Goal: Information Seeking & Learning: Learn about a topic

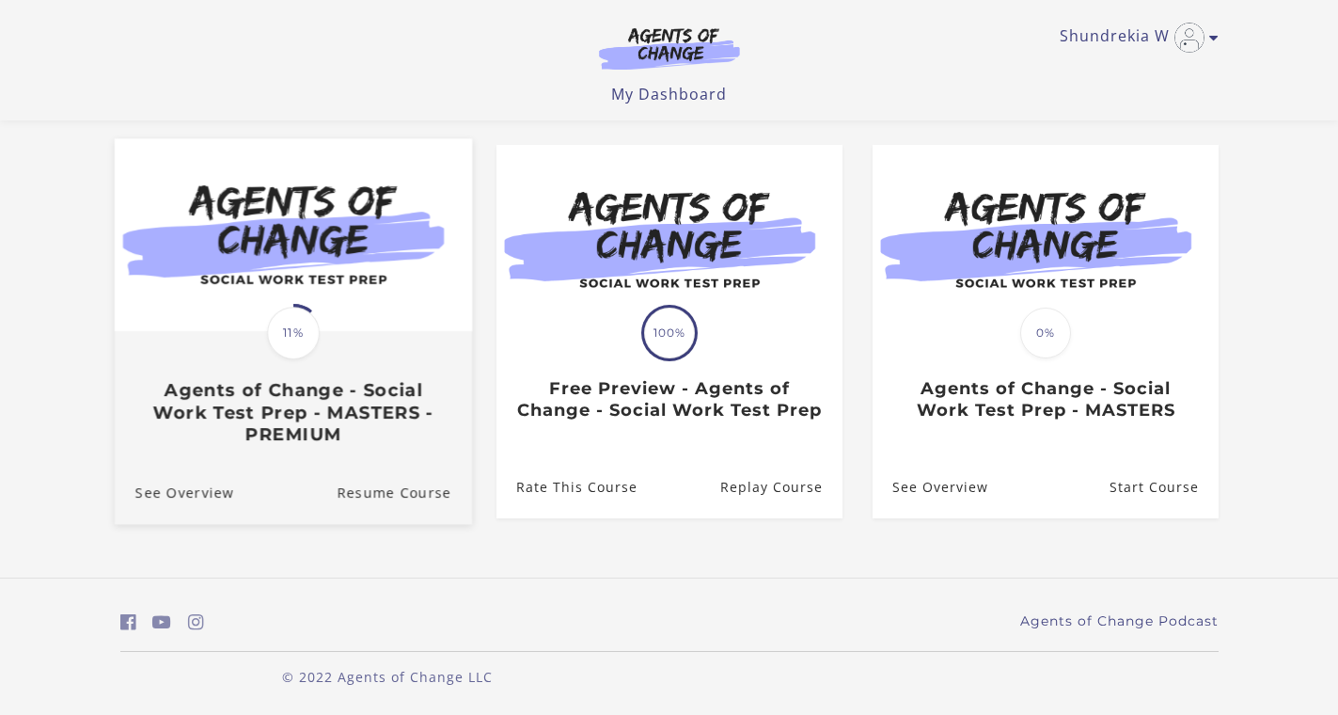
scroll to position [149, 0]
click at [367, 323] on img at bounding box center [292, 234] width 357 height 193
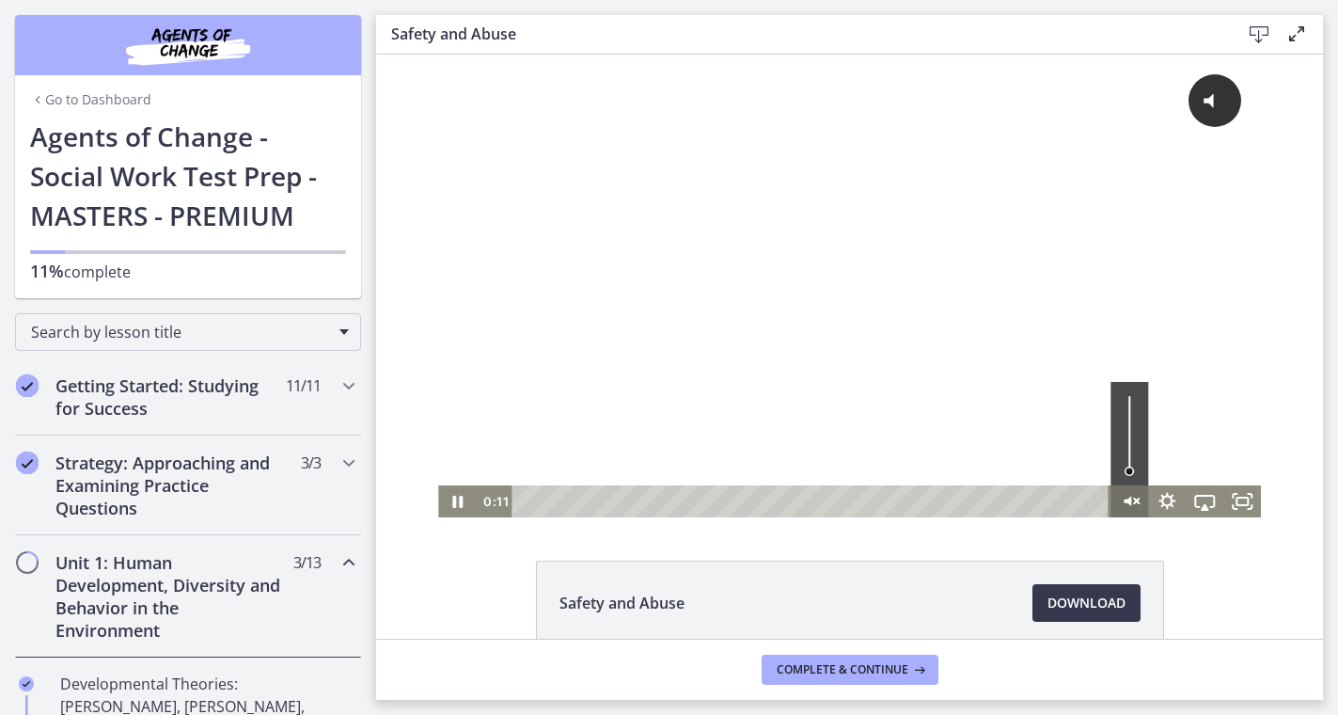
click at [1137, 492] on icon "Unmute" at bounding box center [1130, 501] width 38 height 32
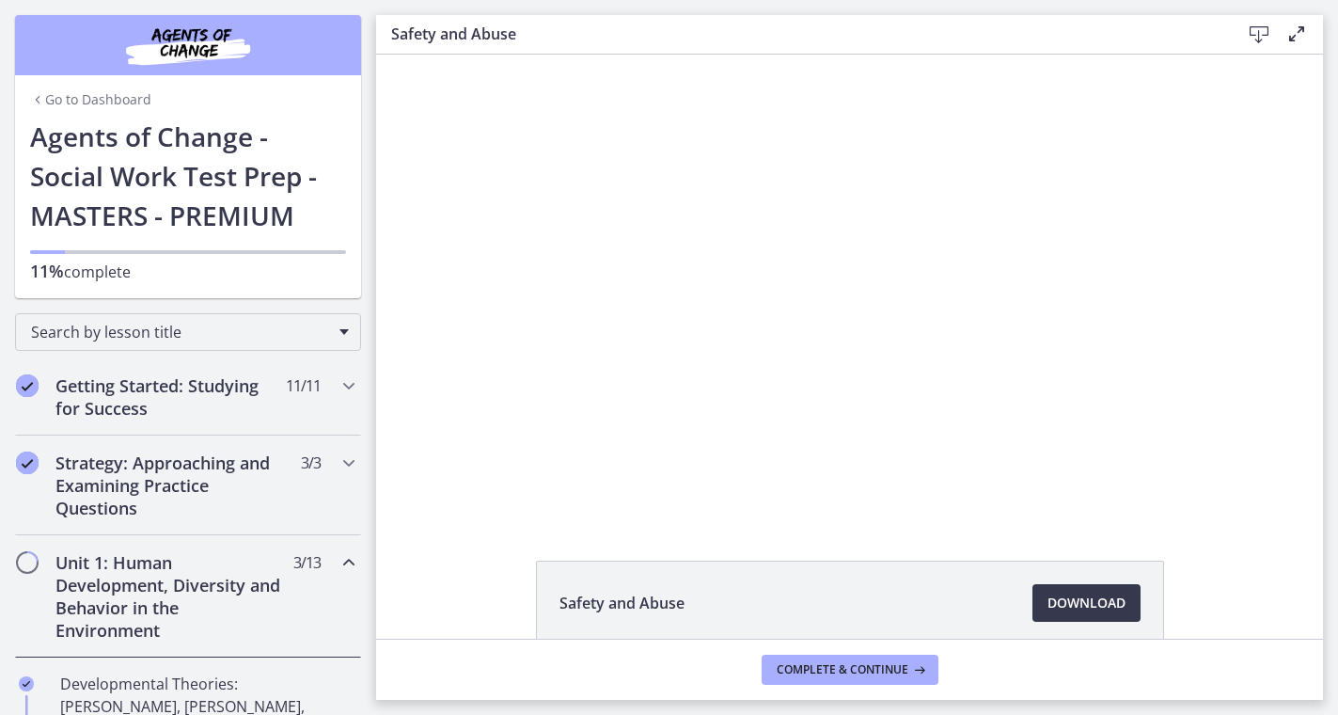
click at [369, 245] on div "Go to Dashboard Go to Dashboard Agents of Change - Social Work Test Prep - MAST…" at bounding box center [188, 149] width 376 height 298
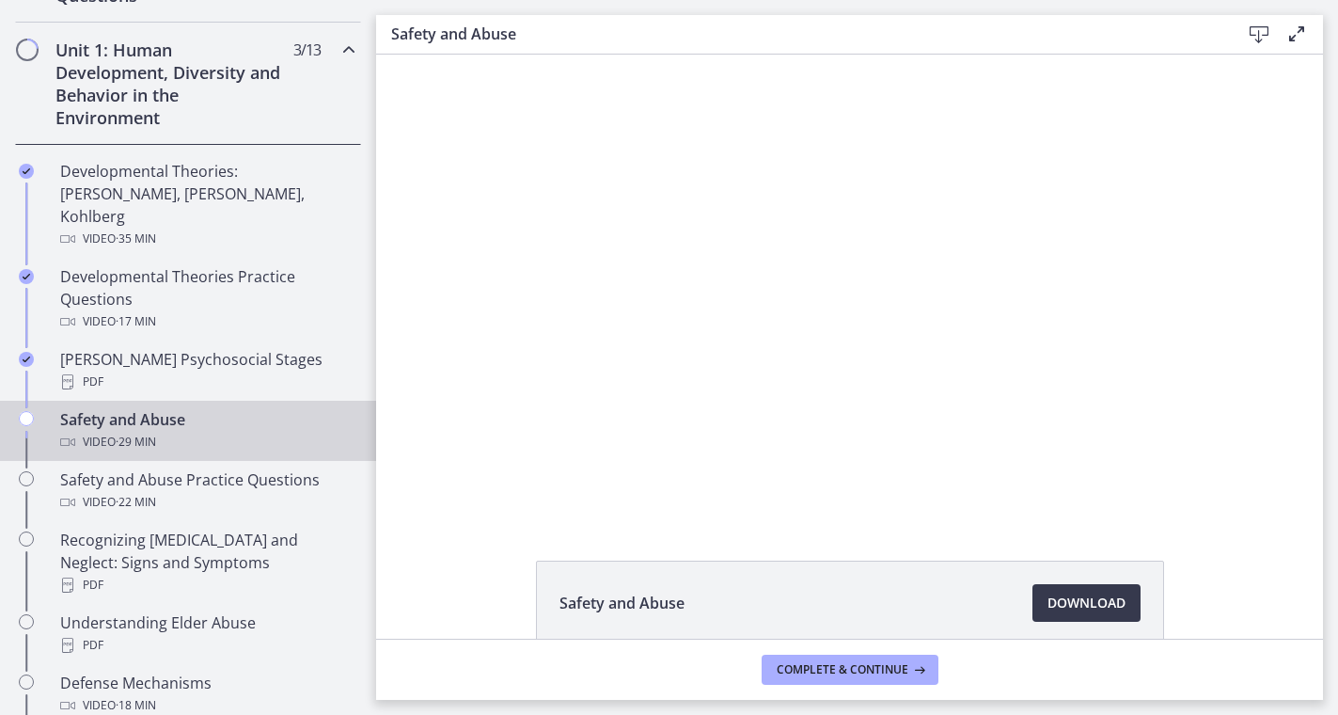
scroll to position [515, 0]
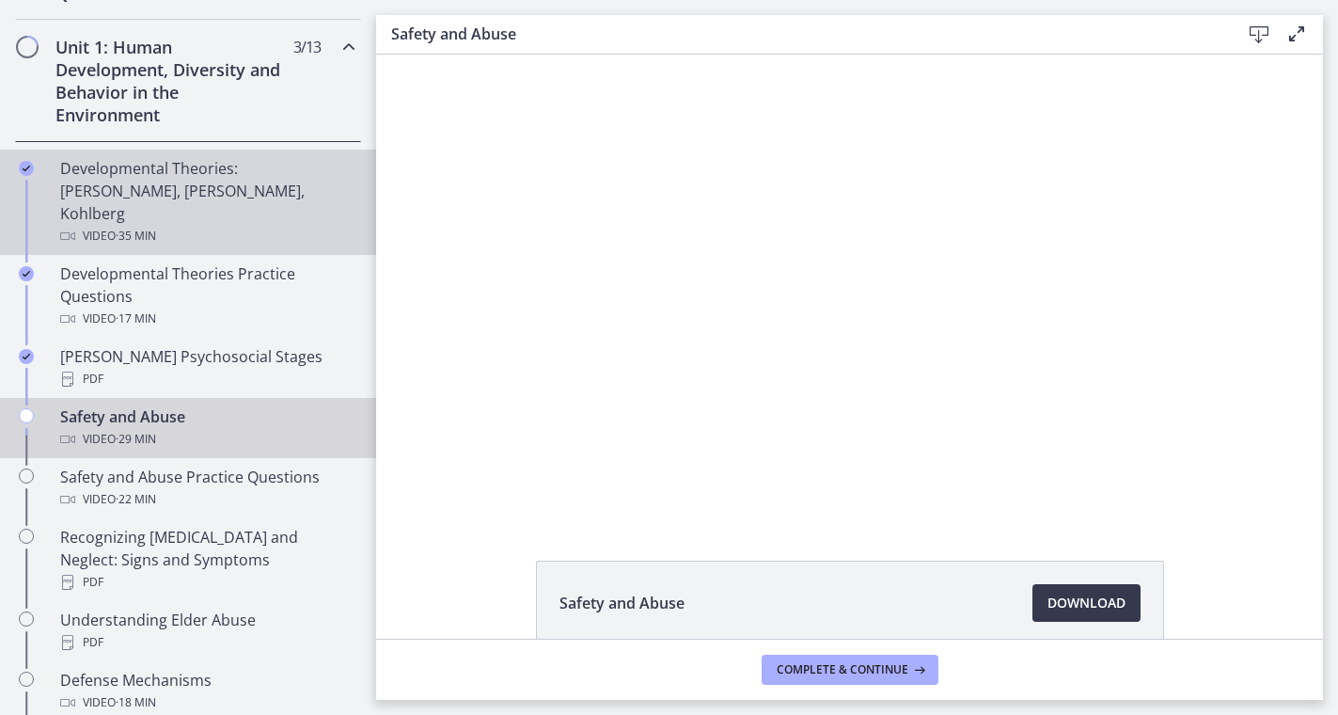
click at [161, 180] on div "Developmental Theories: [PERSON_NAME], [PERSON_NAME], Kohlberg Video · 35 min" at bounding box center [206, 202] width 293 height 90
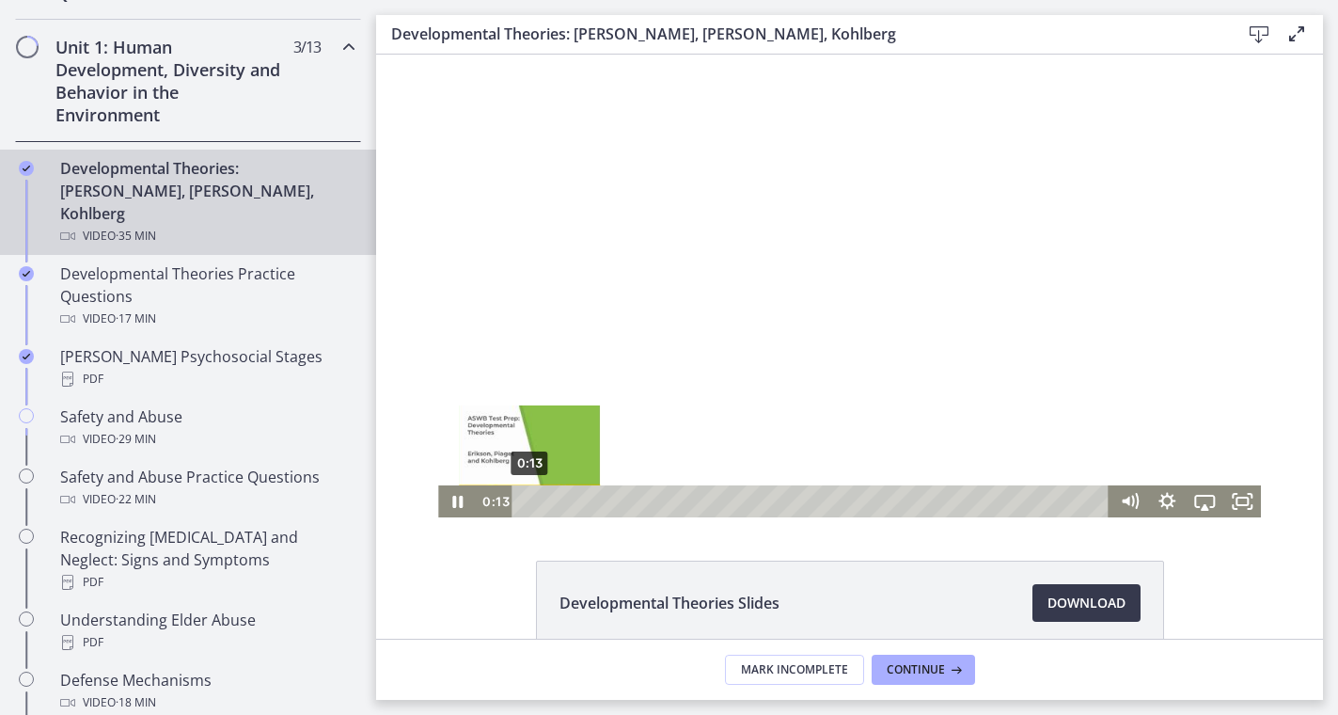
click at [529, 500] on div "0:13" at bounding box center [814, 501] width 576 height 32
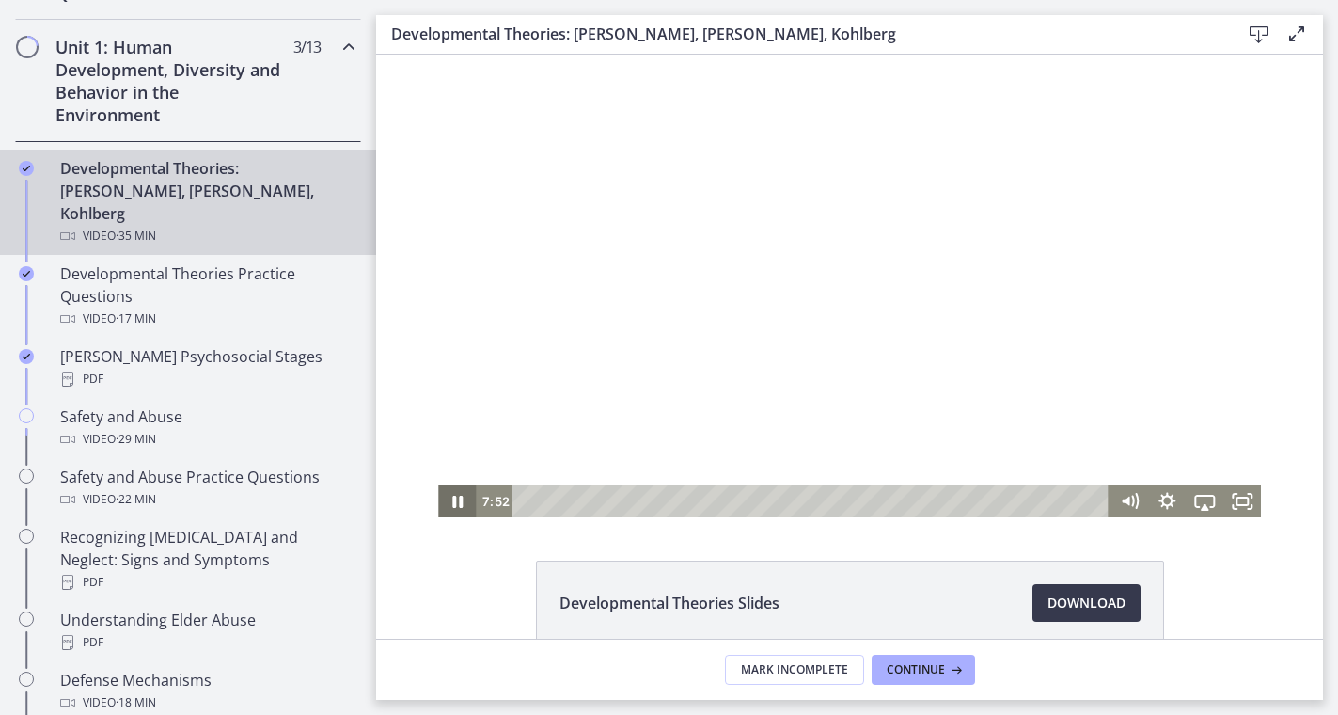
click at [457, 503] on icon "Pause" at bounding box center [457, 501] width 38 height 32
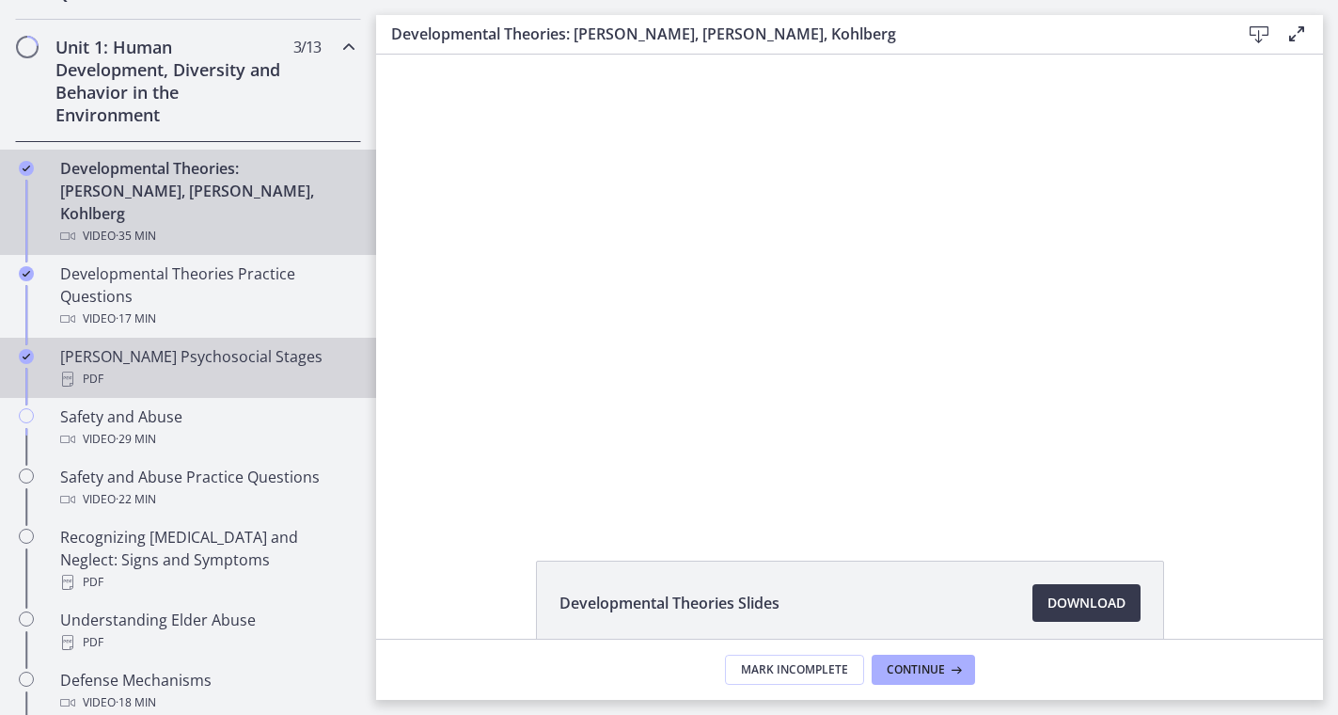
click at [133, 368] on div "PDF" at bounding box center [206, 379] width 293 height 23
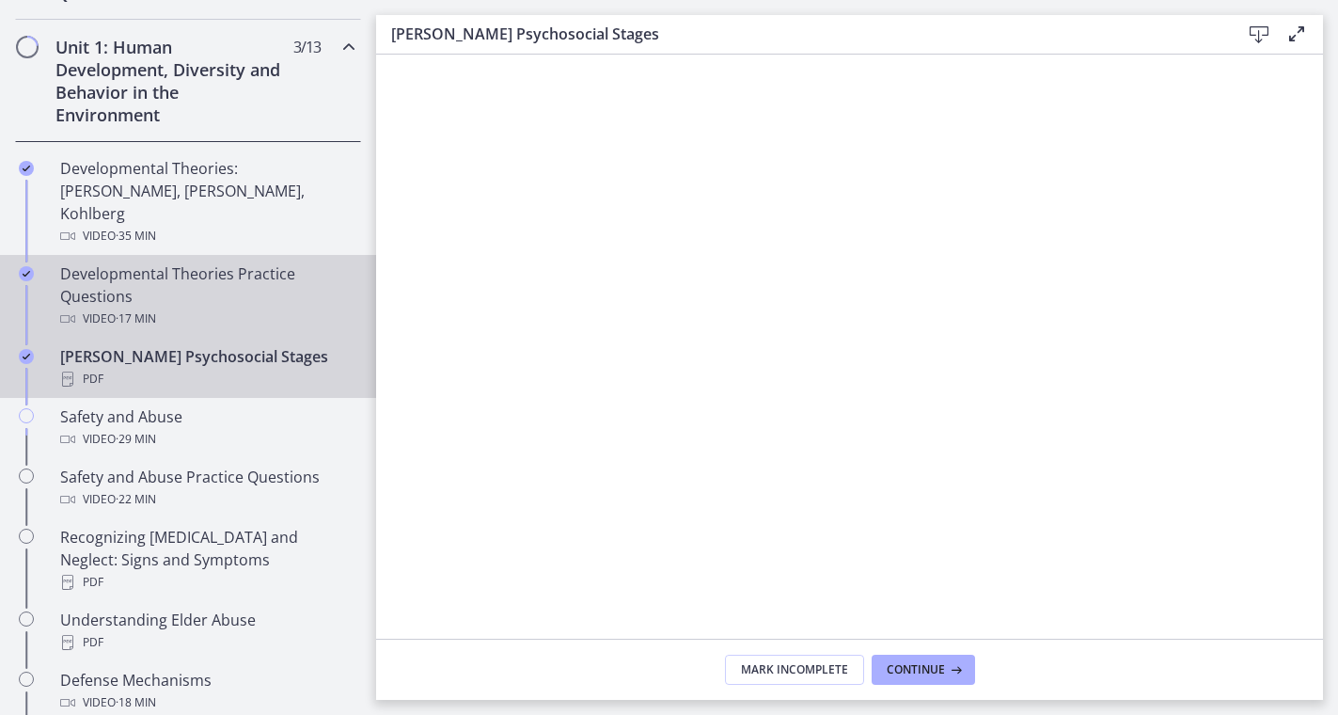
click at [129, 282] on div "Developmental Theories Practice Questions Video · 17 min" at bounding box center [206, 296] width 293 height 68
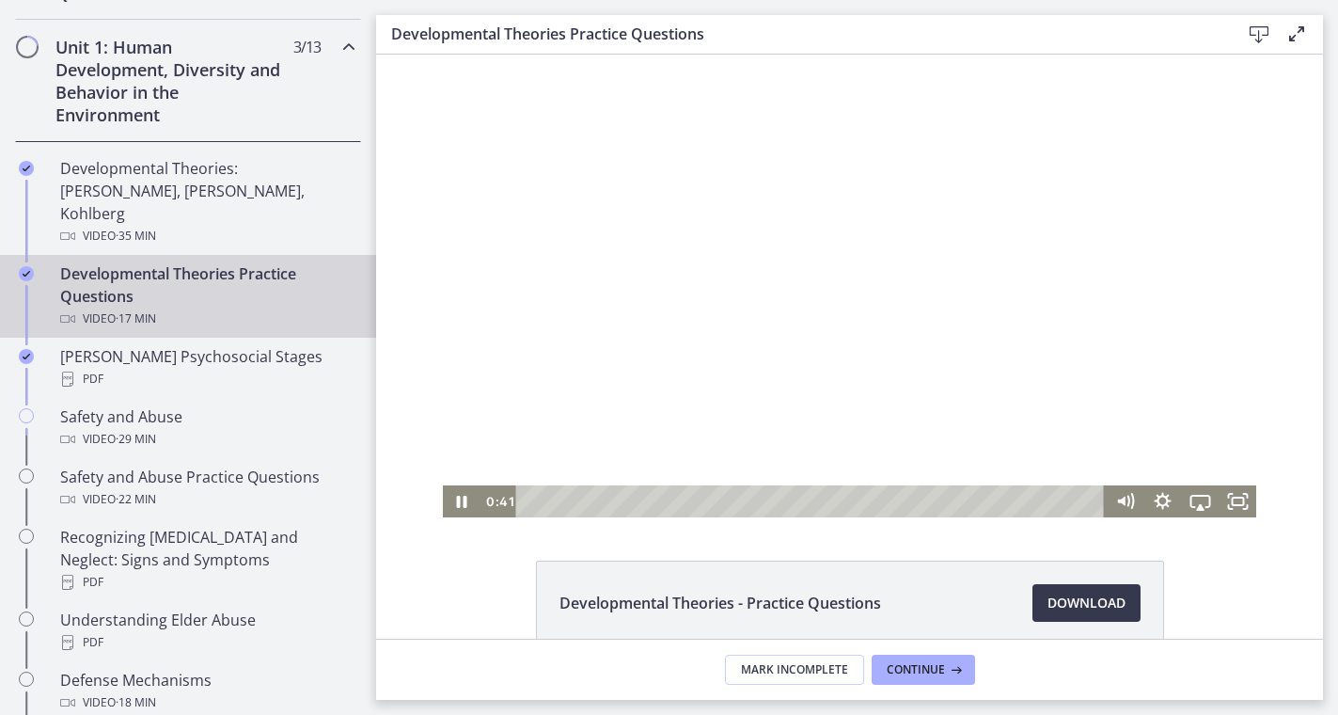
click at [553, 497] on div "Playbar" at bounding box center [813, 501] width 566 height 32
click at [454, 499] on icon "Pause" at bounding box center [462, 501] width 38 height 32
click at [1237, 503] on icon "Fullscreen" at bounding box center [1238, 501] width 38 height 32
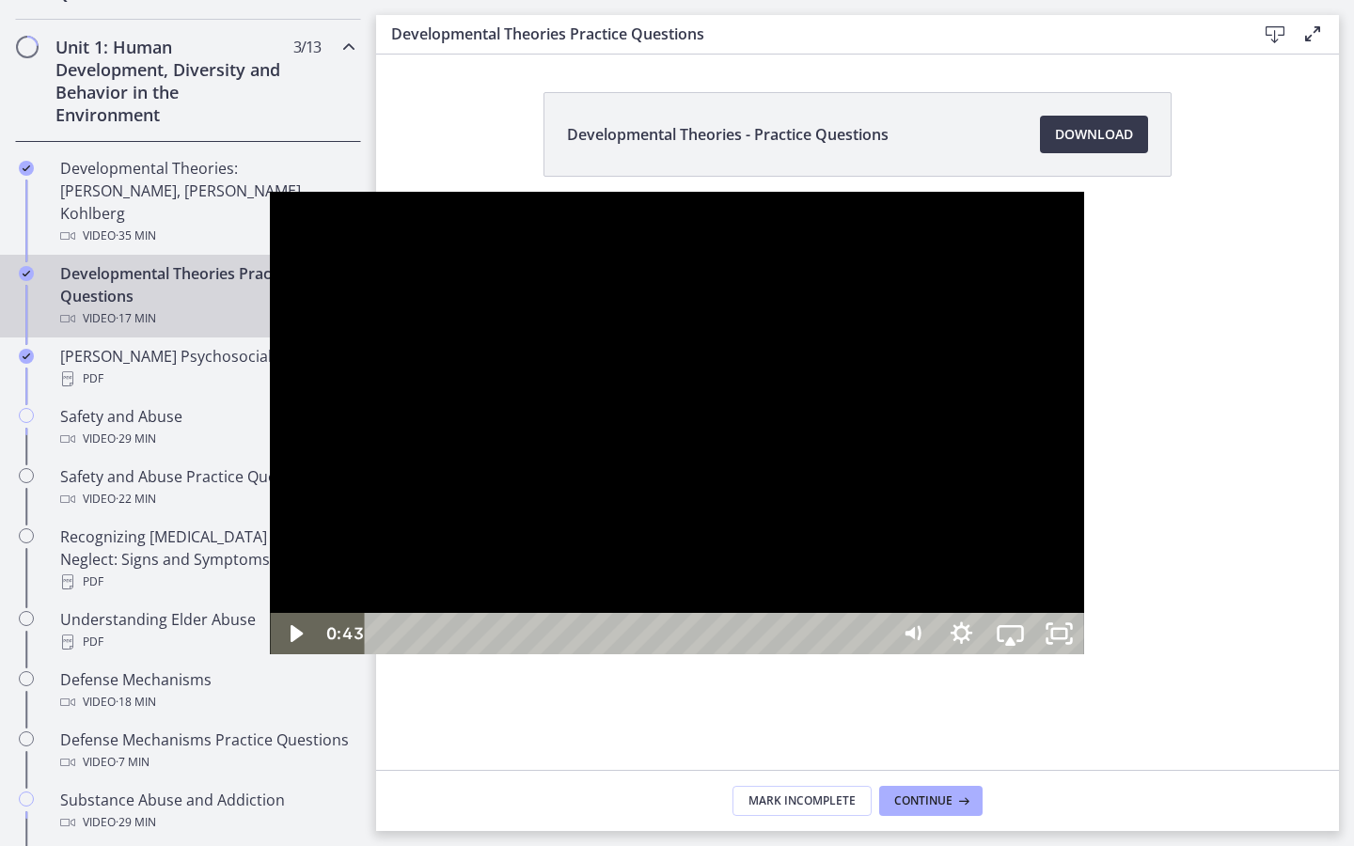
click at [948, 655] on div at bounding box center [676, 423] width 813 height 463
click at [270, 655] on icon "Pause" at bounding box center [294, 633] width 49 height 41
click at [291, 642] on icon "Play Video" at bounding box center [297, 633] width 12 height 17
click at [265, 659] on icon "Pause" at bounding box center [294, 634] width 58 height 50
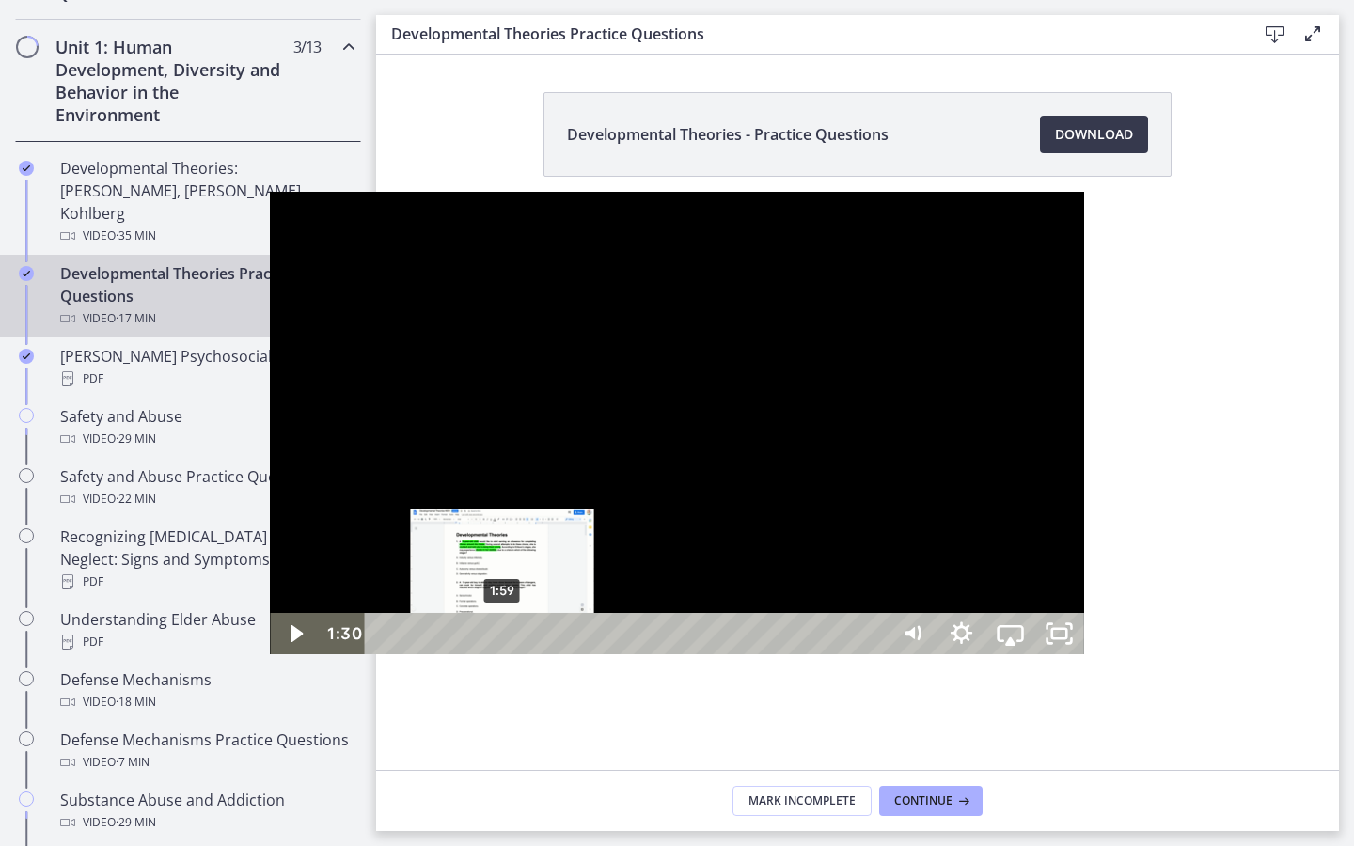
click at [383, 655] on div "1:59" at bounding box center [629, 633] width 493 height 41
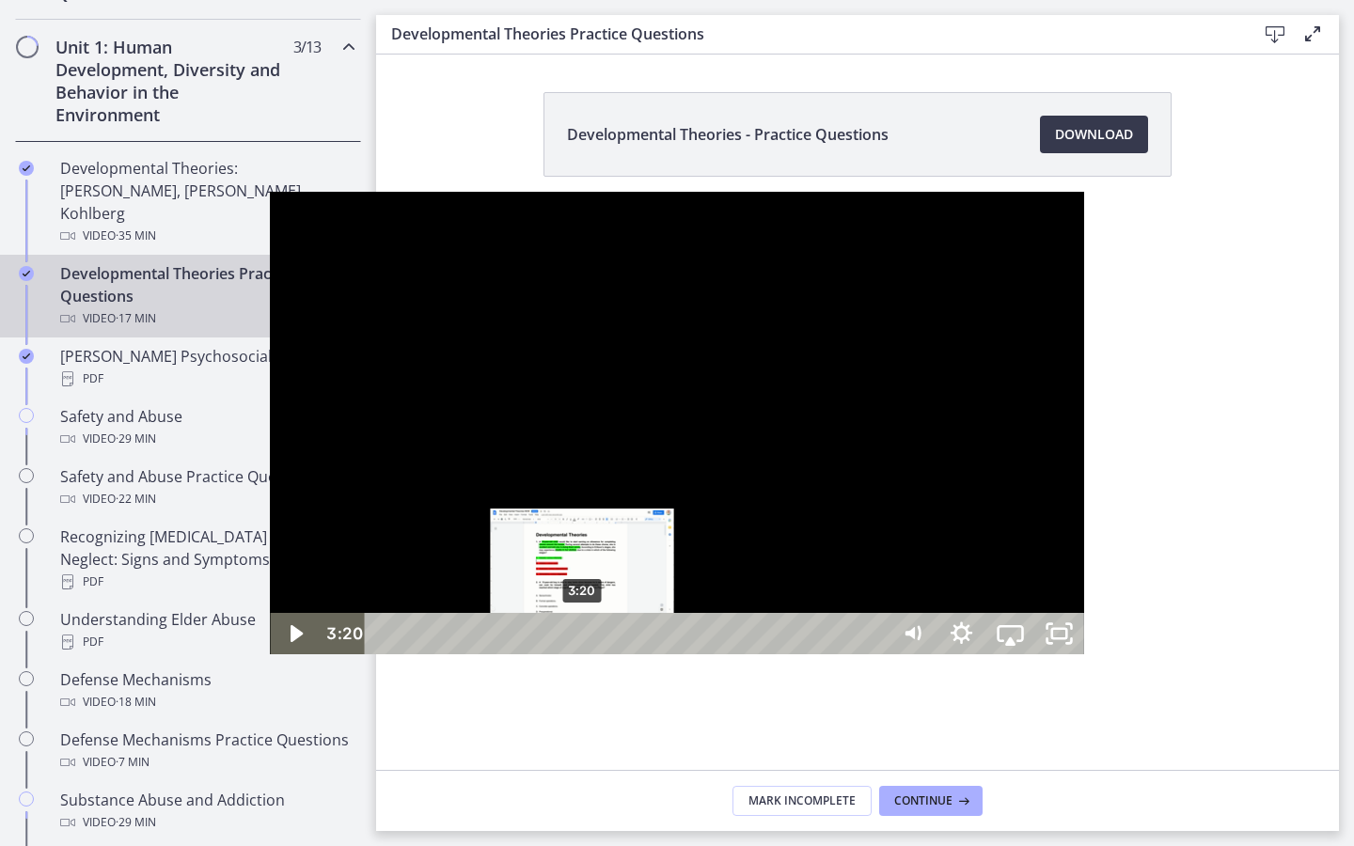
click at [383, 655] on div "3:20" at bounding box center [629, 633] width 493 height 41
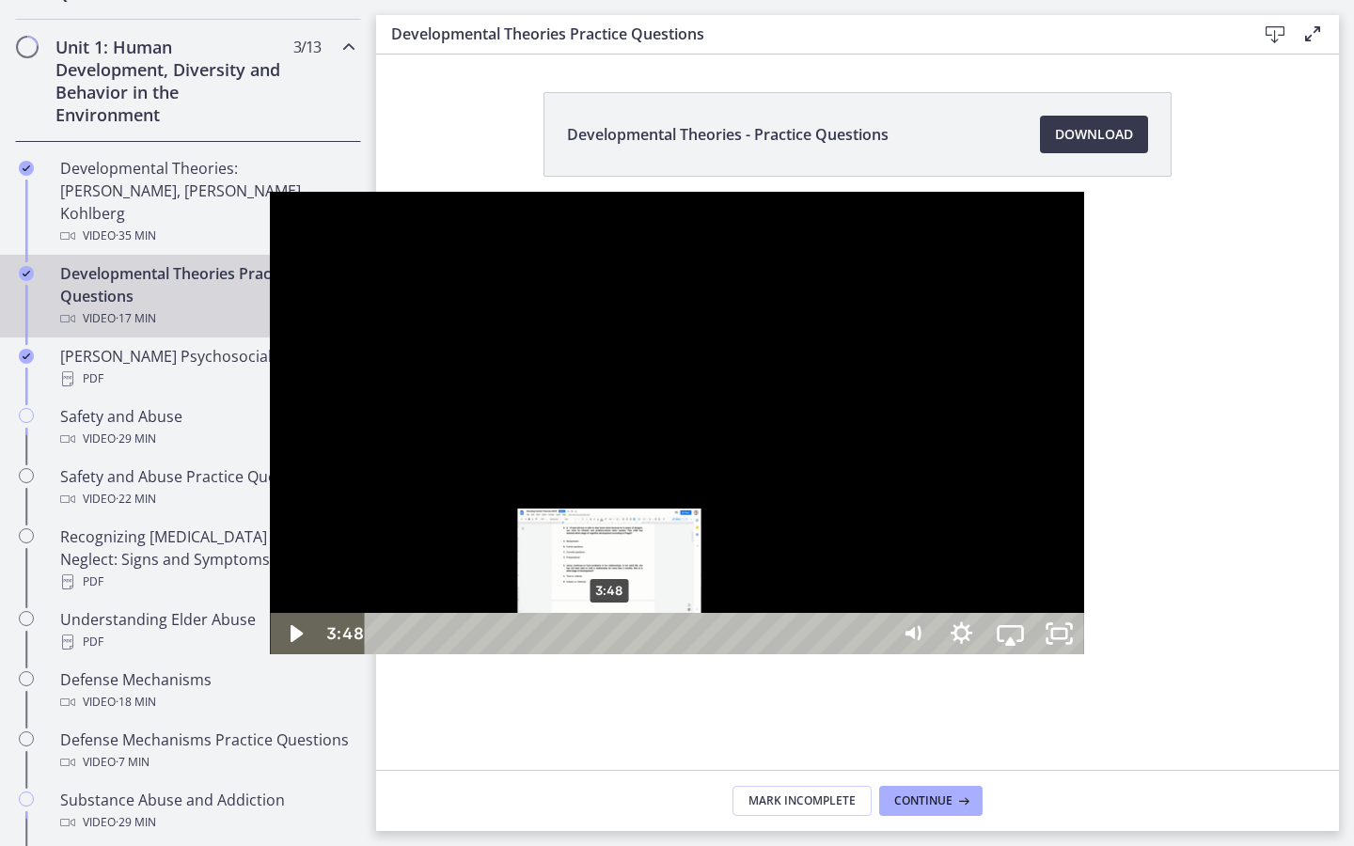
click at [383, 655] on div "3:48" at bounding box center [629, 633] width 493 height 41
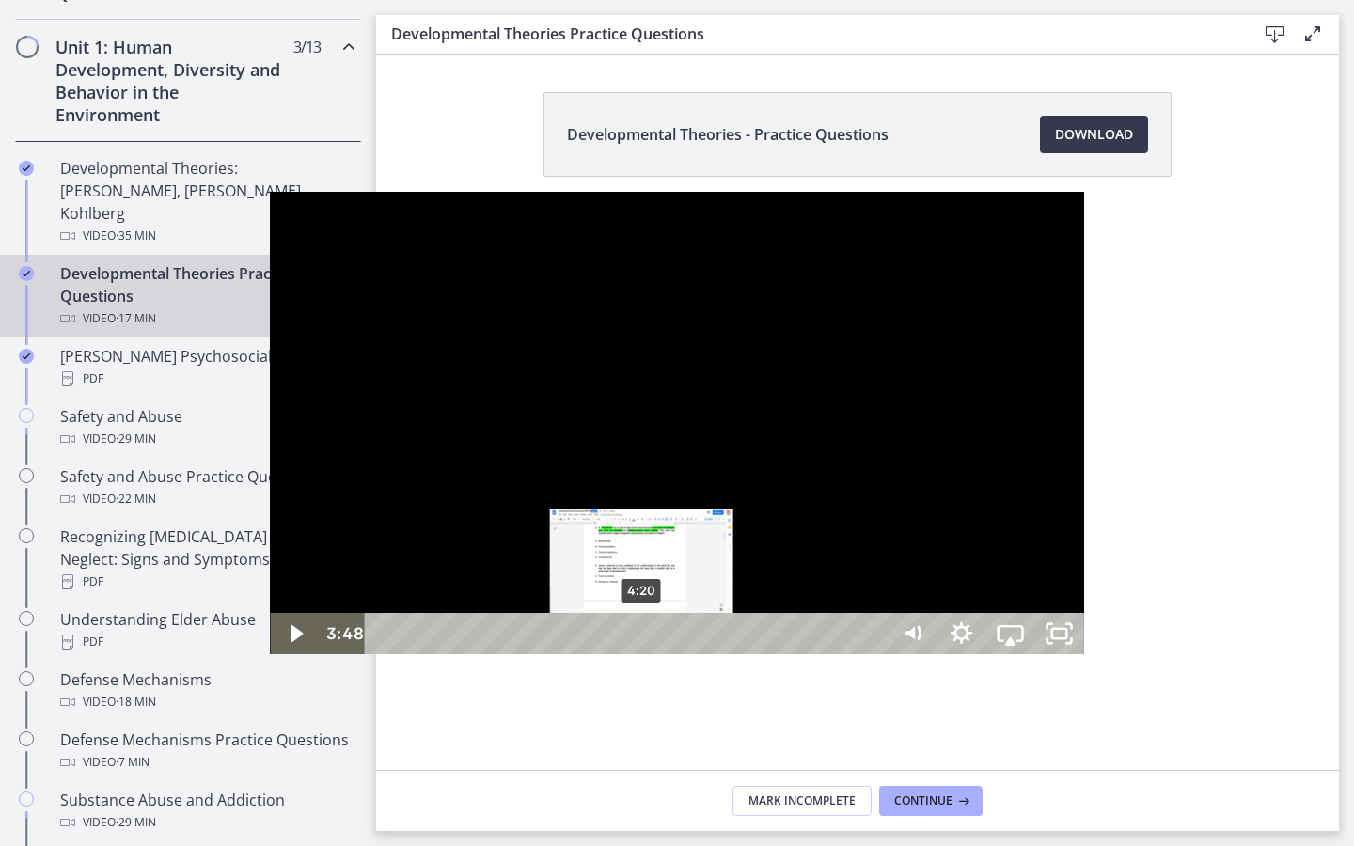
click at [383, 655] on div "4:20" at bounding box center [629, 633] width 493 height 41
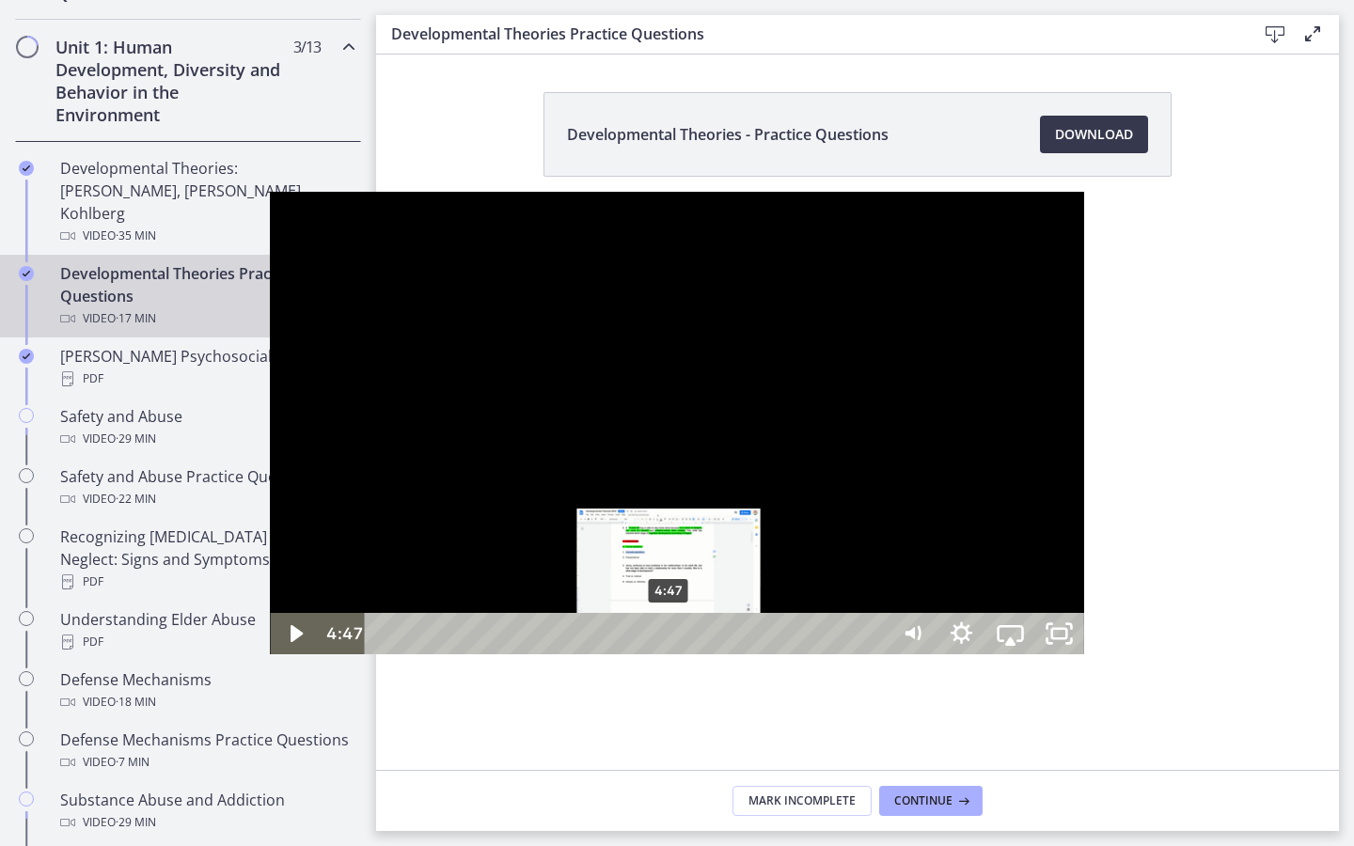
click at [401, 655] on div "4:47" at bounding box center [629, 633] width 493 height 41
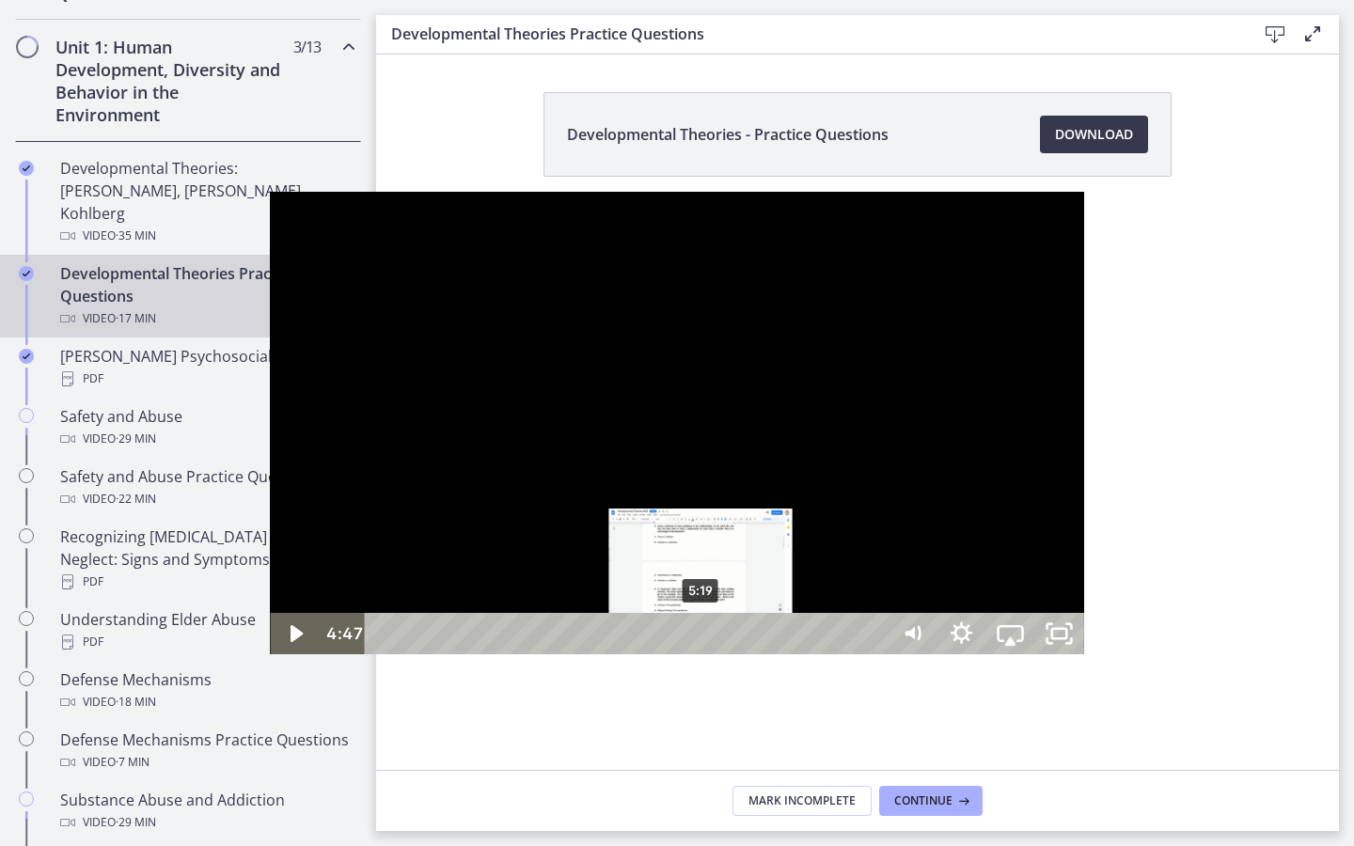
click at [433, 655] on div "5:19" at bounding box center [629, 633] width 493 height 41
click at [451, 655] on div "5:38" at bounding box center [629, 633] width 493 height 41
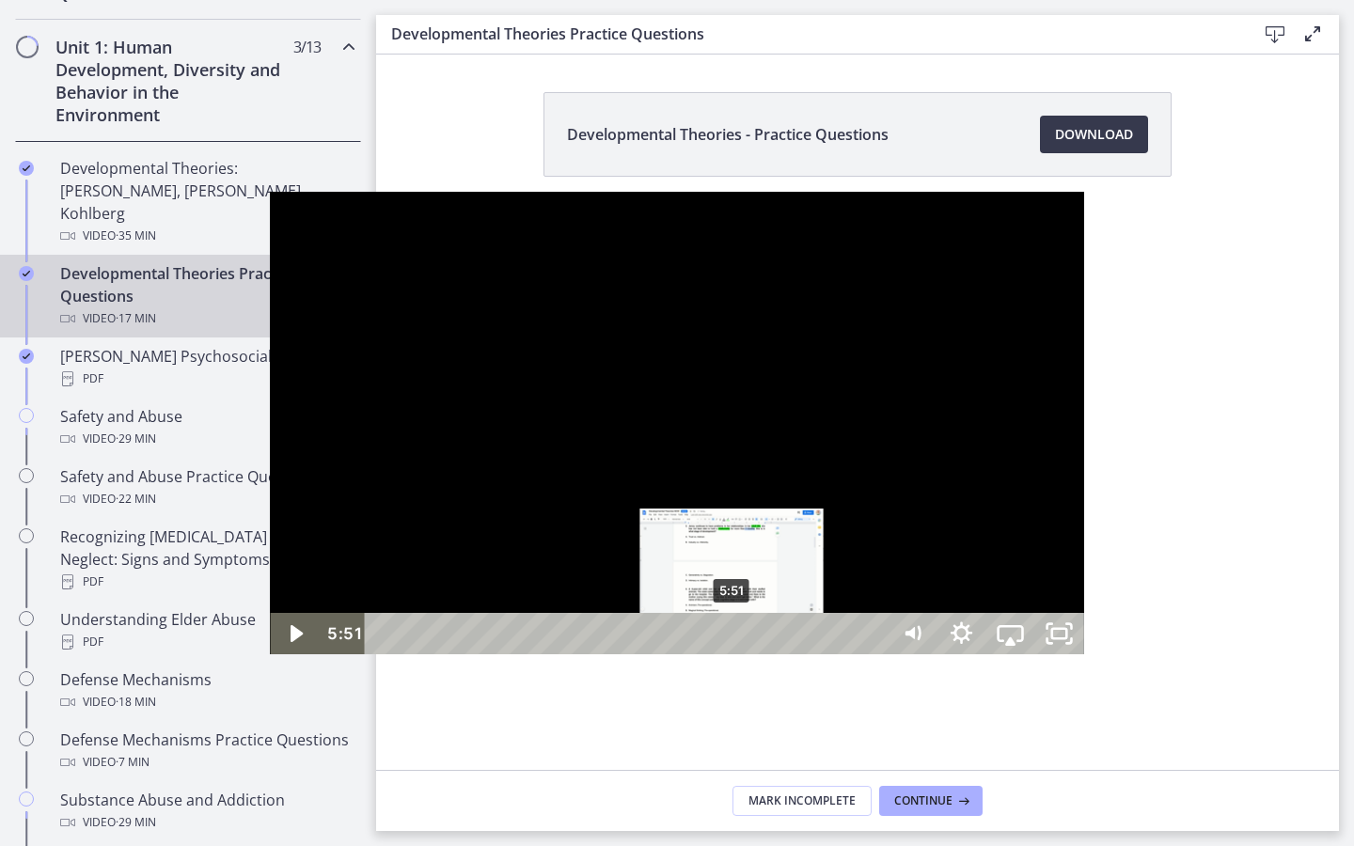
click at [464, 655] on div "5:51" at bounding box center [629, 633] width 493 height 41
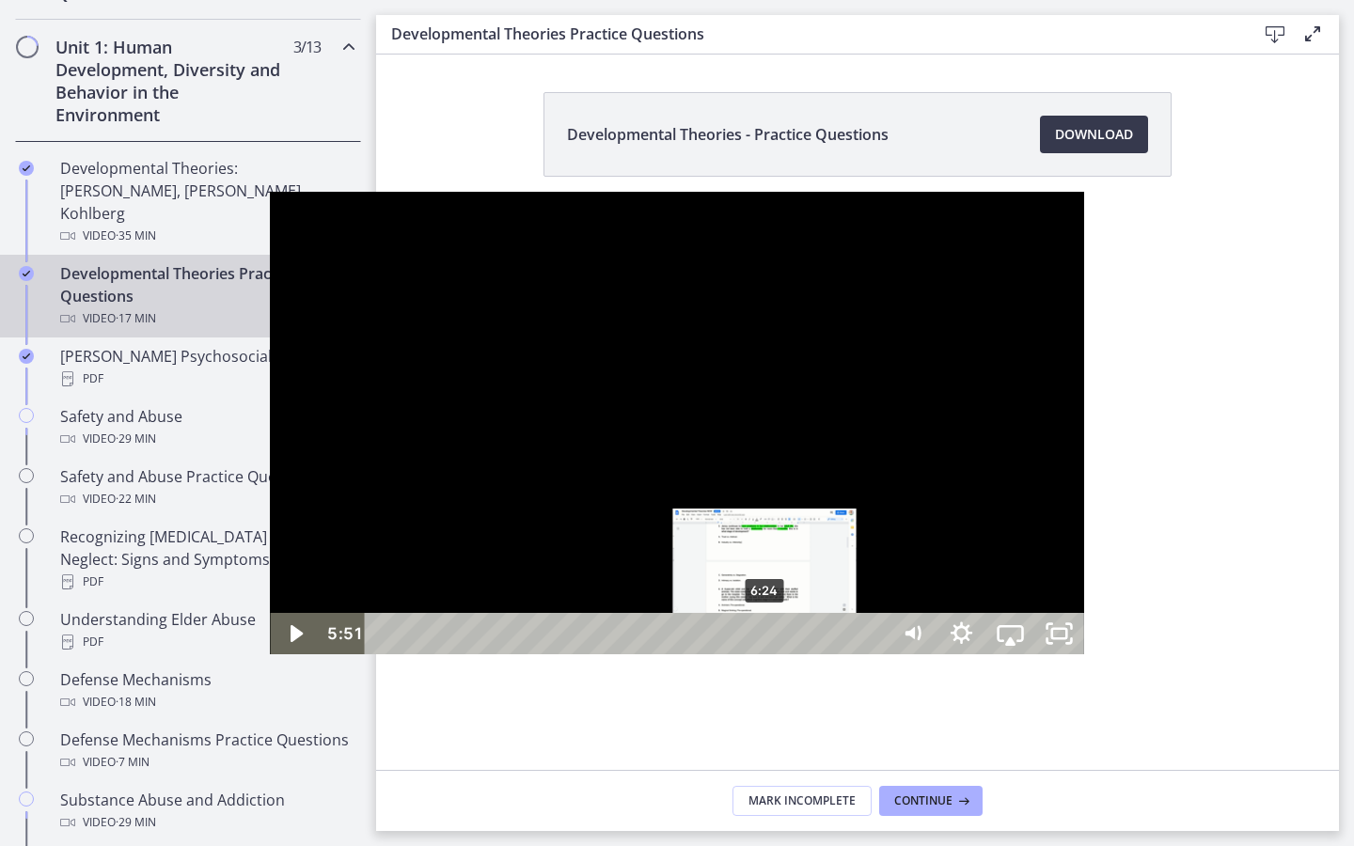
click at [497, 655] on div "6:24" at bounding box center [629, 633] width 493 height 41
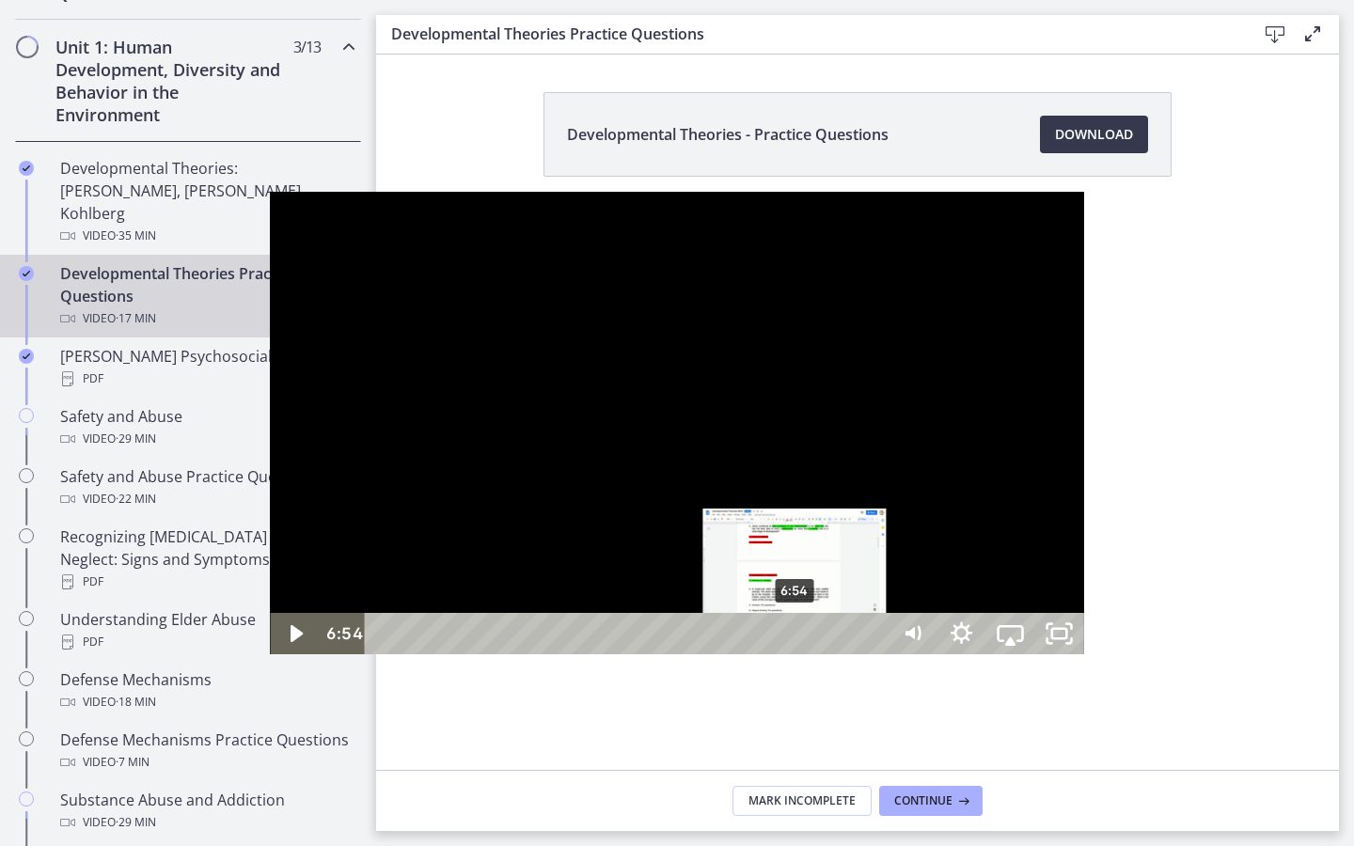
click at [527, 655] on div "6:54" at bounding box center [629, 633] width 493 height 41
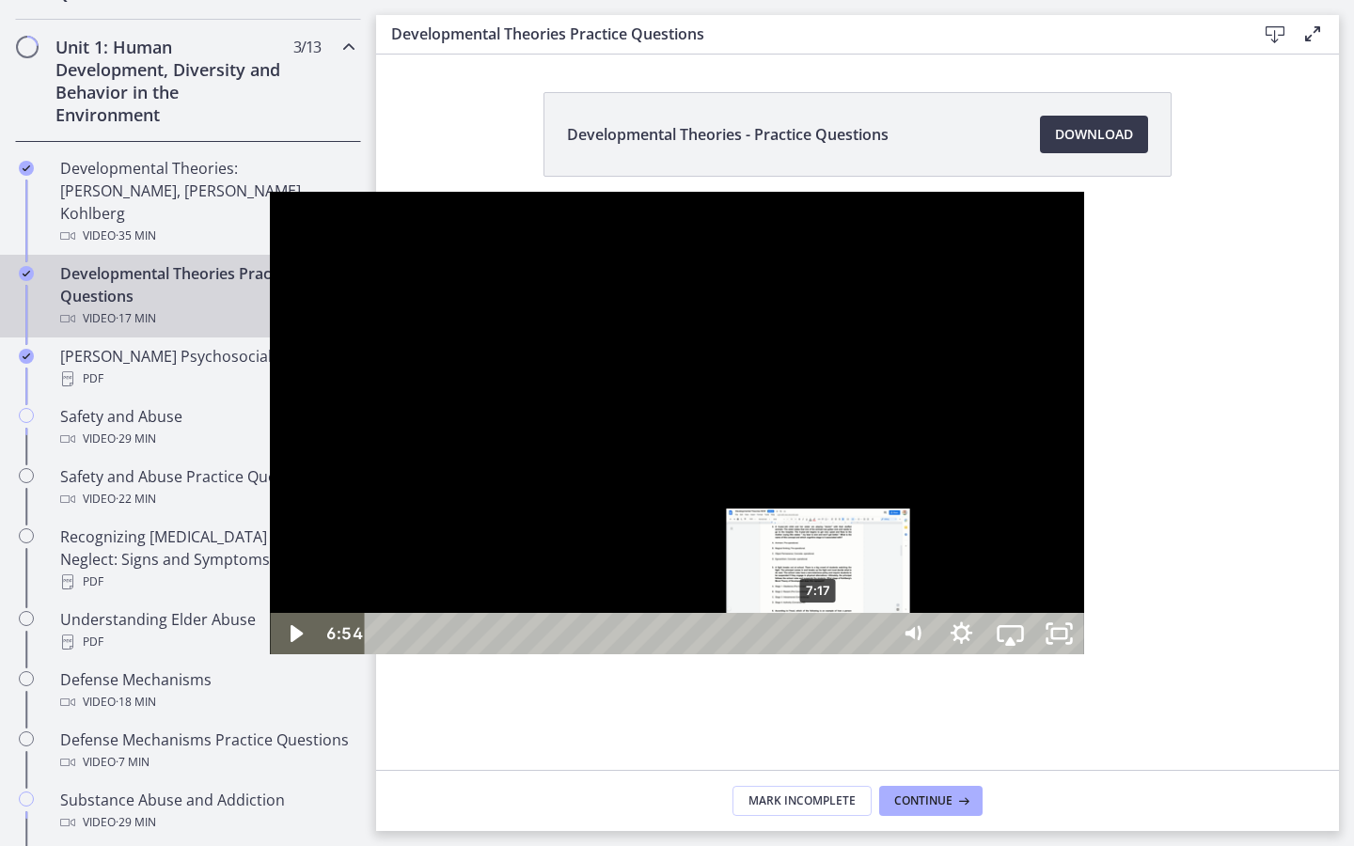
click at [550, 655] on div "7:17" at bounding box center [629, 633] width 493 height 41
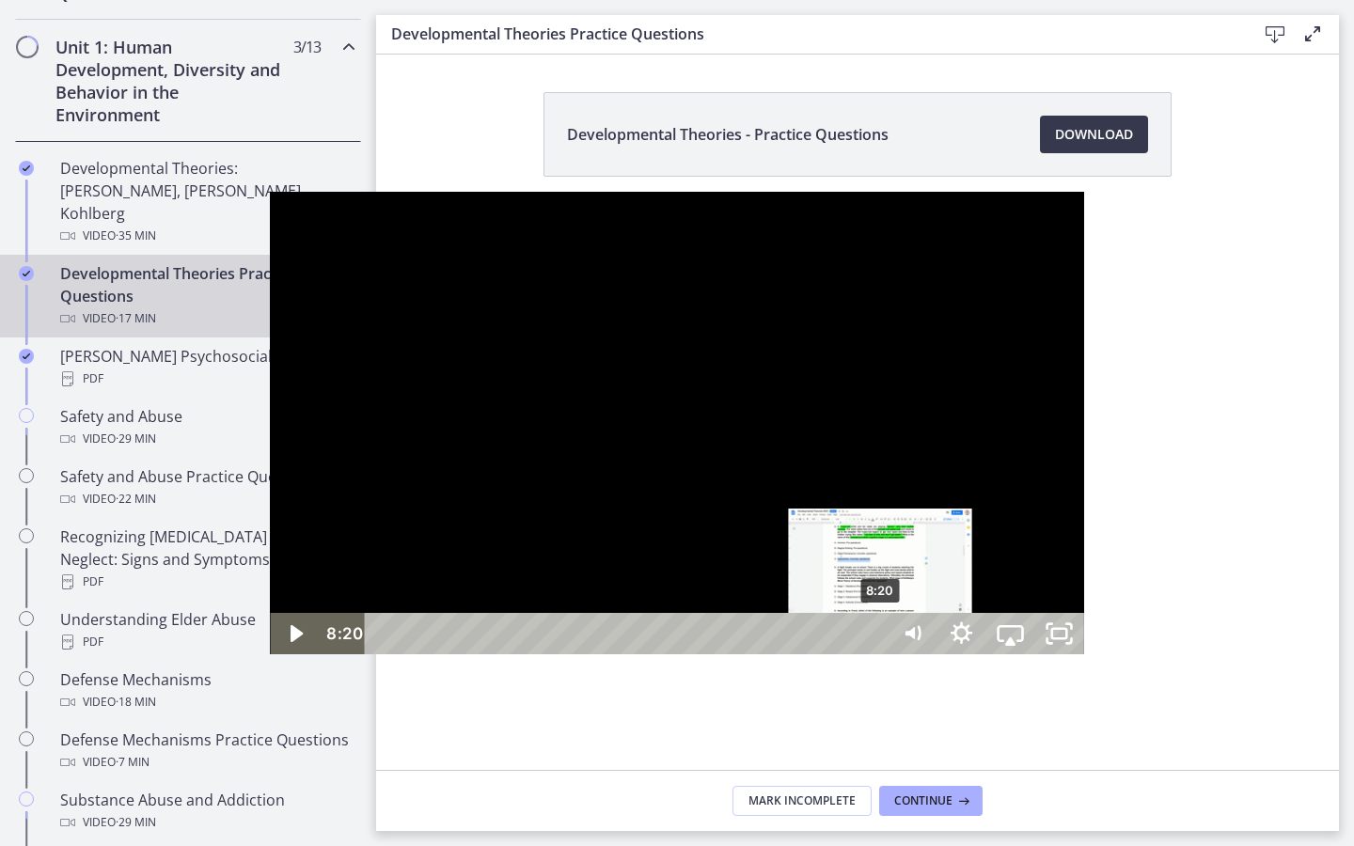
click at [612, 655] on div "8:20" at bounding box center [629, 633] width 493 height 41
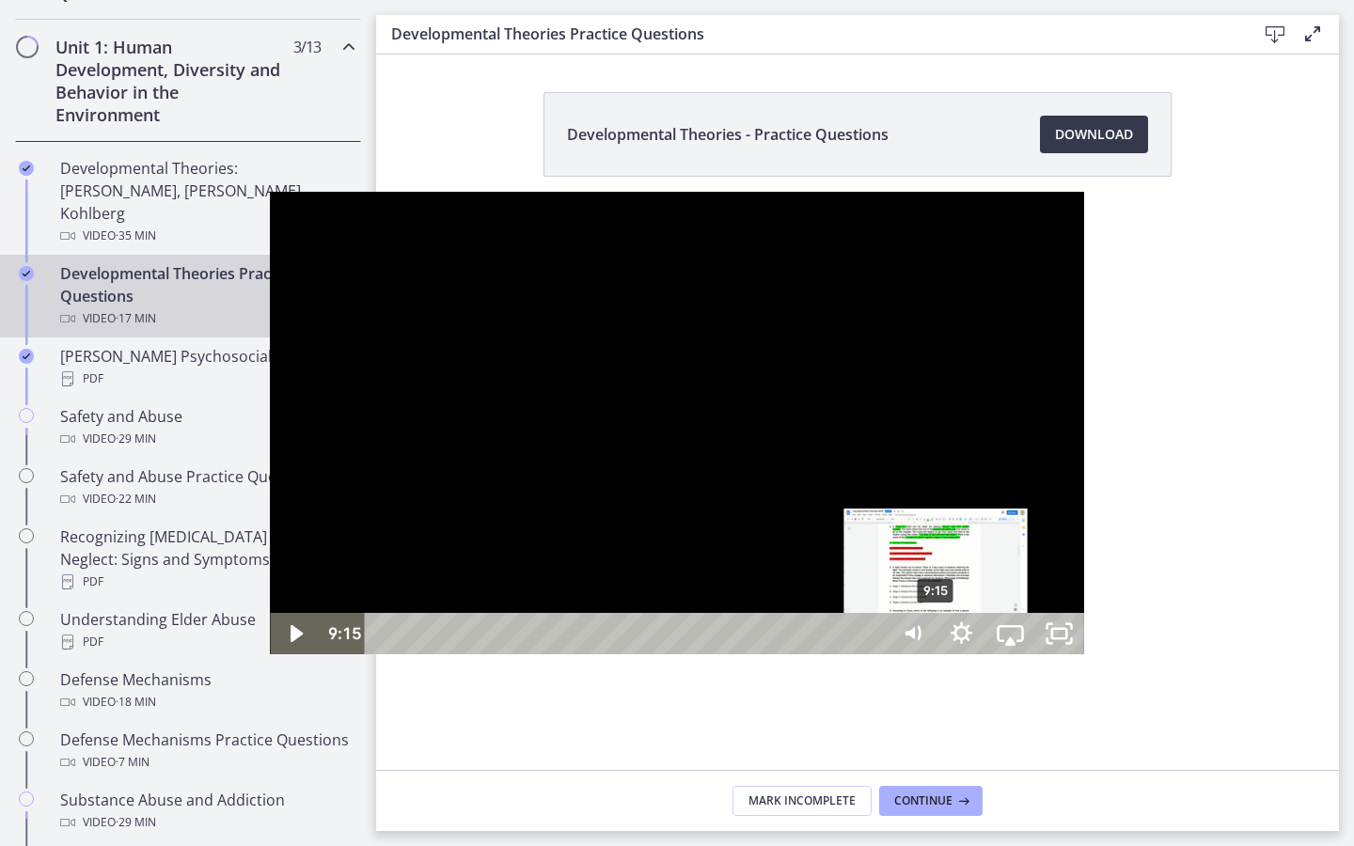
click at [668, 655] on div "9:15" at bounding box center [629, 633] width 493 height 41
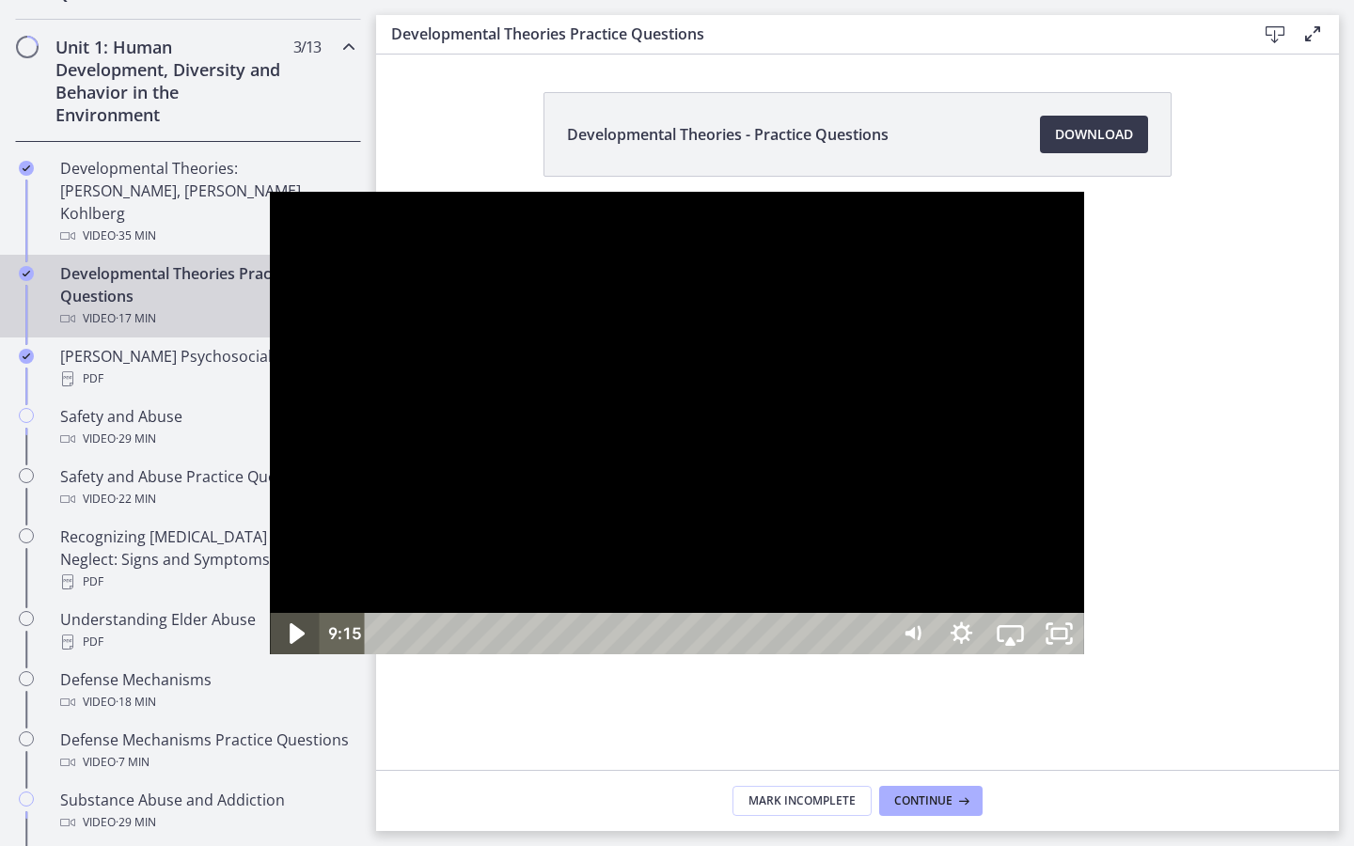
click at [268, 659] on icon "Play Video" at bounding box center [297, 634] width 58 height 50
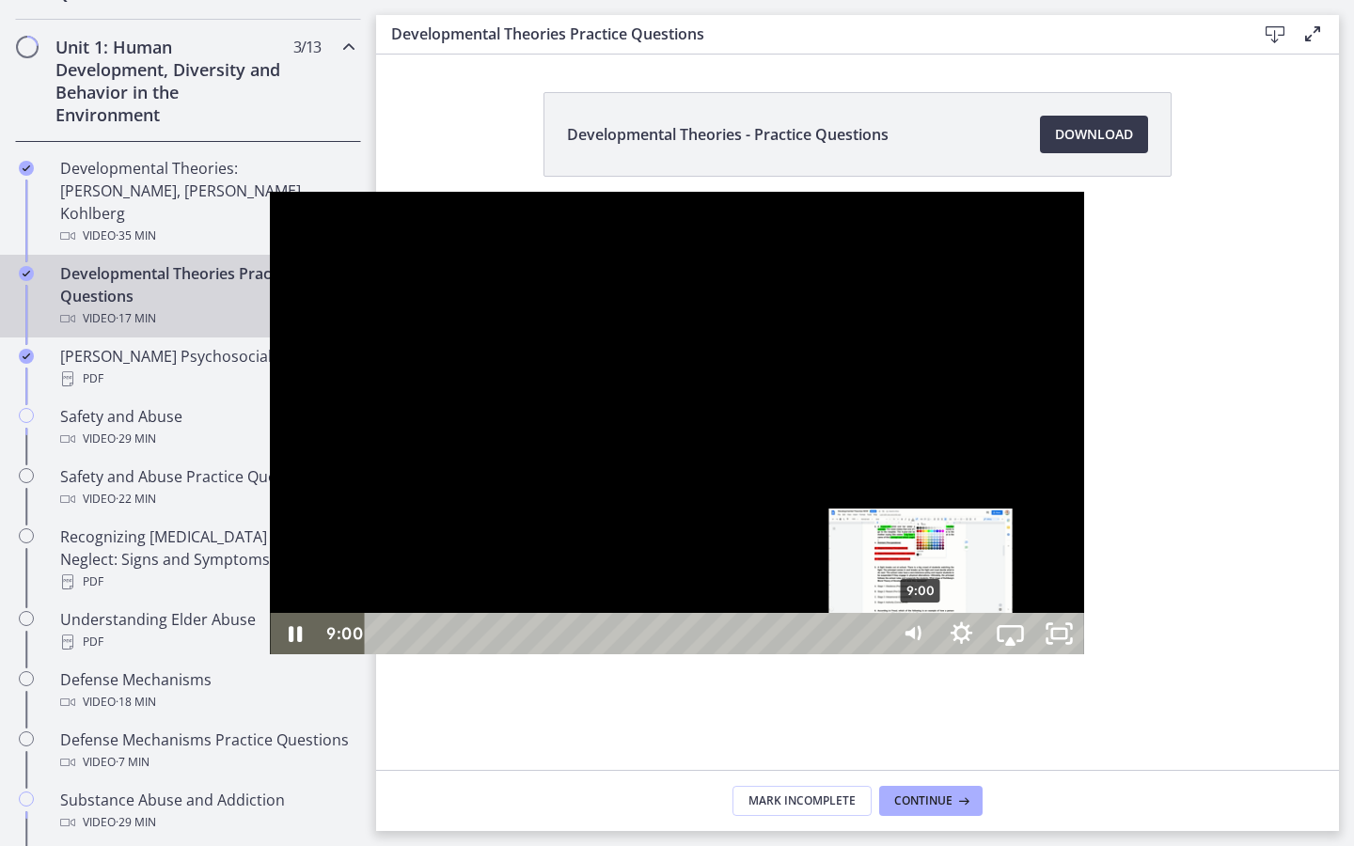
click at [653, 655] on div "9:00" at bounding box center [629, 633] width 493 height 41
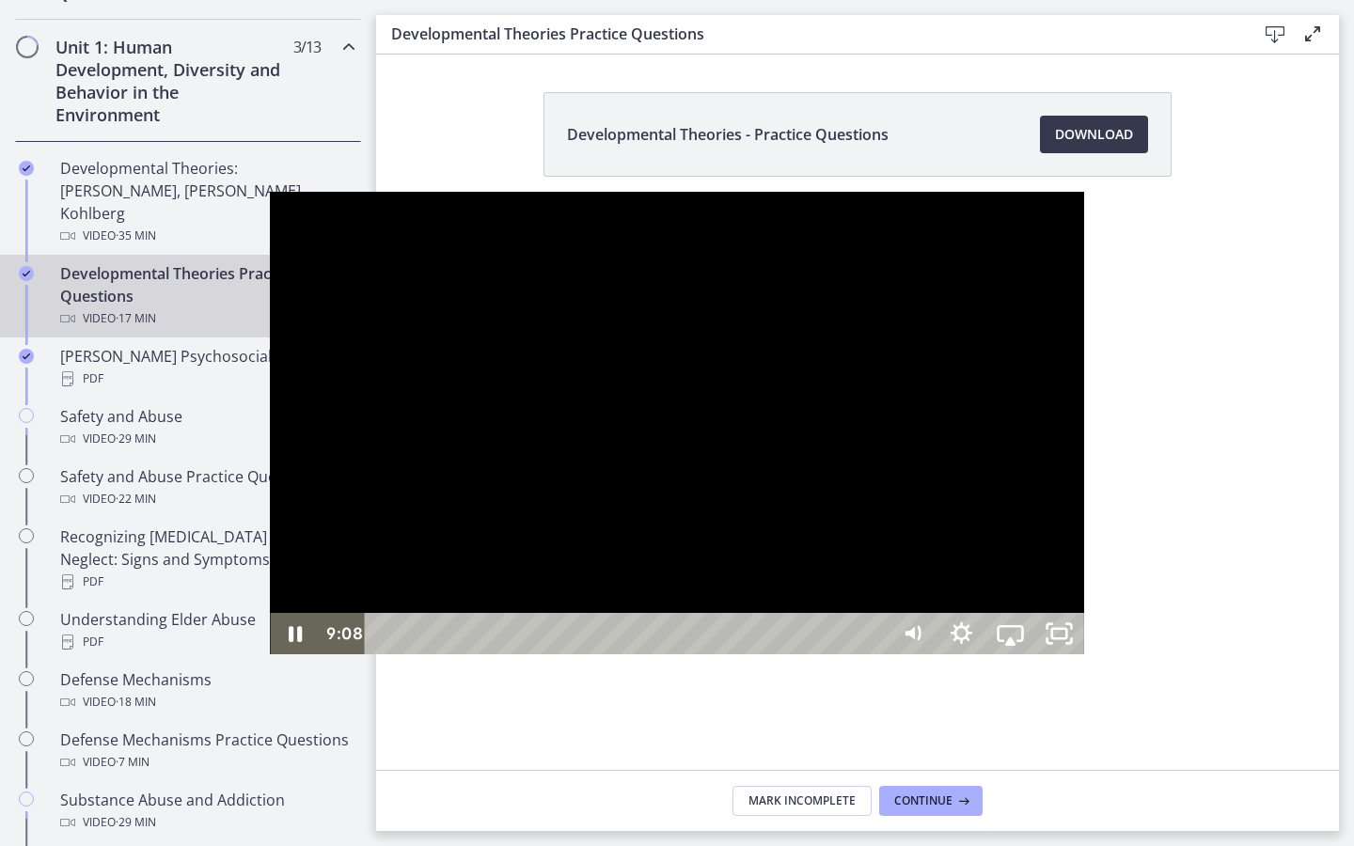
click at [840, 342] on div at bounding box center [676, 423] width 813 height 463
click at [718, 358] on div at bounding box center [676, 423] width 813 height 463
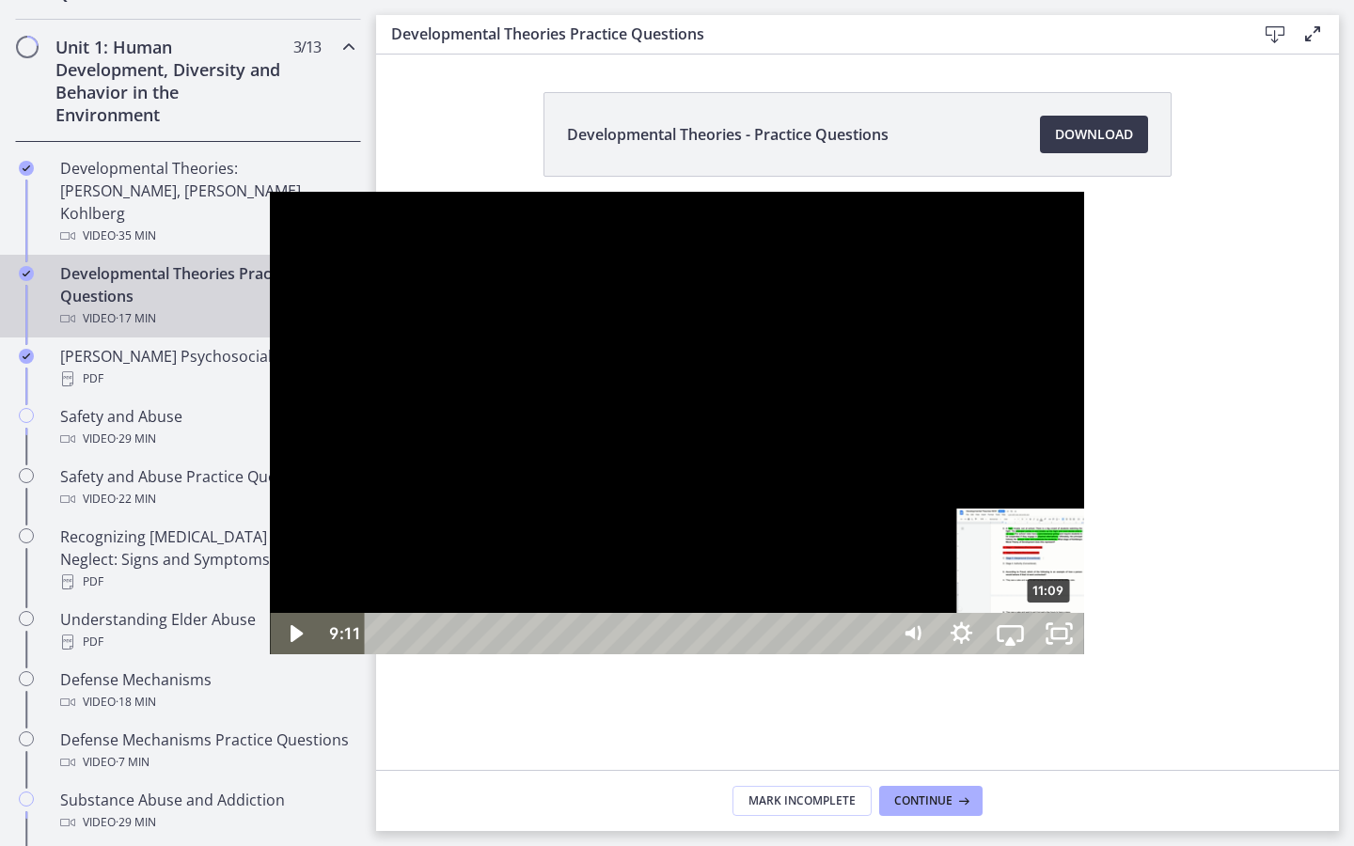
click at [781, 655] on div "11:09" at bounding box center [629, 633] width 493 height 41
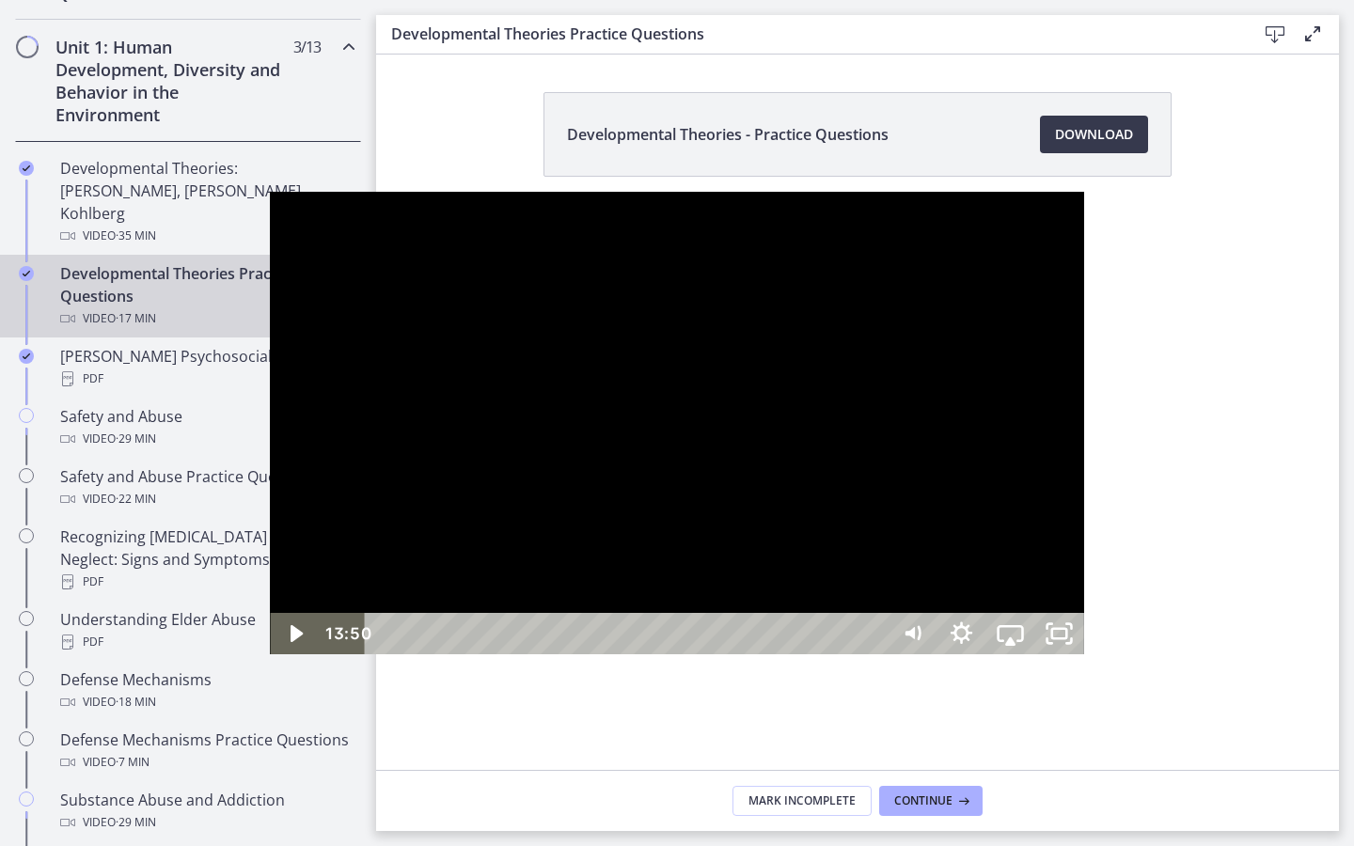
click at [876, 655] on div "13:50" at bounding box center [629, 633] width 493 height 41
click at [918, 655] on div at bounding box center [676, 423] width 813 height 463
click at [876, 633] on div at bounding box center [676, 423] width 813 height 463
click at [876, 655] on div "14:19" at bounding box center [629, 633] width 493 height 41
click at [876, 655] on div "14:54" at bounding box center [629, 633] width 493 height 41
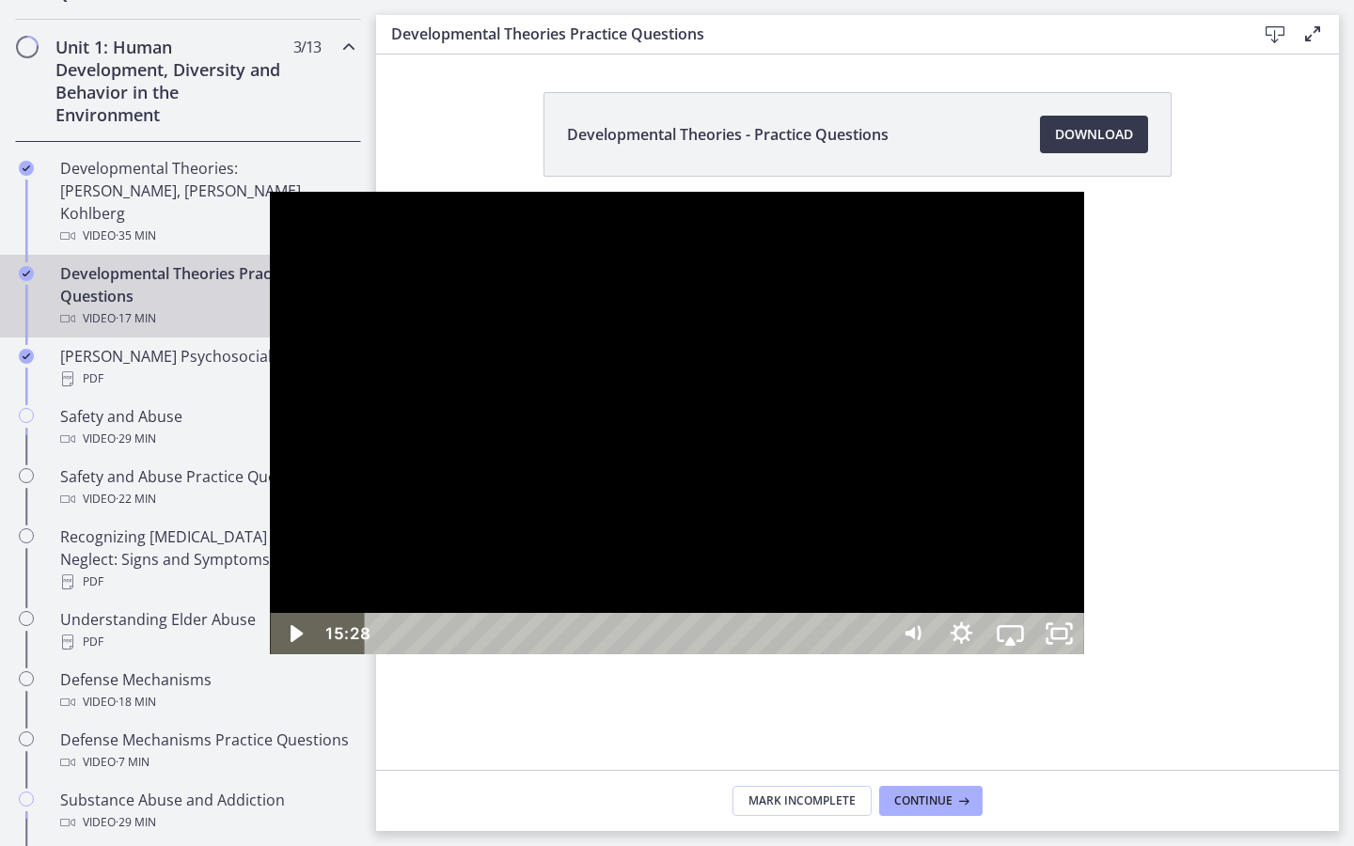
click at [876, 655] on div "15:28" at bounding box center [629, 633] width 493 height 41
click at [876, 655] on div "15:53" at bounding box center [629, 633] width 493 height 41
click at [876, 655] on div "16:11" at bounding box center [629, 633] width 493 height 41
click at [876, 655] on div "16:30" at bounding box center [629, 633] width 493 height 41
click at [876, 655] on div "16:46" at bounding box center [629, 633] width 493 height 41
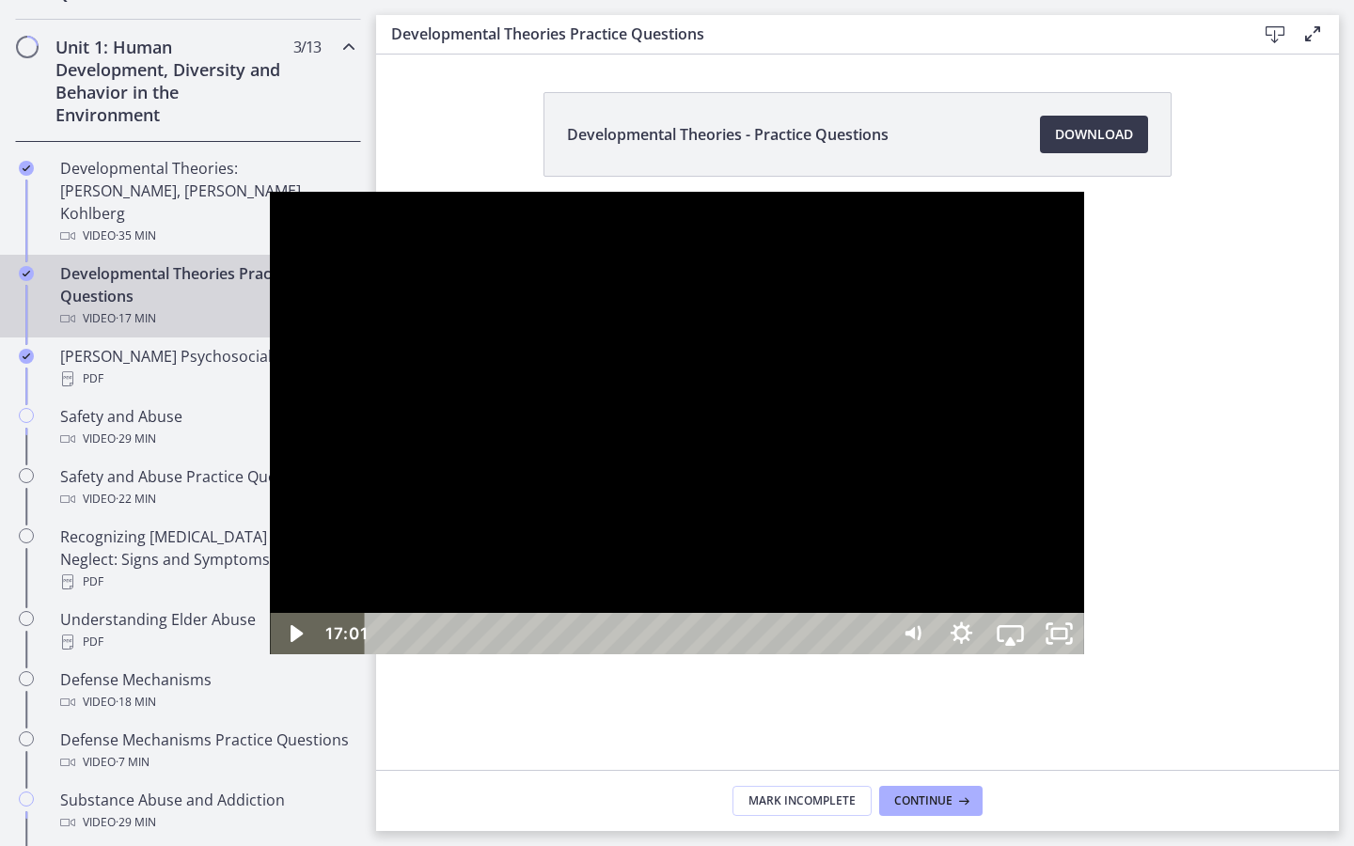
click at [876, 655] on div "17:01" at bounding box center [629, 633] width 493 height 41
click at [1000, 450] on div at bounding box center [676, 423] width 813 height 463
drag, startPoint x: 1295, startPoint y: 505, endPoint x: 1296, endPoint y: 549, distance: 44.2
click at [1083, 549] on div at bounding box center [676, 423] width 813 height 463
drag, startPoint x: 1291, startPoint y: 547, endPoint x: 1263, endPoint y: 650, distance: 106.3
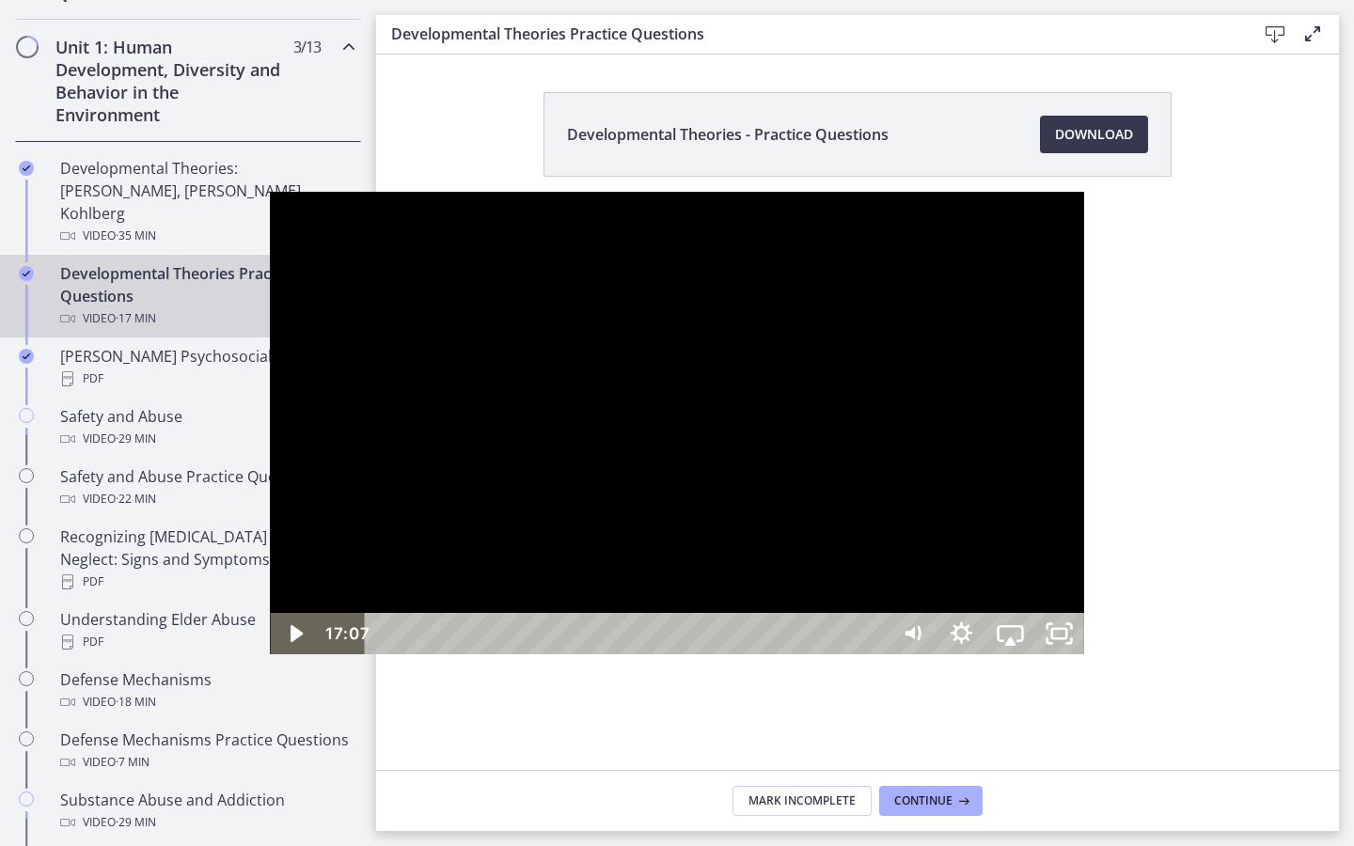
click at [1083, 650] on div at bounding box center [676, 423] width 813 height 463
click at [1083, 575] on div at bounding box center [676, 423] width 813 height 463
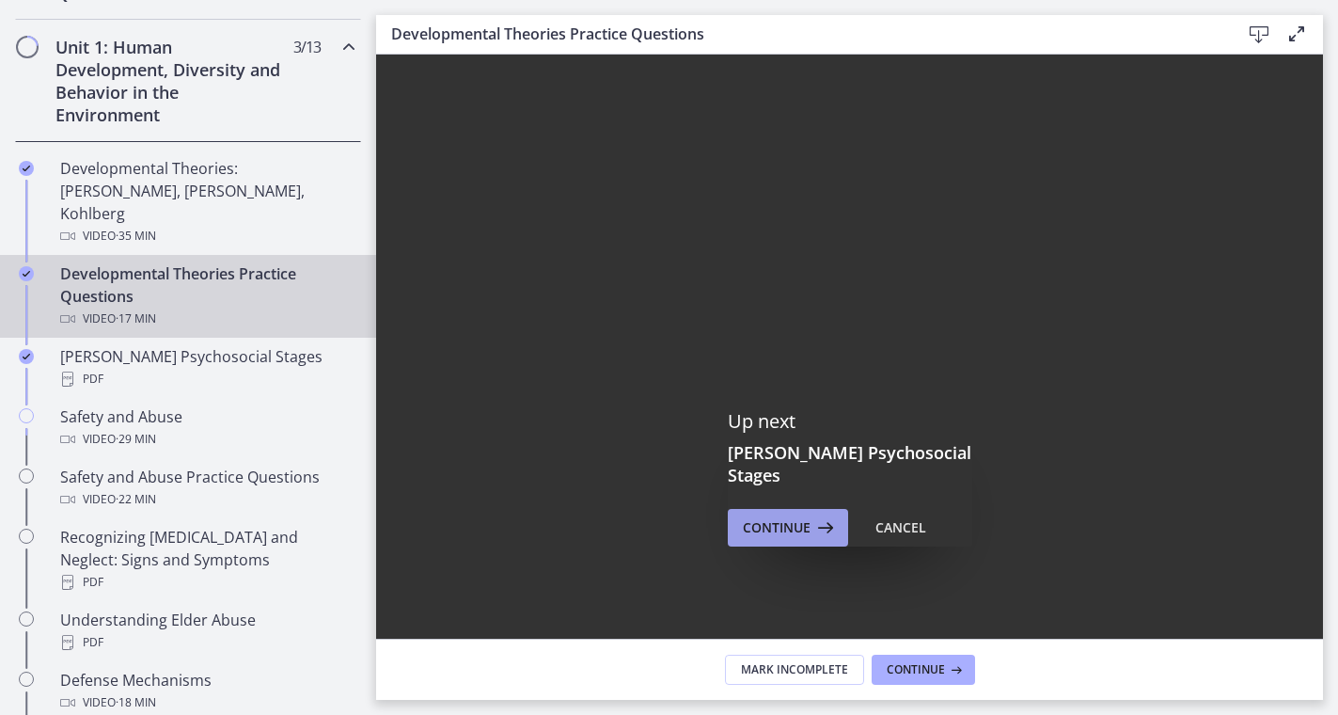
click at [819, 516] on icon at bounding box center [824, 527] width 26 height 23
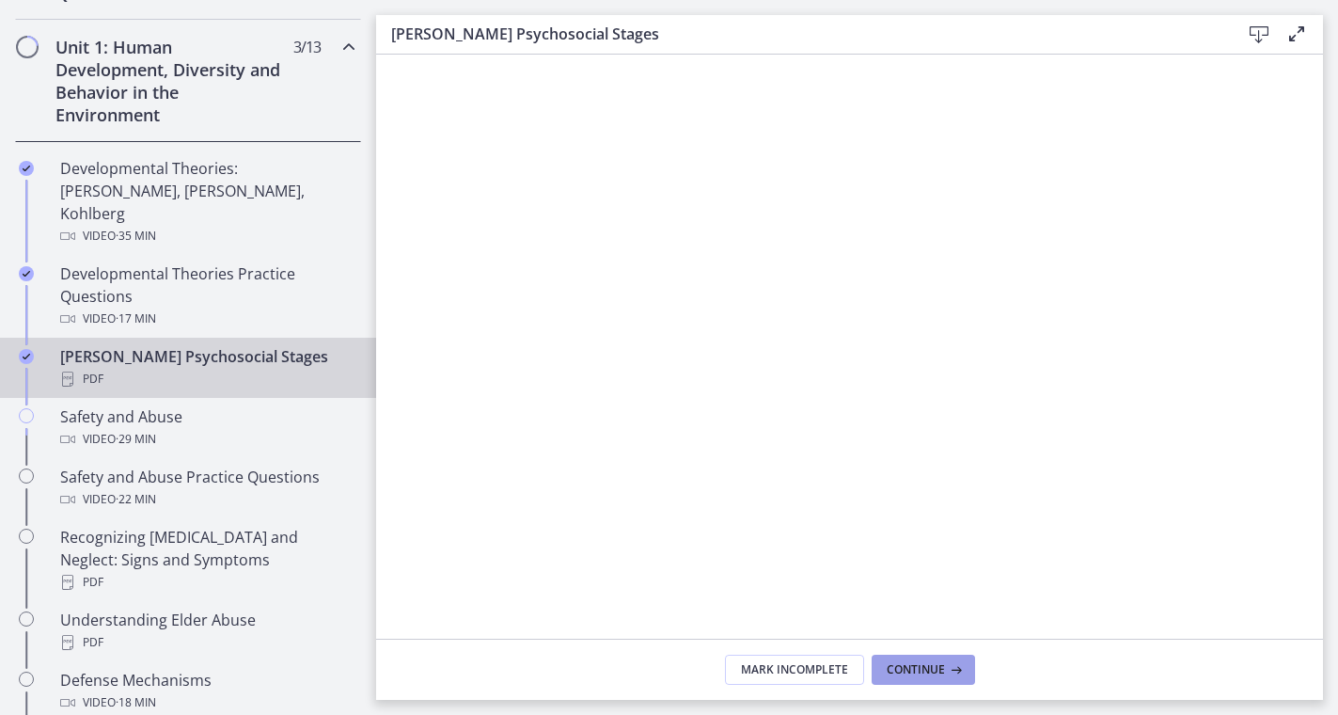
click at [936, 679] on button "Continue" at bounding box center [923, 670] width 103 height 30
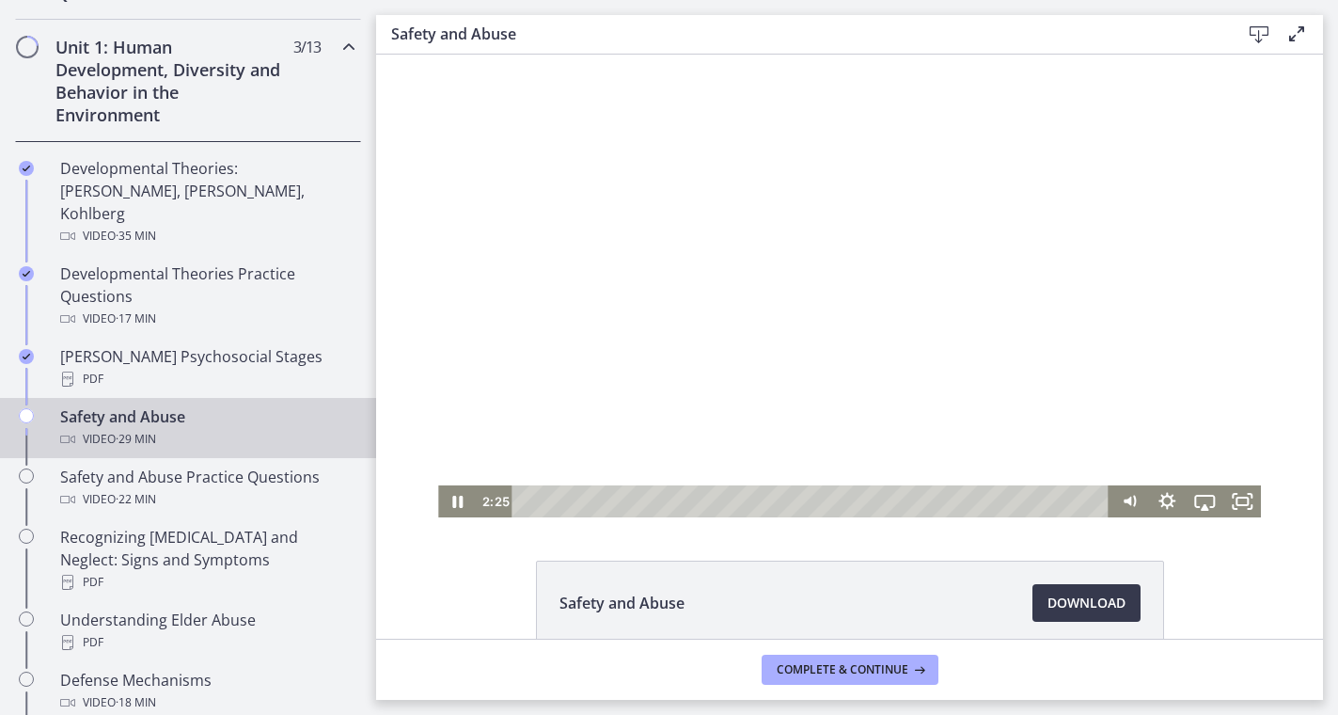
click at [574, 502] on div "Playbar" at bounding box center [814, 501] width 576 height 32
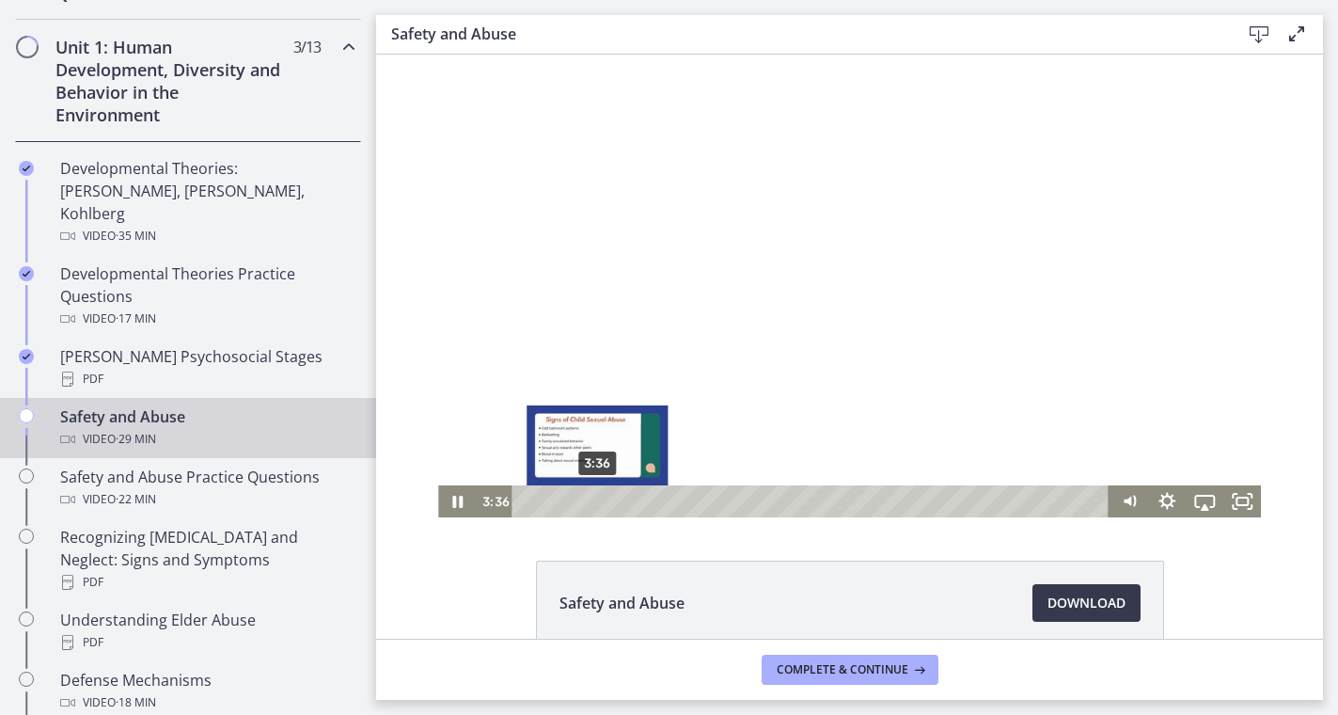
click at [597, 502] on div "3:36" at bounding box center [814, 501] width 576 height 32
click at [621, 503] on div "4:47" at bounding box center [814, 501] width 576 height 32
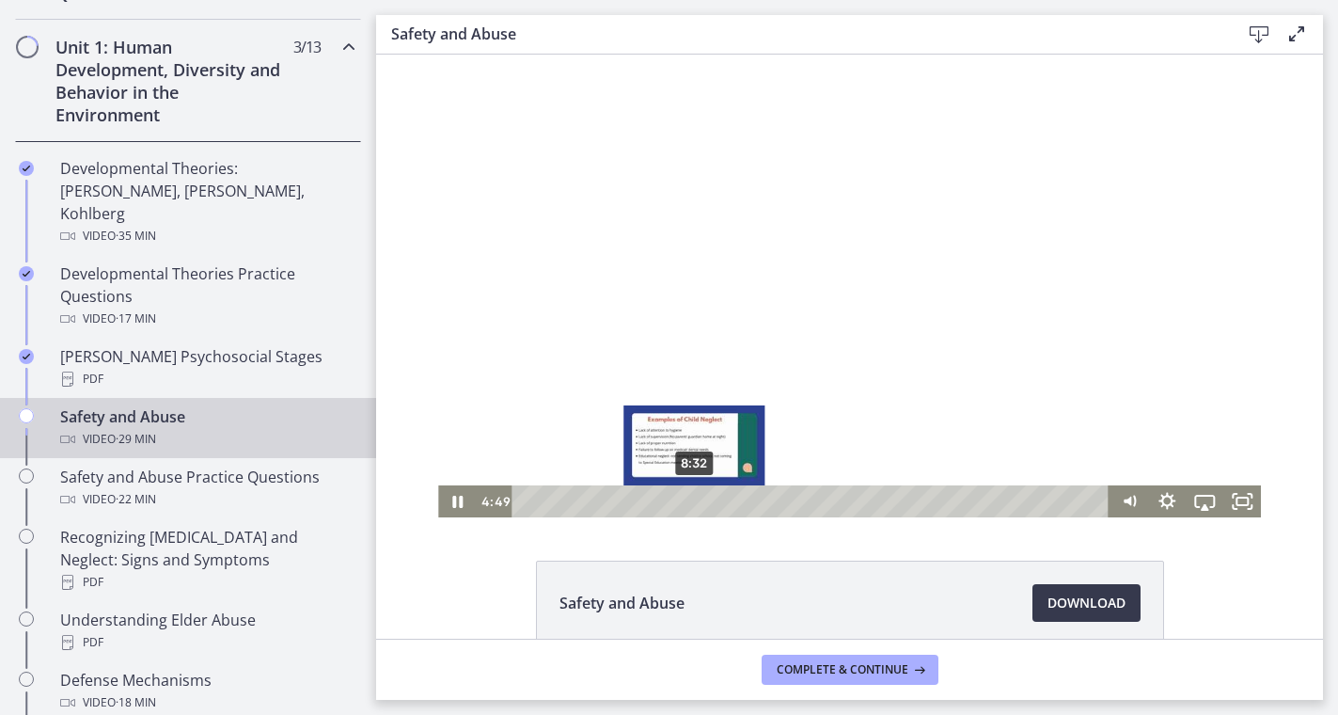
click at [695, 500] on div "8:32" at bounding box center [814, 501] width 576 height 32
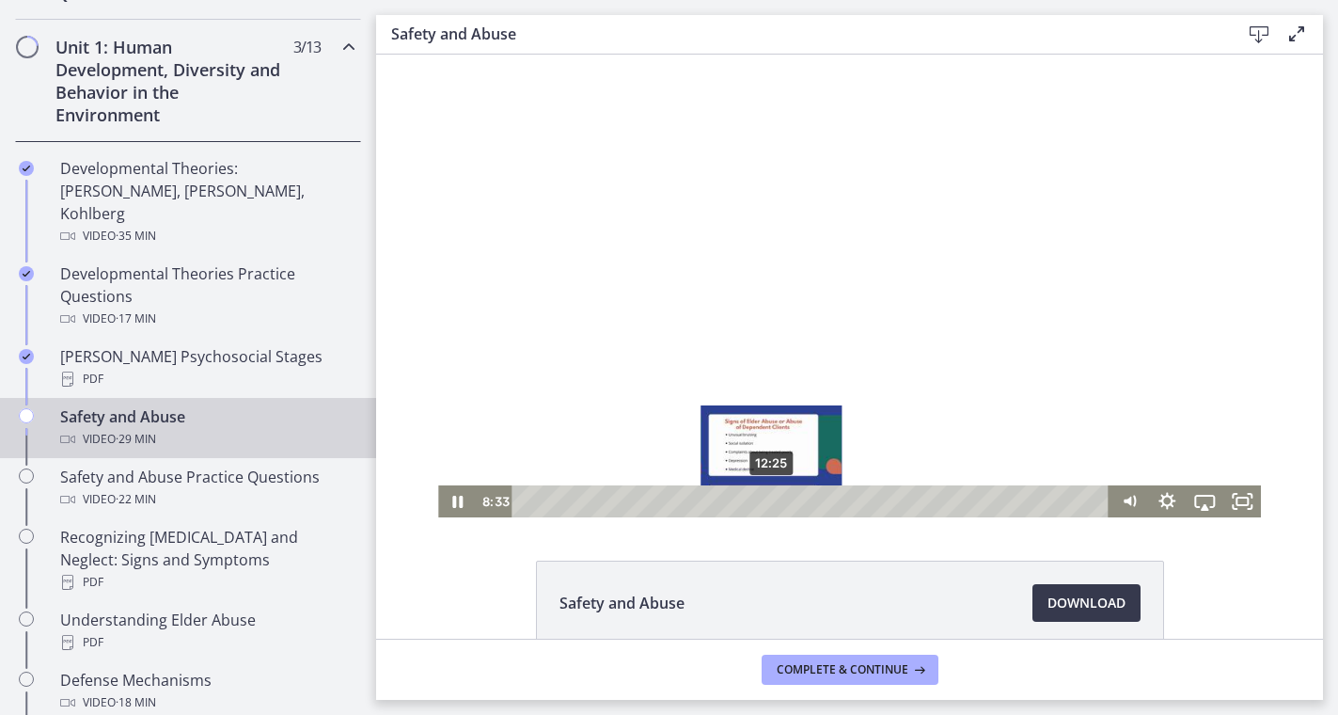
click at [772, 499] on div "12:25" at bounding box center [814, 501] width 576 height 32
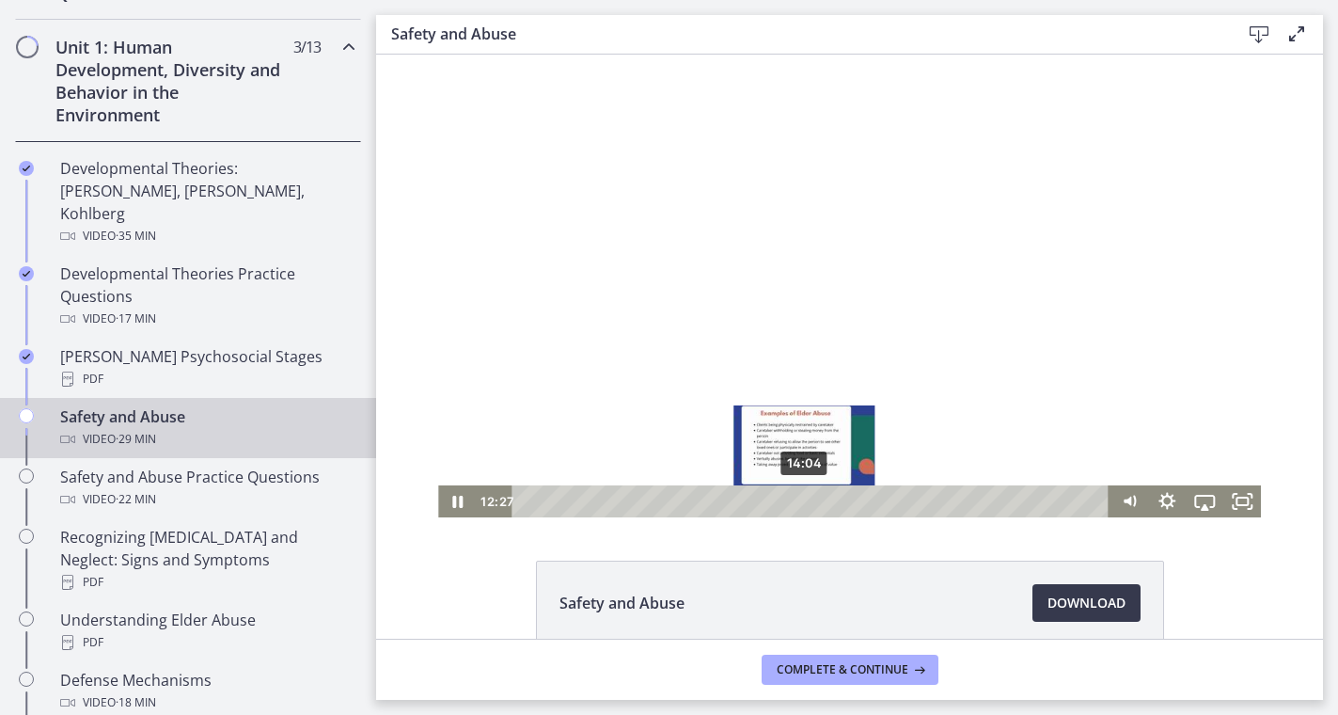
click at [805, 501] on div "14:04" at bounding box center [814, 501] width 576 height 32
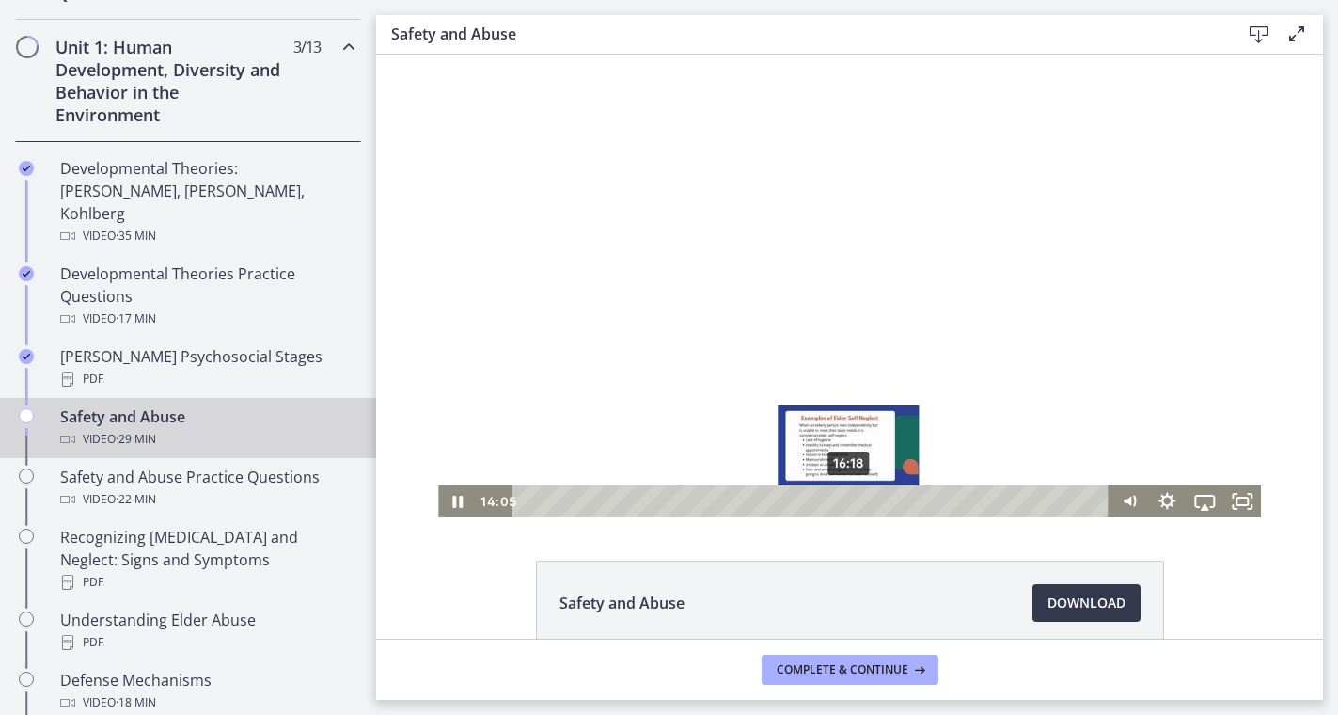
click at [849, 503] on div "16:18" at bounding box center [814, 501] width 576 height 32
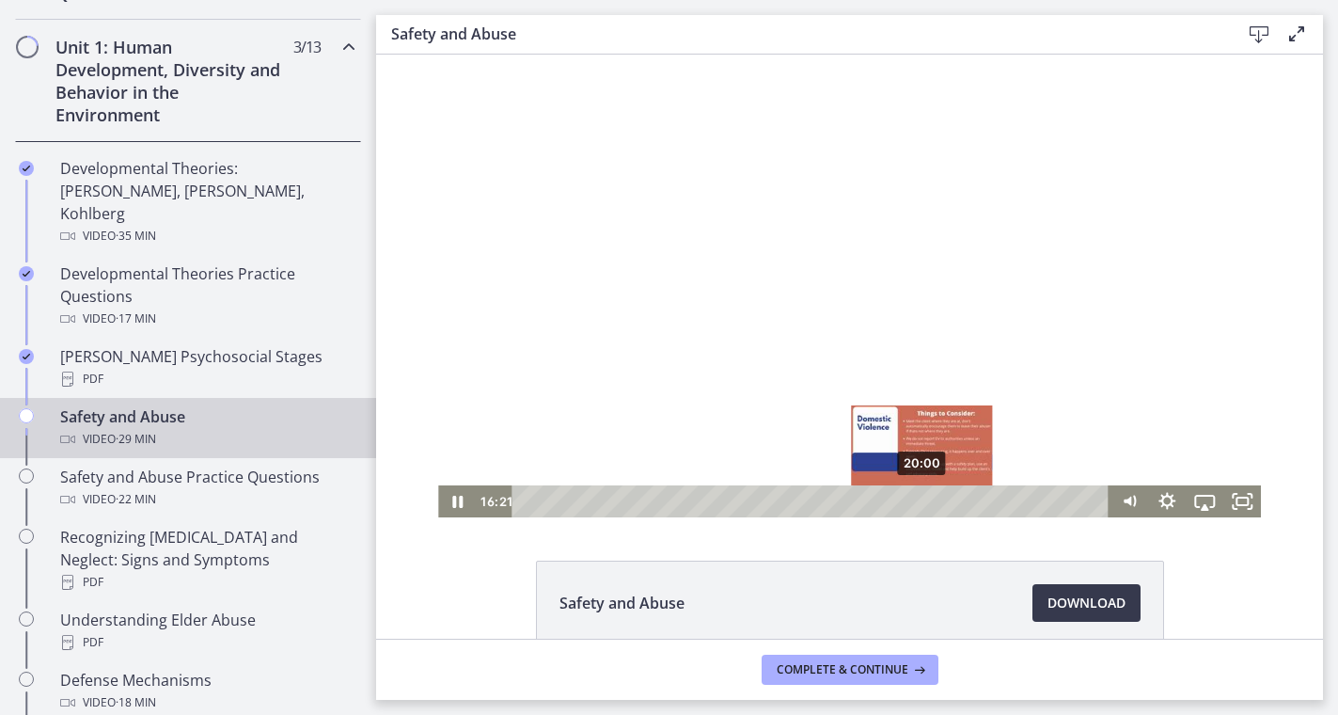
click at [923, 497] on div "20:00" at bounding box center [814, 501] width 576 height 32
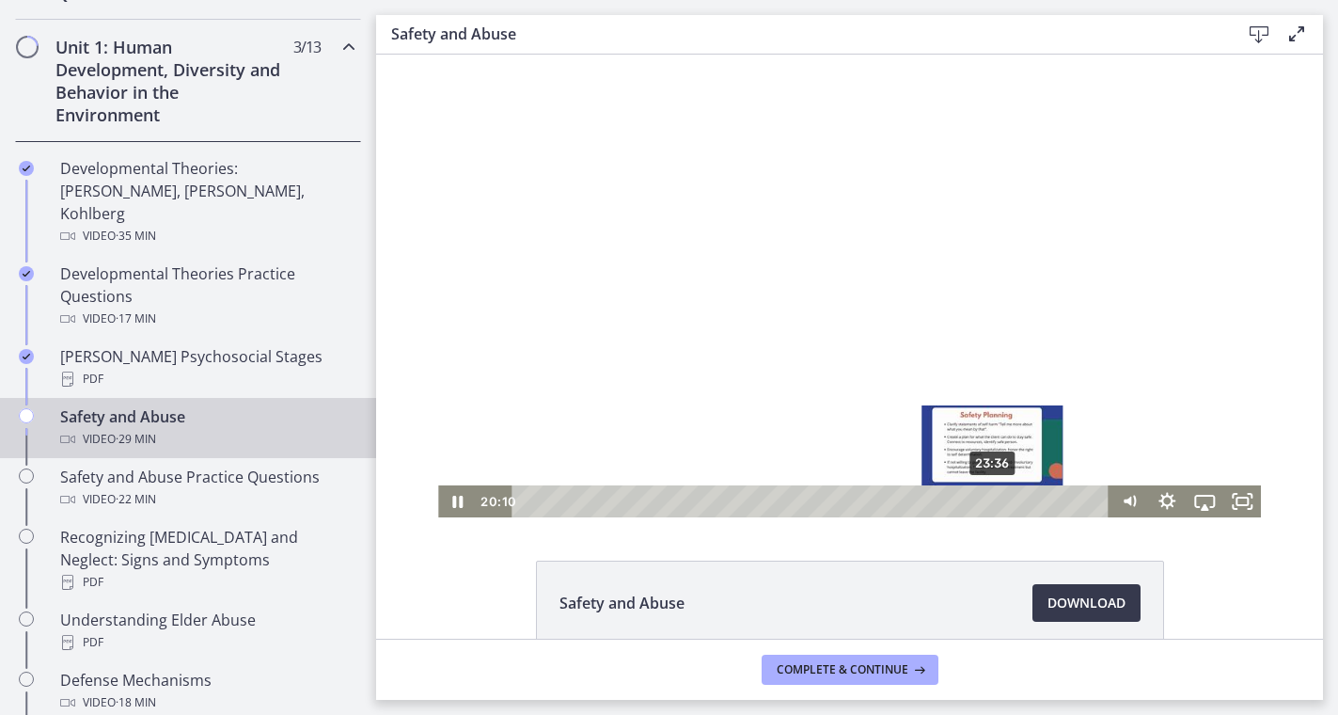
click at [994, 504] on div "23:36" at bounding box center [814, 501] width 576 height 32
click at [1000, 505] on div "23:53" at bounding box center [814, 501] width 576 height 32
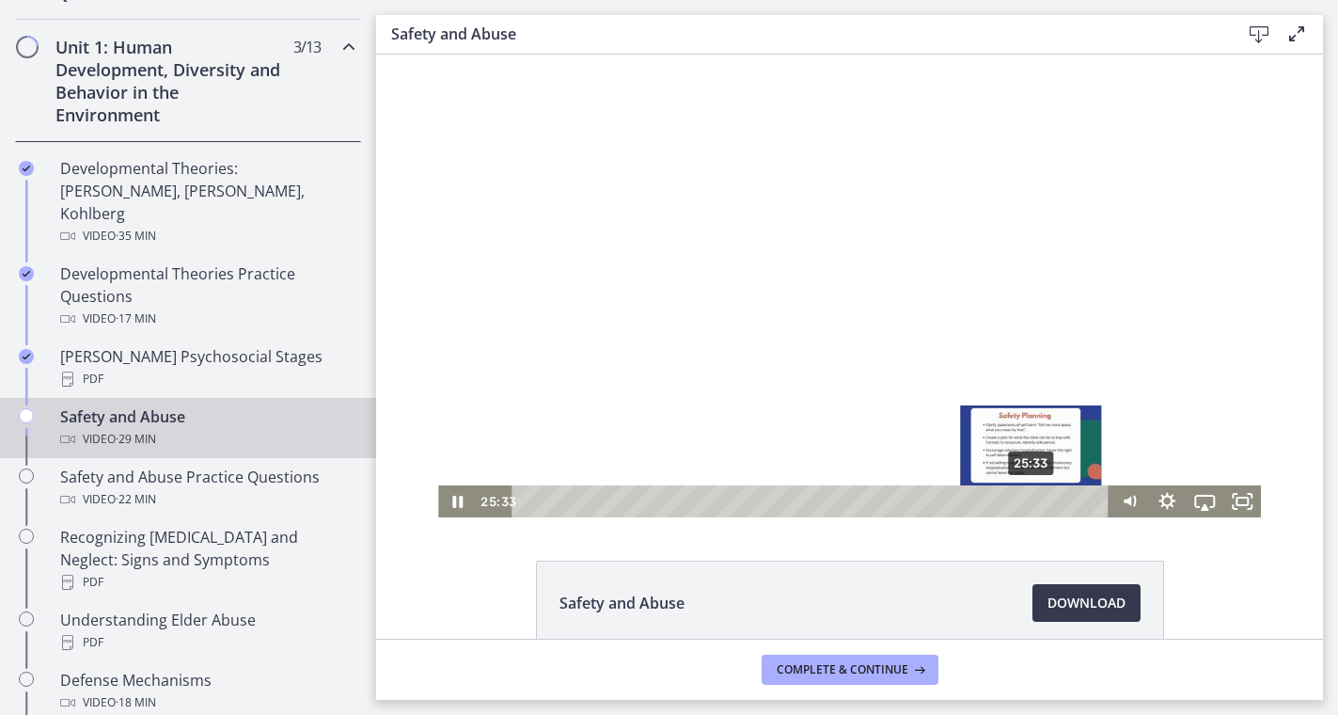
click at [1033, 500] on div "25:33" at bounding box center [814, 501] width 576 height 32
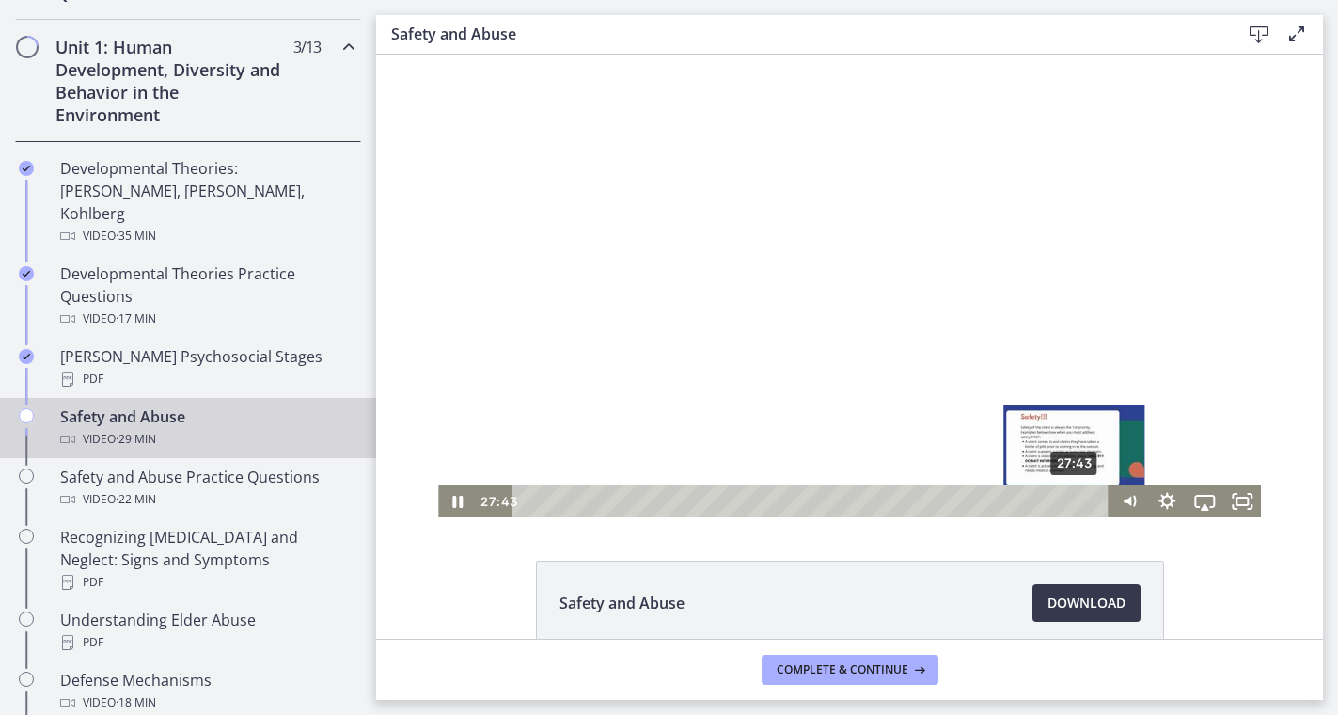
click at [1076, 498] on div "27:43" at bounding box center [814, 501] width 576 height 32
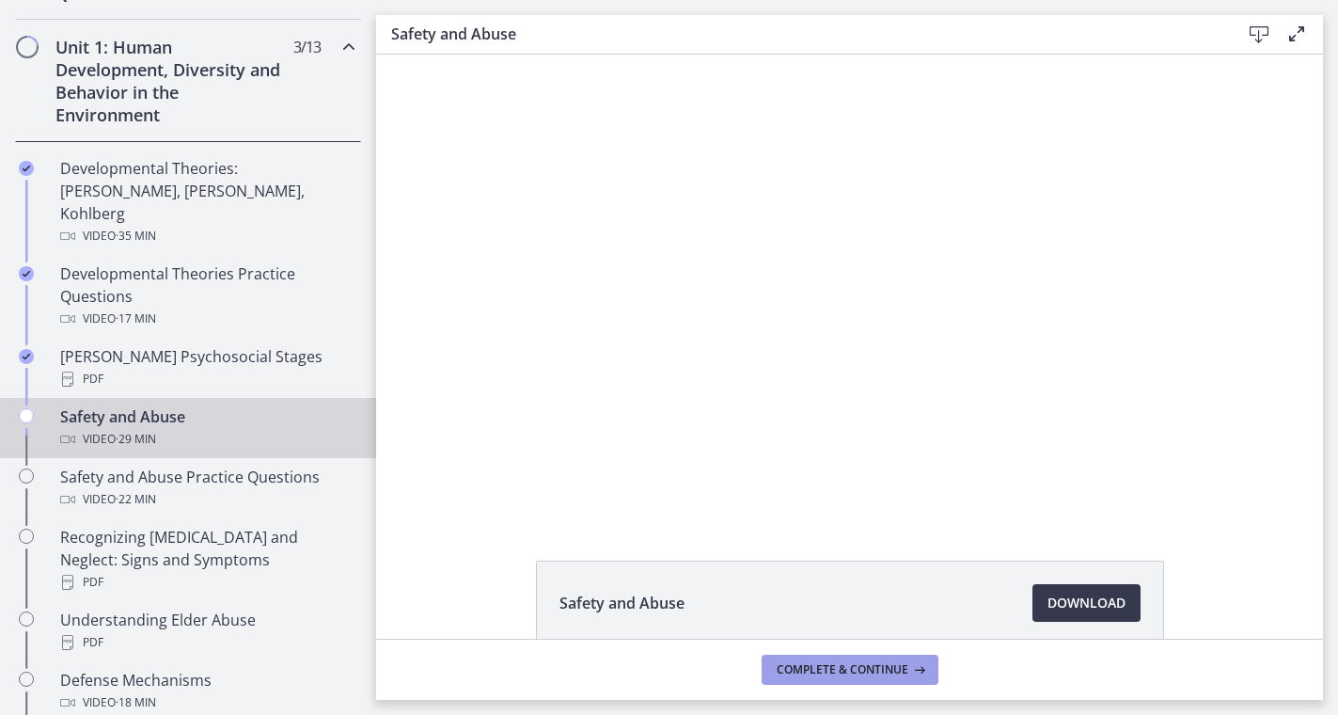
click at [875, 681] on button "Complete & continue" at bounding box center [850, 670] width 177 height 30
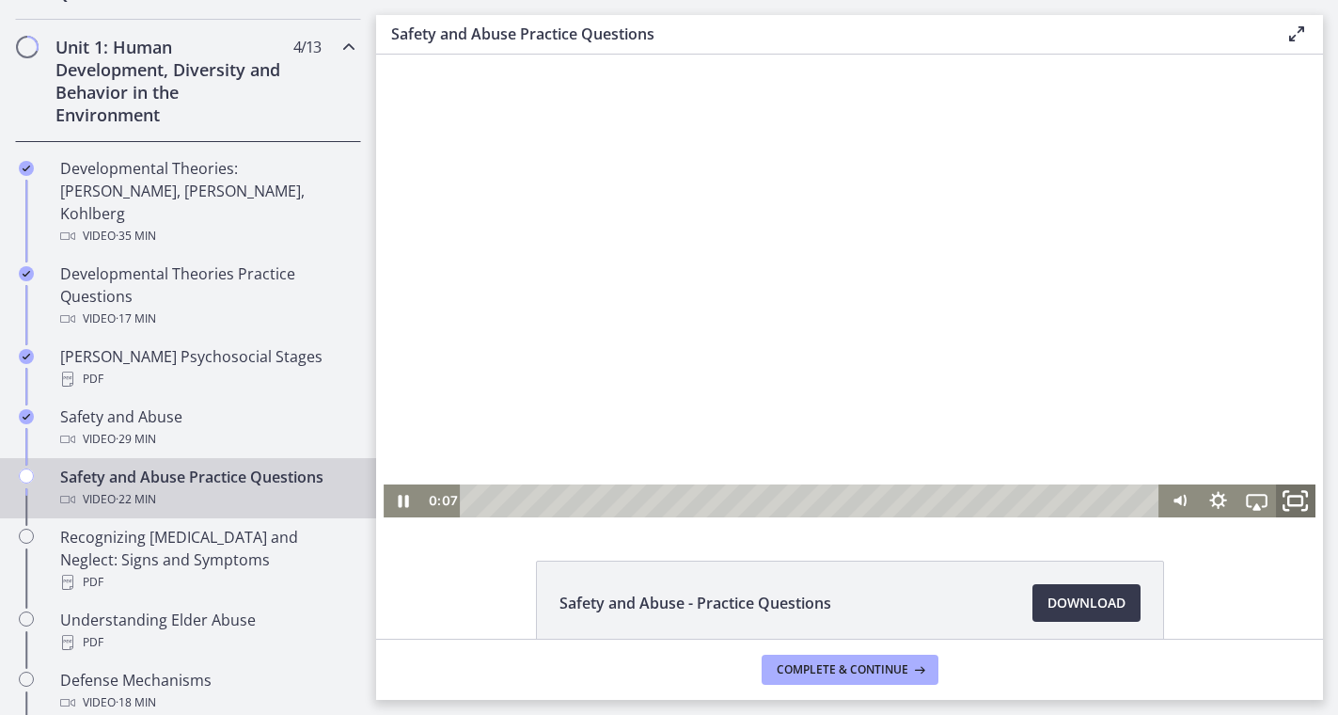
click at [1310, 497] on icon "Fullscreen" at bounding box center [1295, 500] width 47 height 39
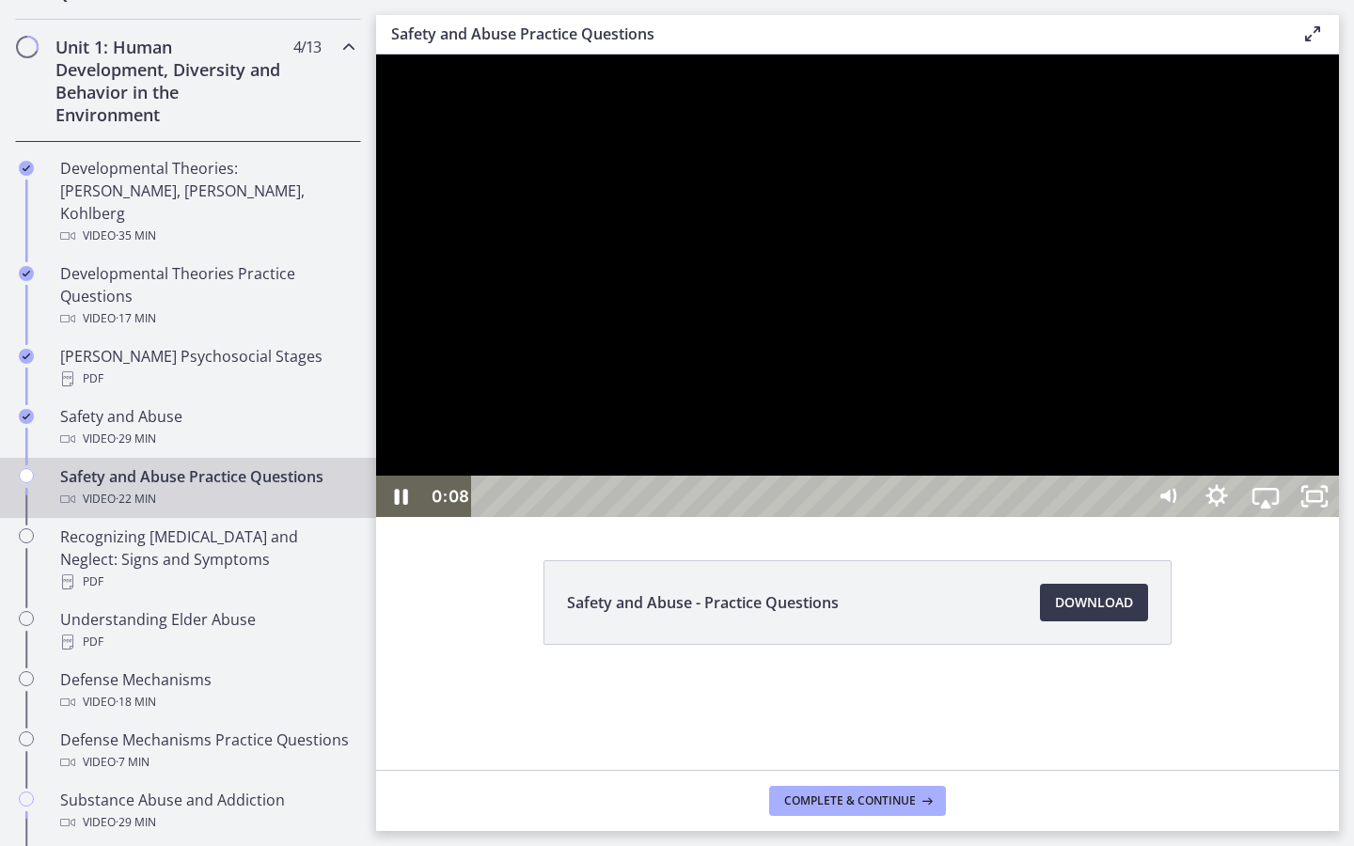
click at [1053, 517] on div at bounding box center [857, 286] width 963 height 463
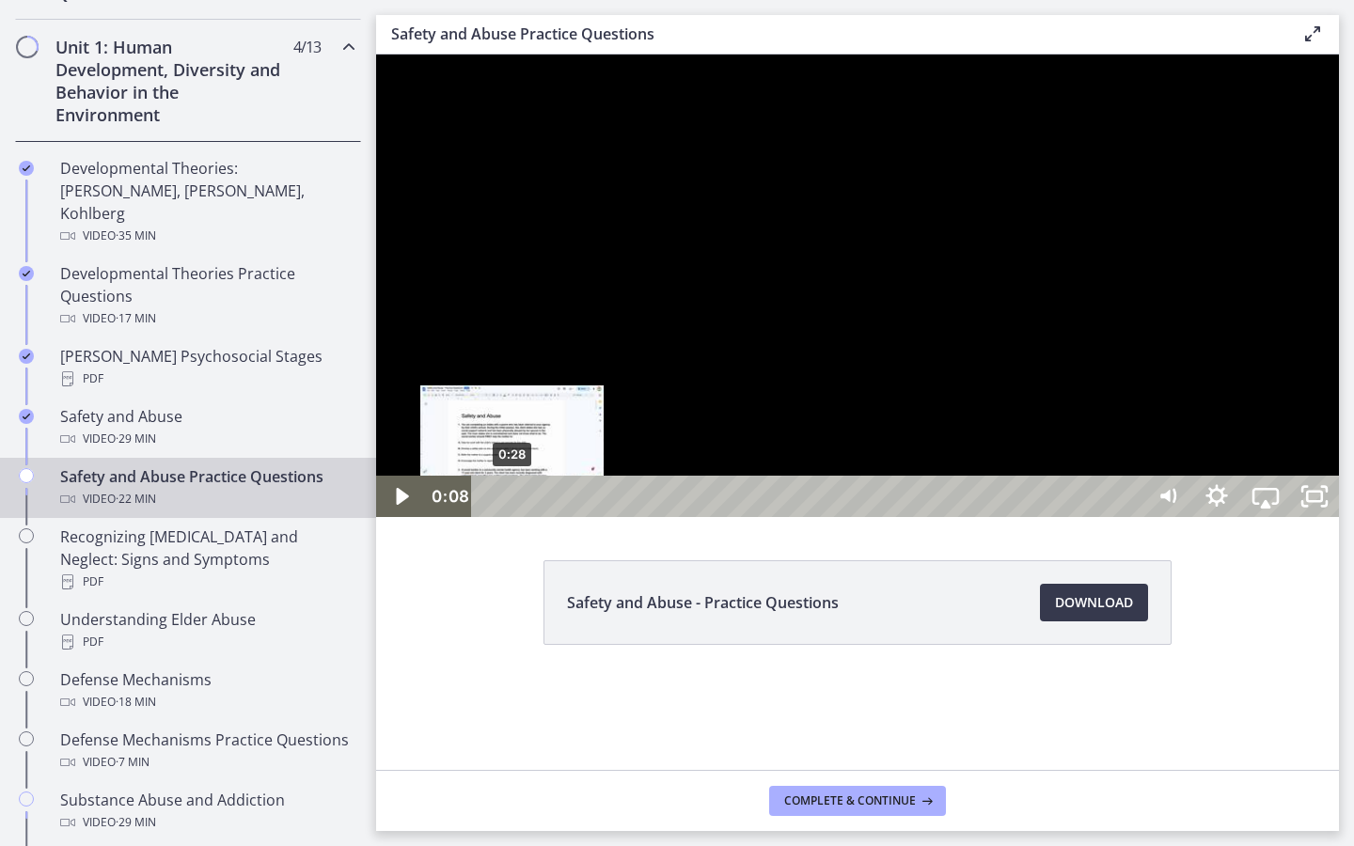
click at [513, 517] on div "0:28" at bounding box center [810, 496] width 641 height 41
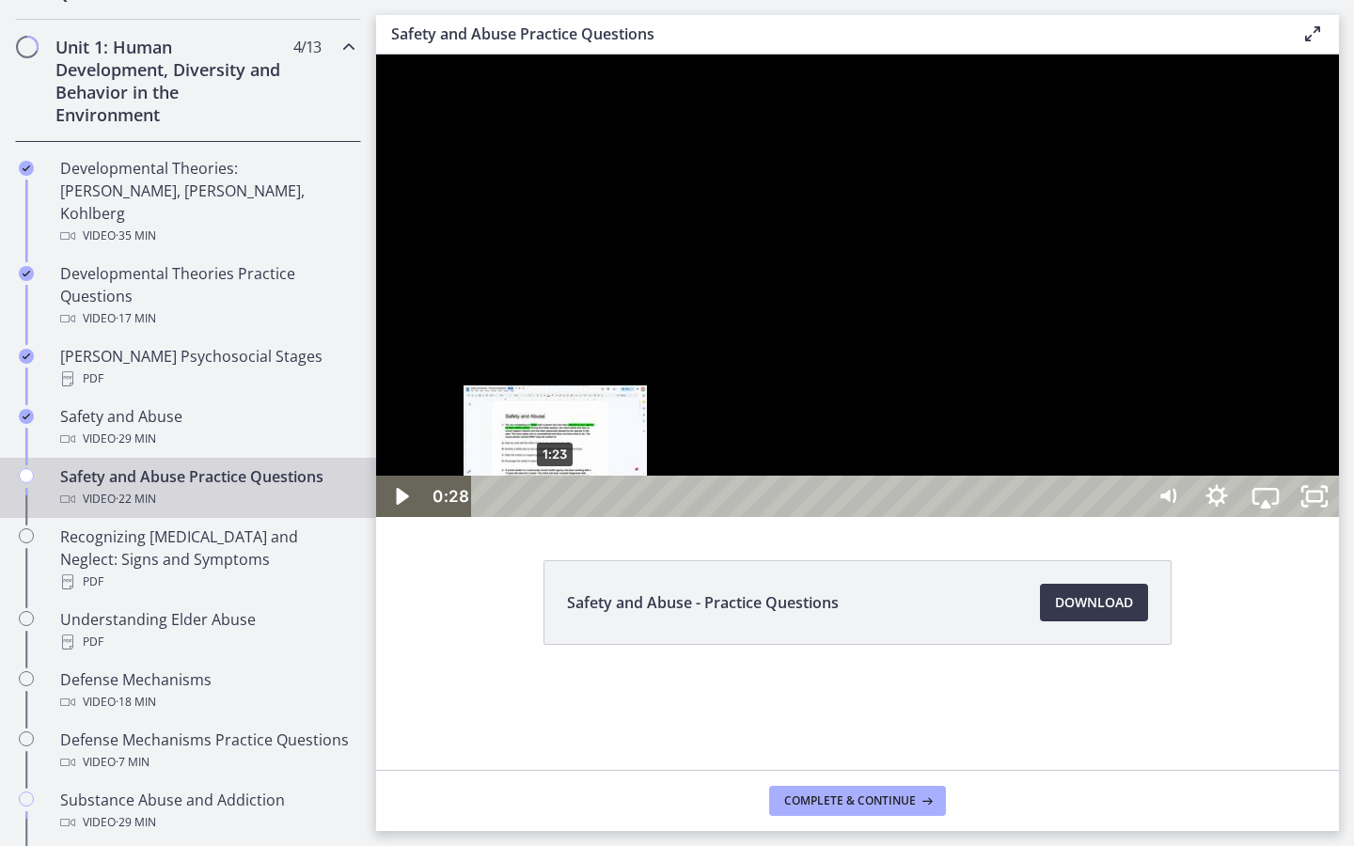
click at [556, 517] on div "1:23" at bounding box center [810, 496] width 641 height 41
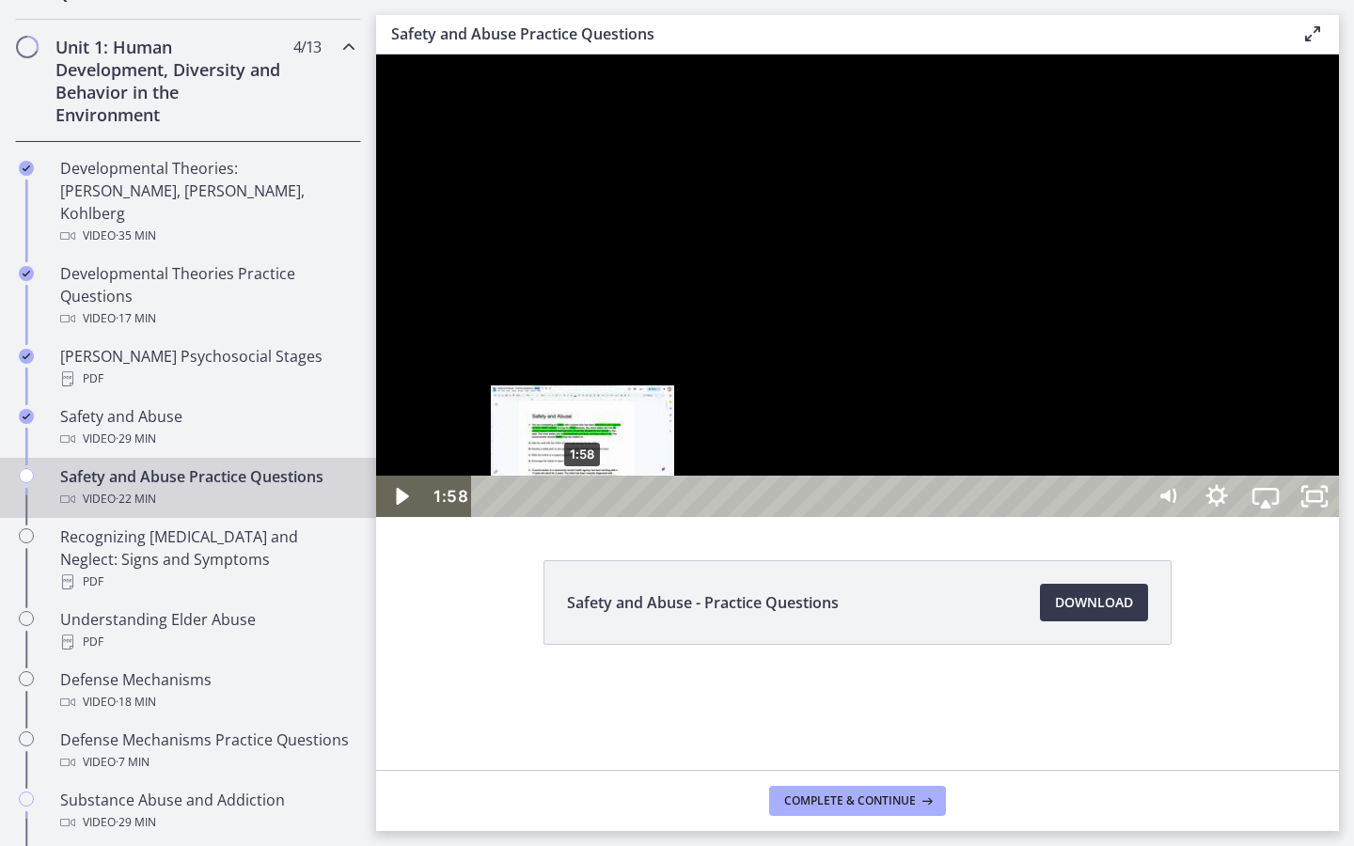
click at [584, 517] on div "1:58" at bounding box center [810, 496] width 641 height 41
click at [606, 517] on div "2:25" at bounding box center [810, 496] width 641 height 41
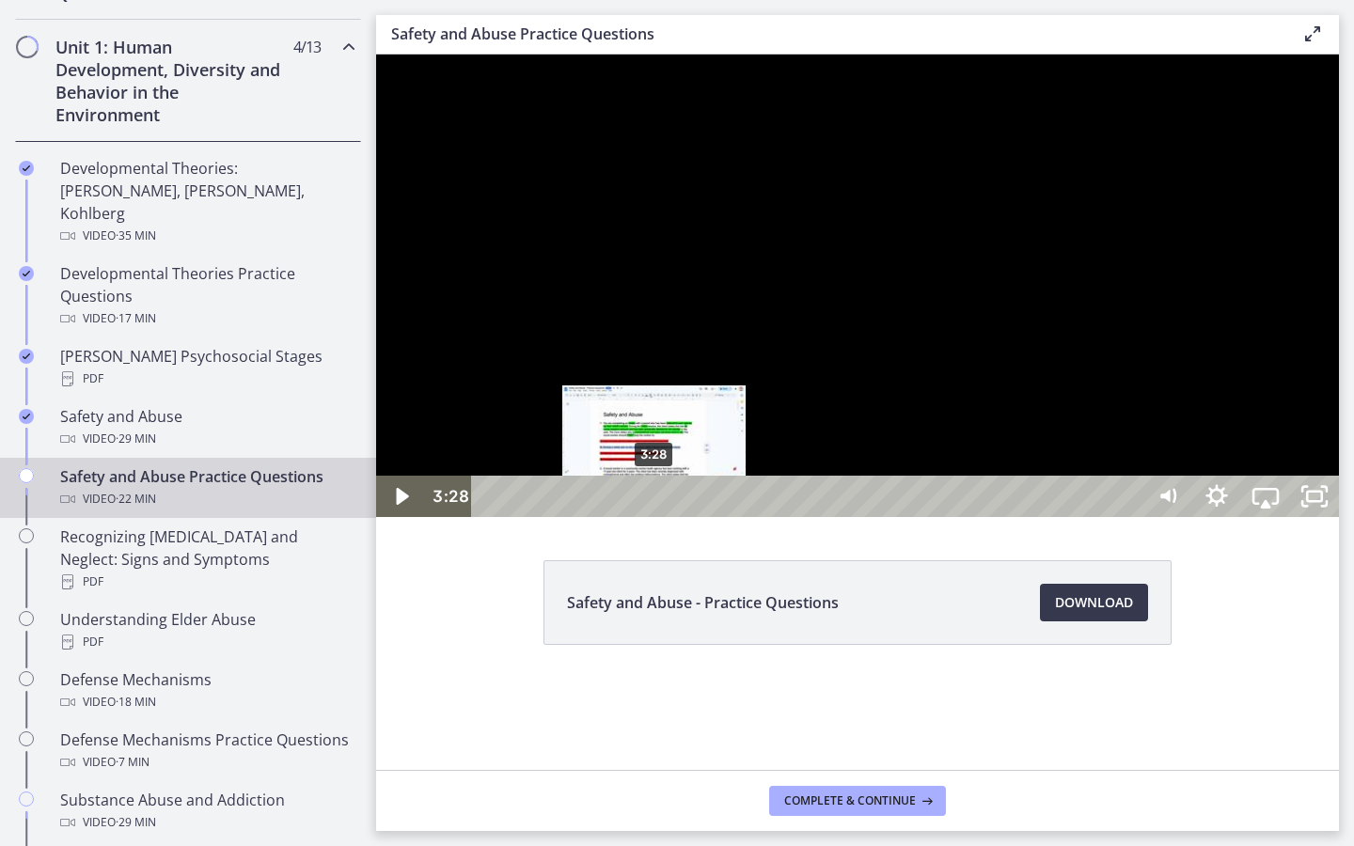
click at [655, 517] on div "3:28" at bounding box center [810, 496] width 641 height 41
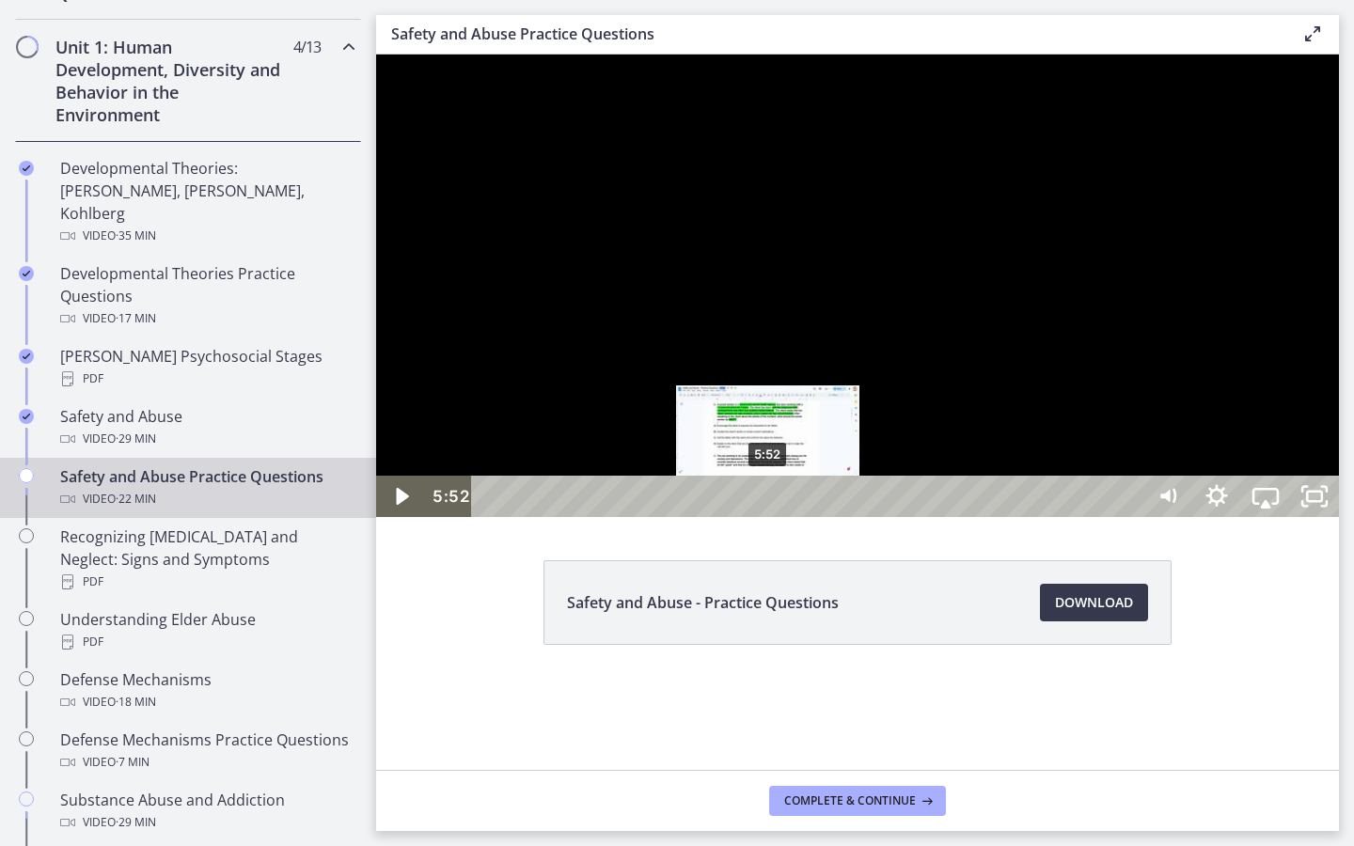
click at [769, 517] on div "5:52" at bounding box center [810, 496] width 641 height 41
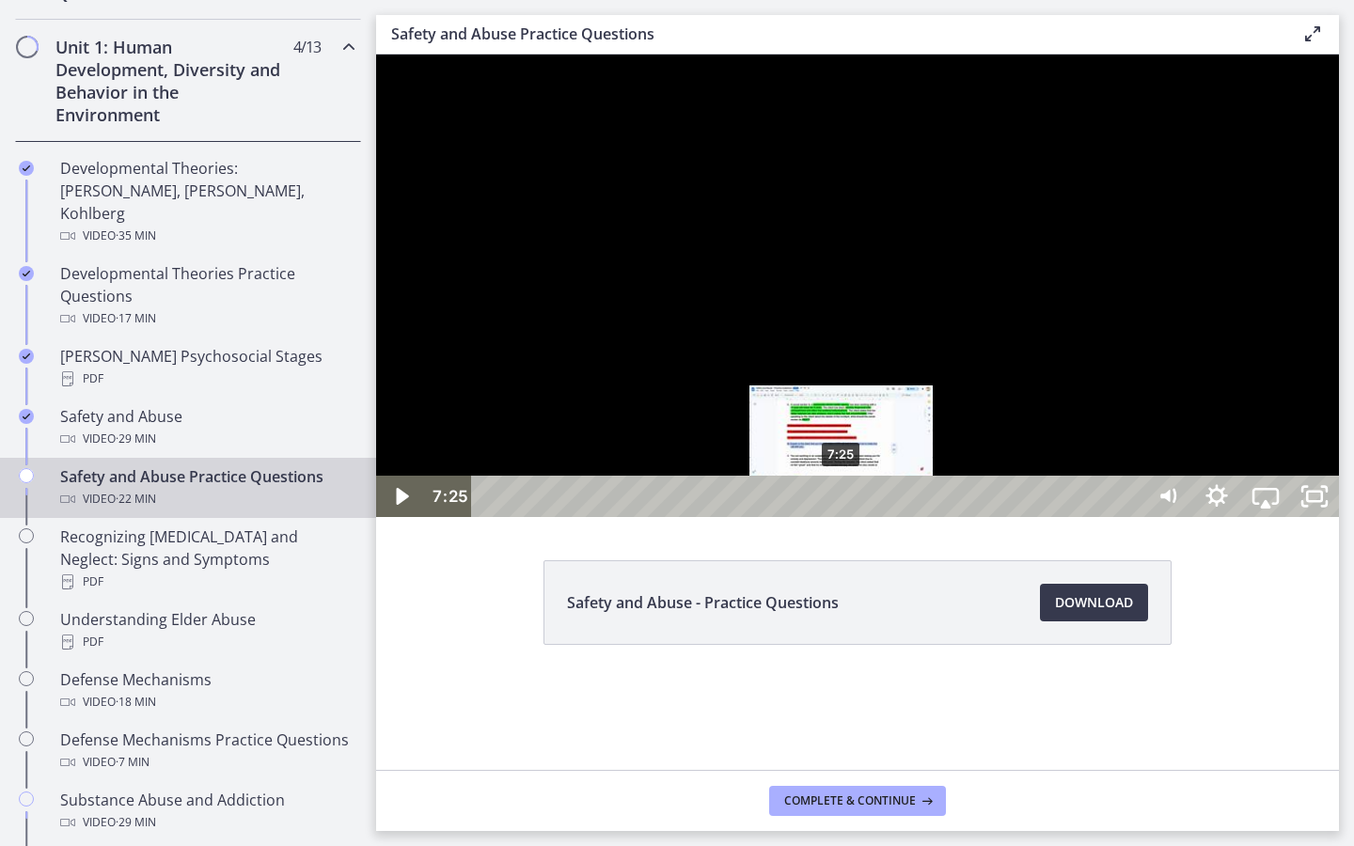
click at [843, 517] on div "7:25" at bounding box center [810, 496] width 641 height 41
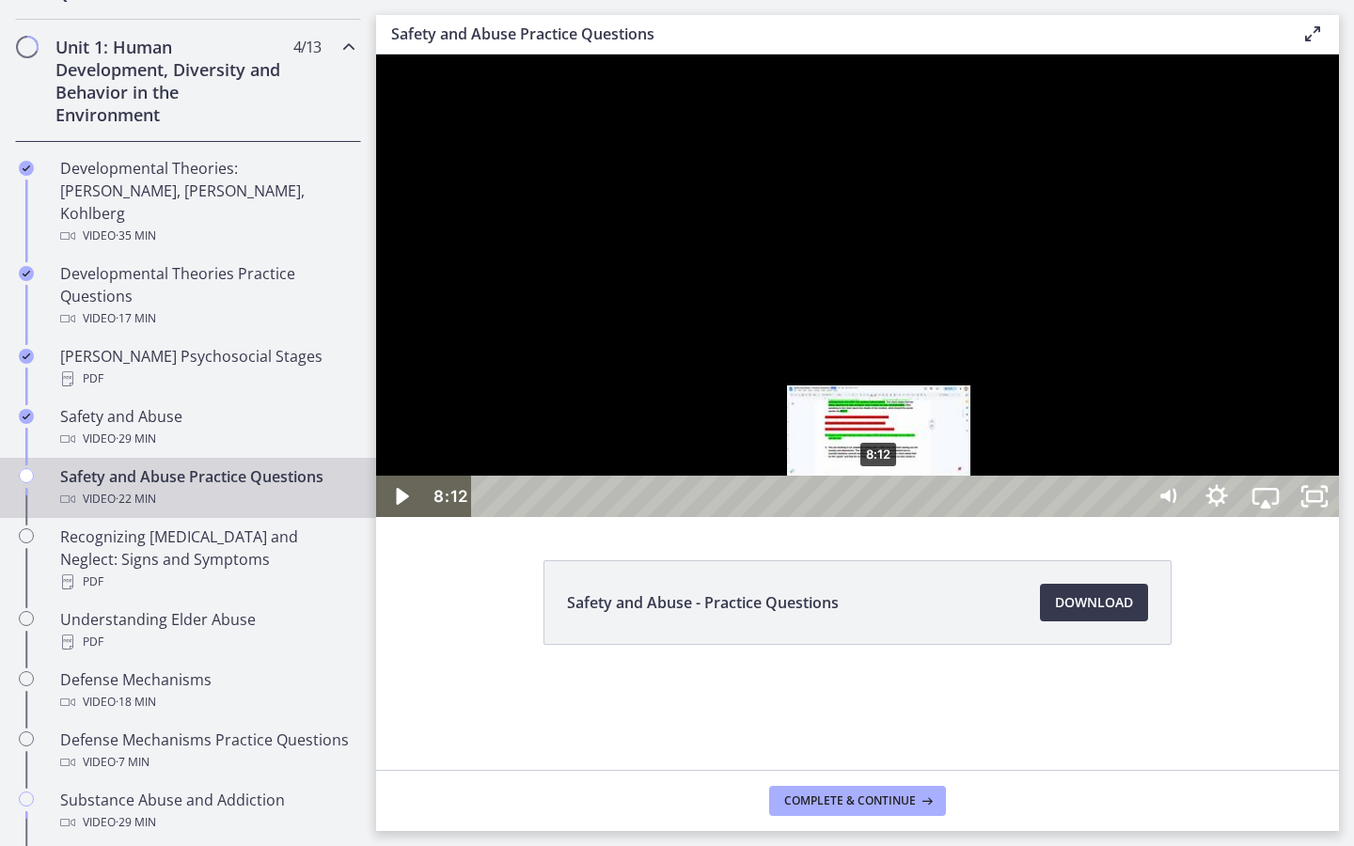
click at [880, 517] on div "8:12" at bounding box center [810, 496] width 641 height 41
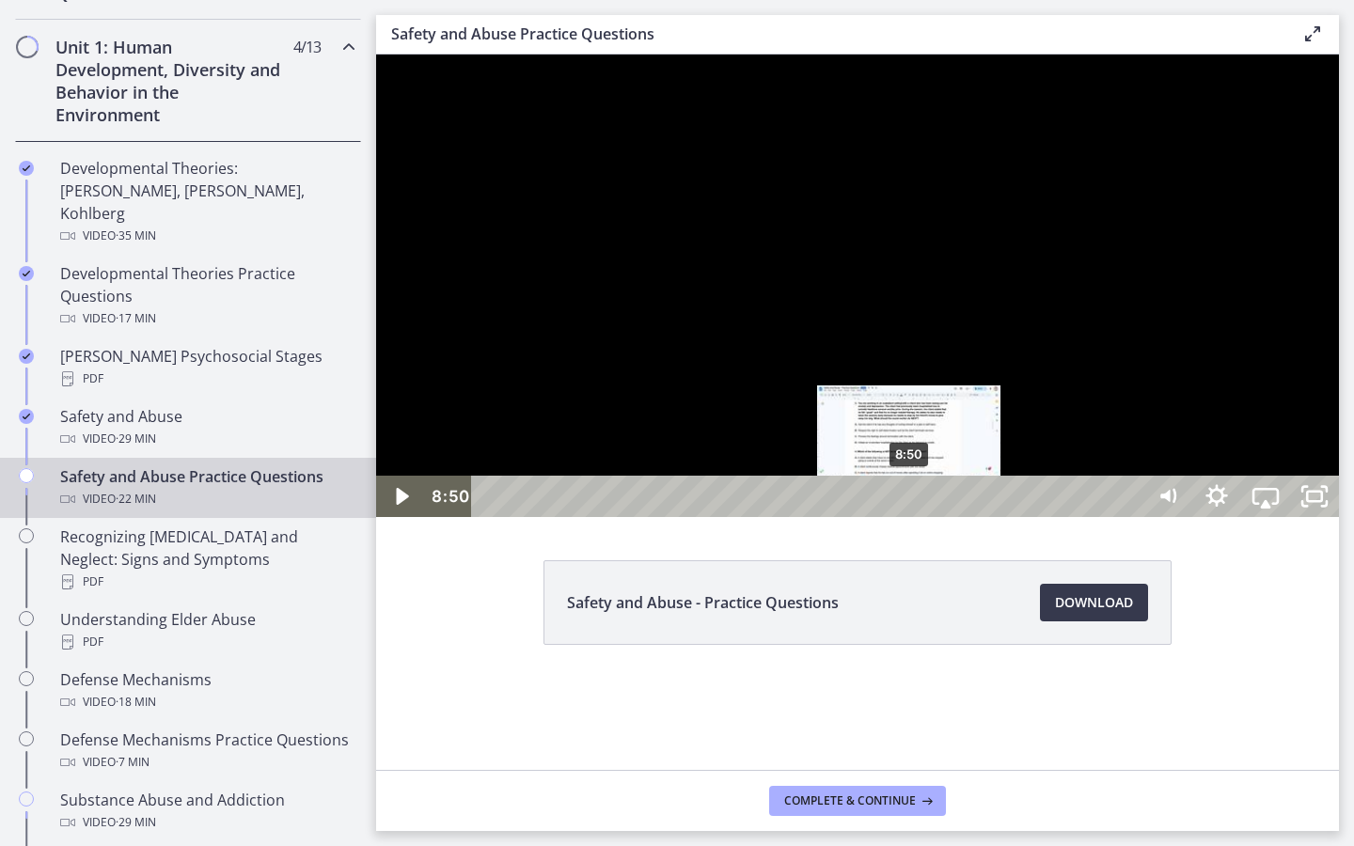
click at [910, 517] on div "8:50" at bounding box center [810, 496] width 641 height 41
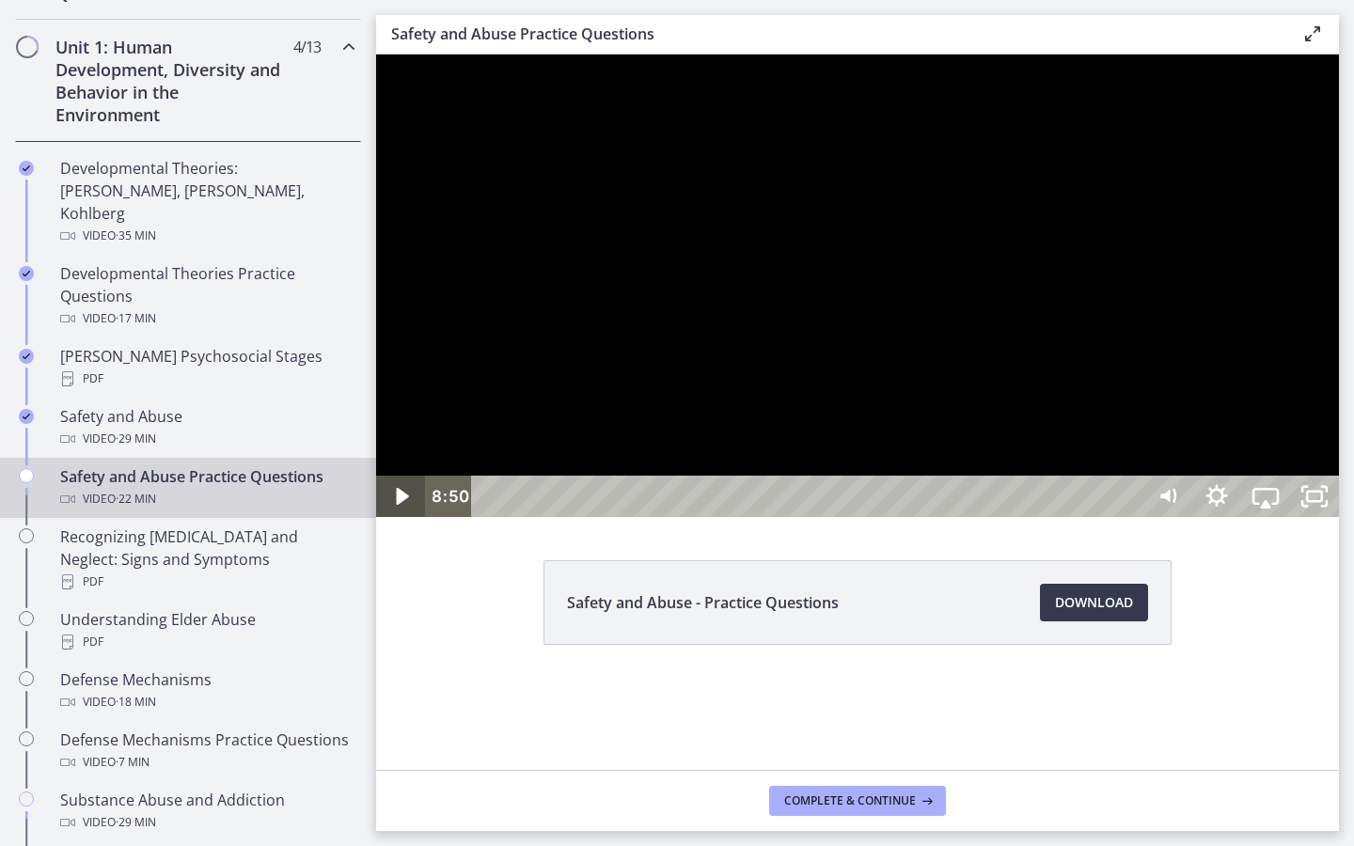
click at [405, 505] on icon "Play Video" at bounding box center [402, 496] width 12 height 17
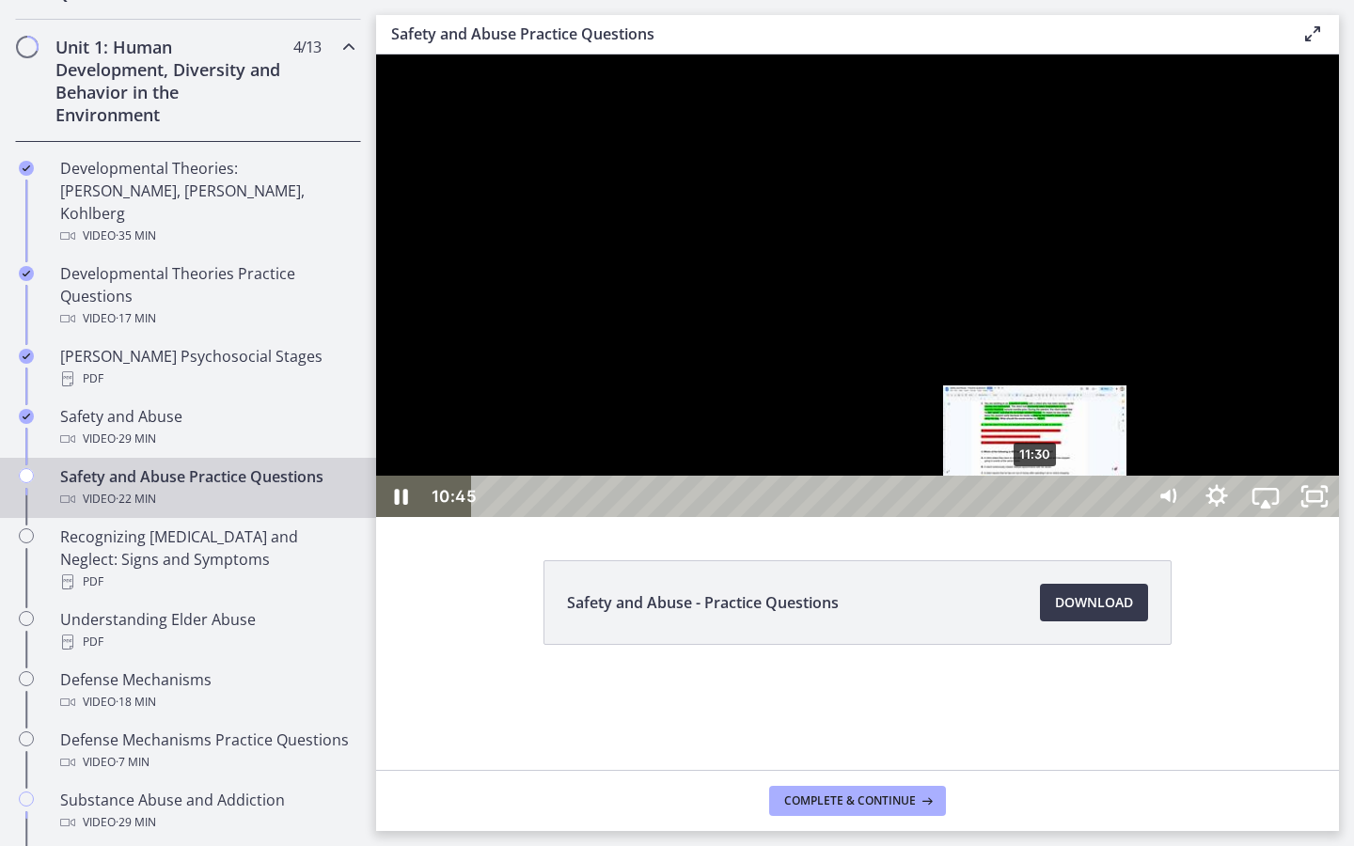
click at [1036, 517] on div "11:30" at bounding box center [810, 496] width 641 height 41
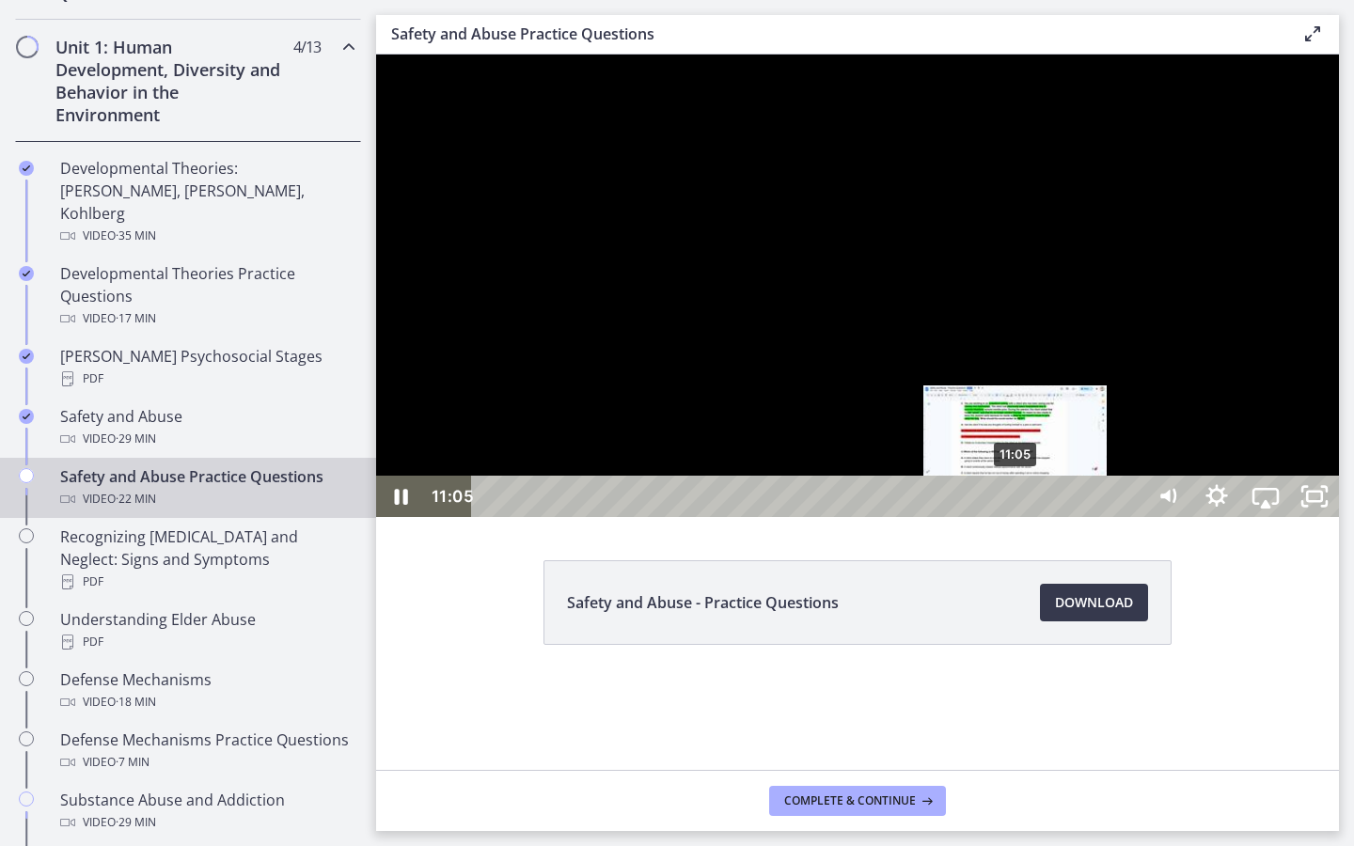
click at [1017, 517] on div "11:05" at bounding box center [810, 496] width 641 height 41
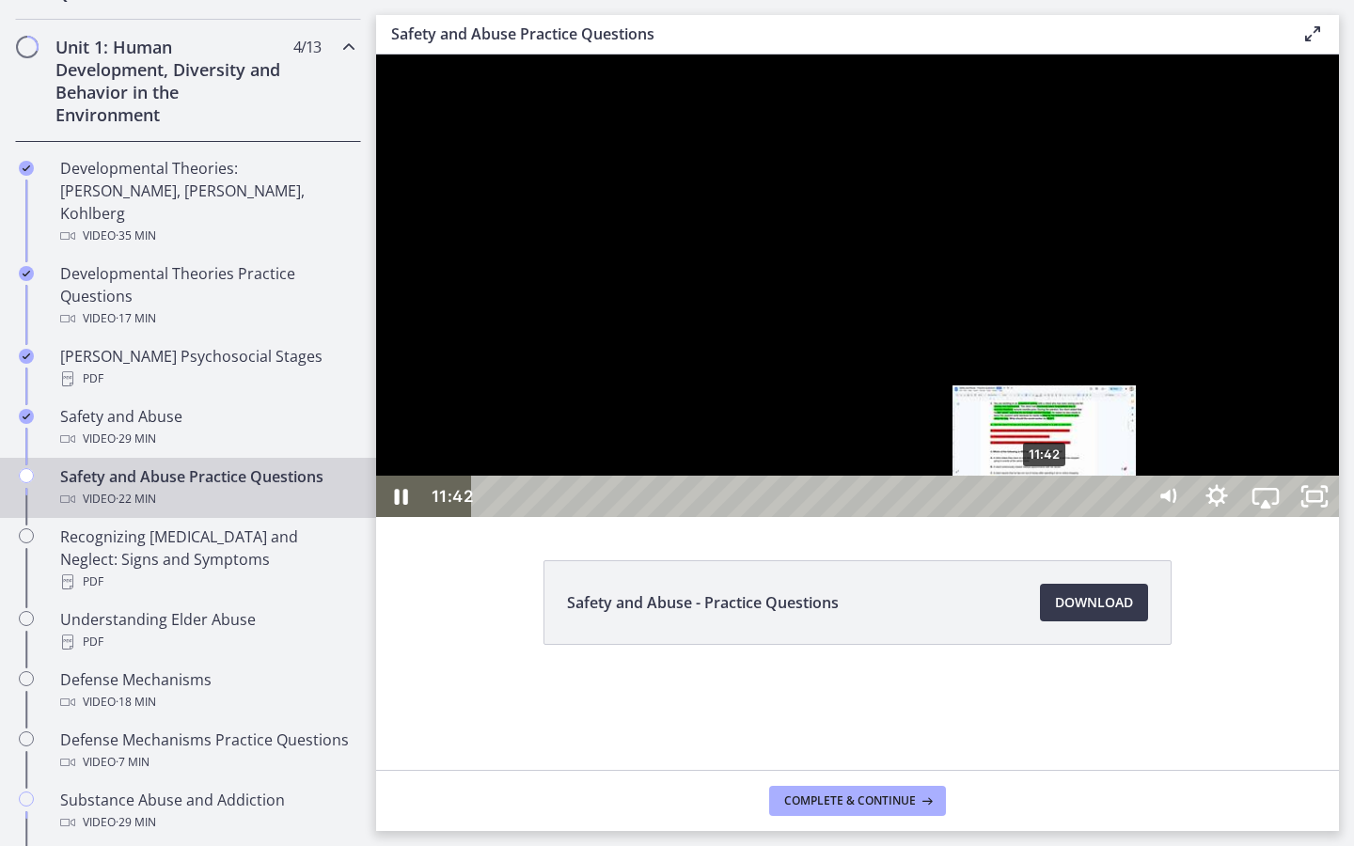
click at [1046, 517] on div "11:42" at bounding box center [810, 496] width 641 height 41
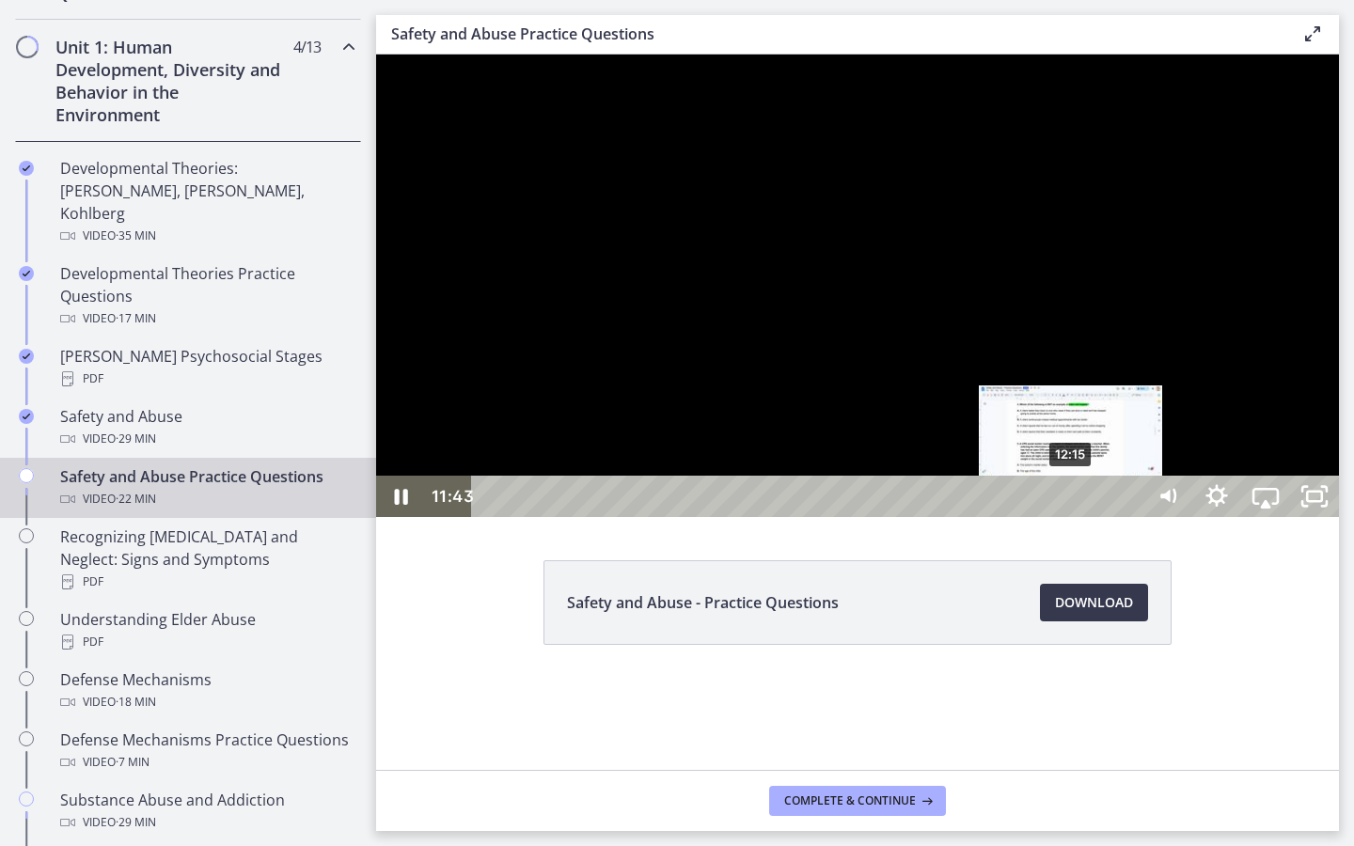
click at [1072, 517] on div "12:15" at bounding box center [810, 496] width 641 height 41
click at [1061, 517] on div "12:01" at bounding box center [810, 496] width 641 height 41
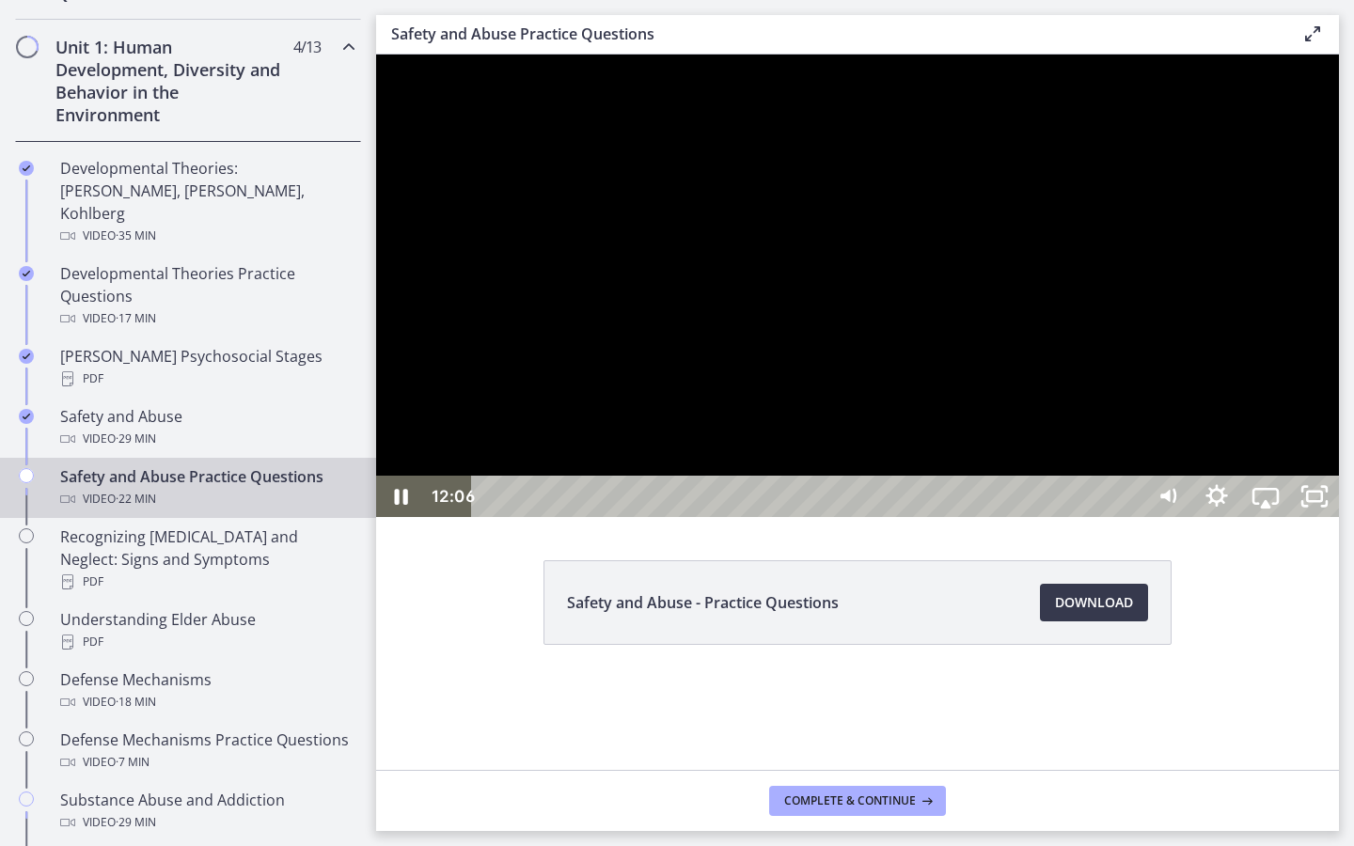
click at [686, 517] on div at bounding box center [857, 286] width 963 height 463
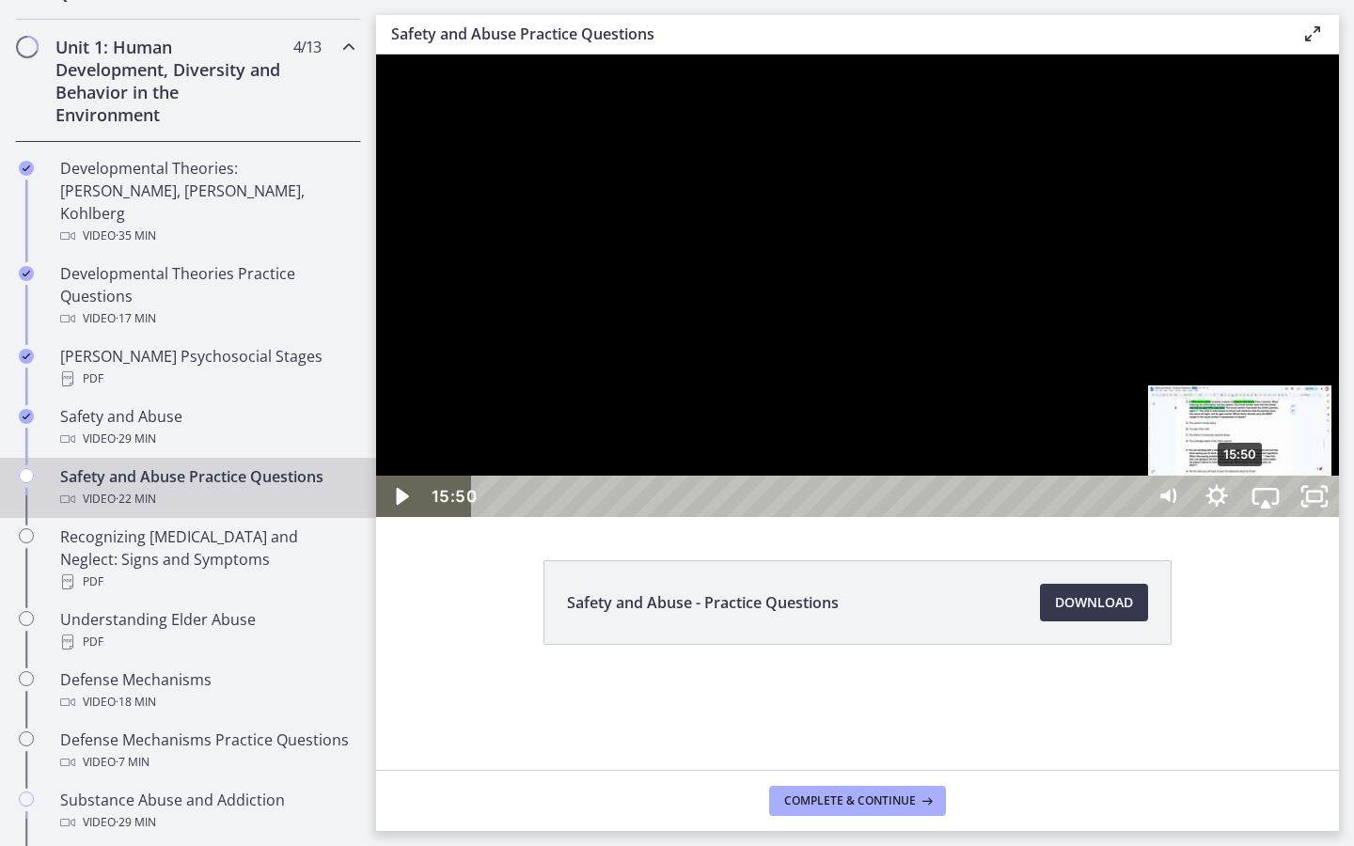
click at [1131, 517] on div "15:50" at bounding box center [810, 496] width 641 height 41
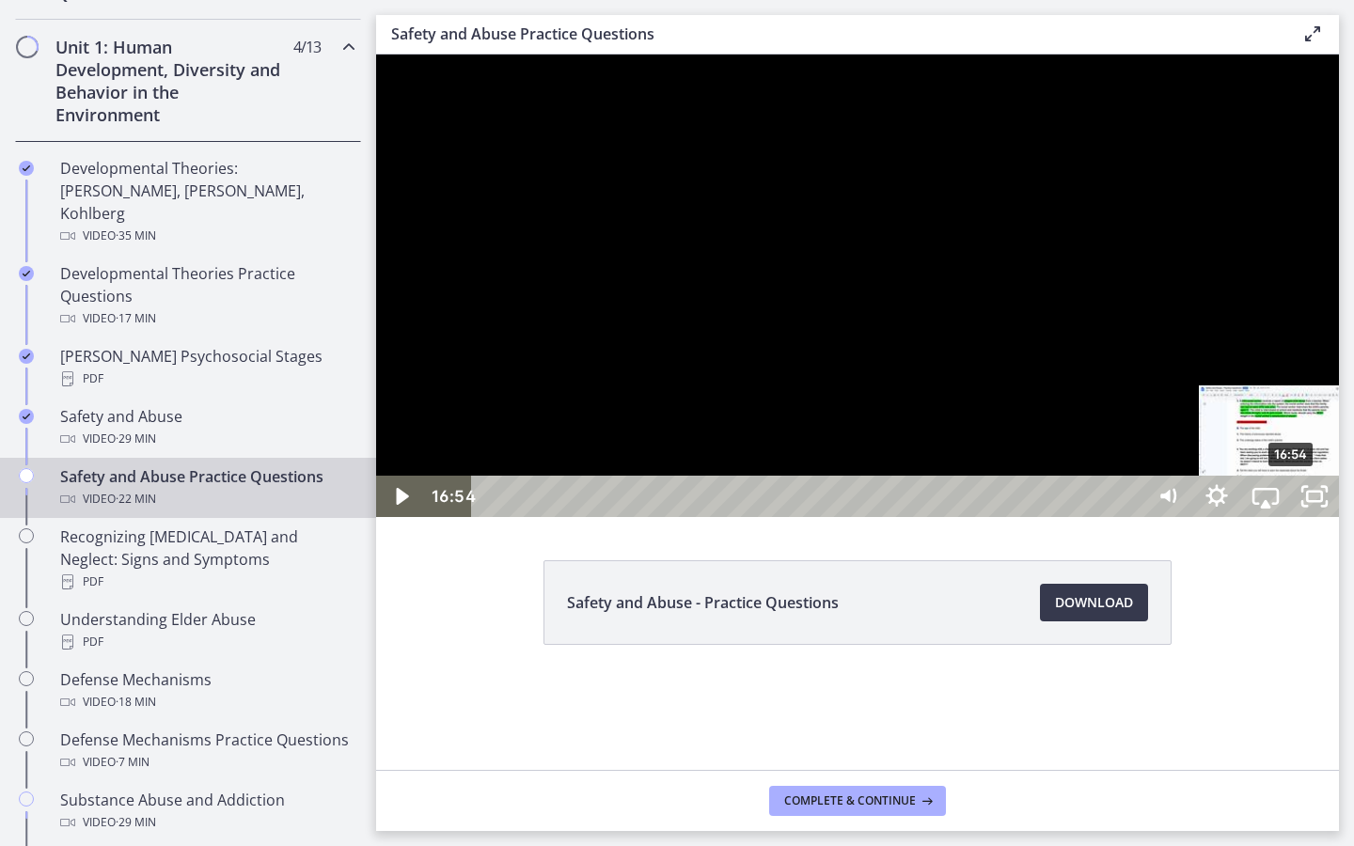
click at [1131, 517] on div "16:54" at bounding box center [810, 496] width 641 height 41
click at [1131, 517] on div "17:34" at bounding box center [810, 496] width 641 height 41
click at [1131, 517] on div "17:55" at bounding box center [810, 496] width 641 height 41
click at [1131, 517] on div "18:32" at bounding box center [810, 496] width 641 height 41
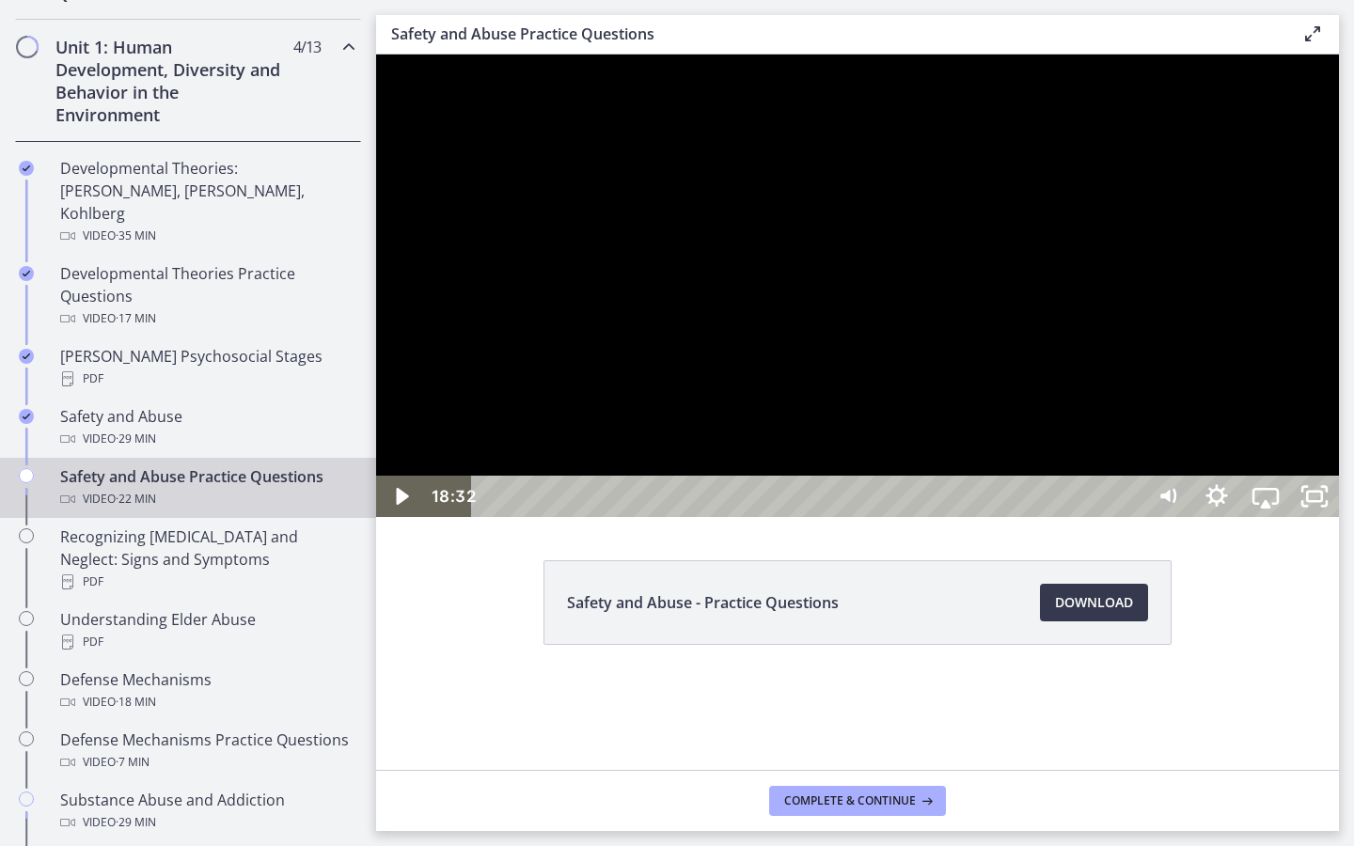
click at [667, 404] on div at bounding box center [857, 286] width 963 height 463
click at [1337, 351] on div at bounding box center [857, 286] width 963 height 463
click at [1337, 321] on div at bounding box center [857, 286] width 963 height 463
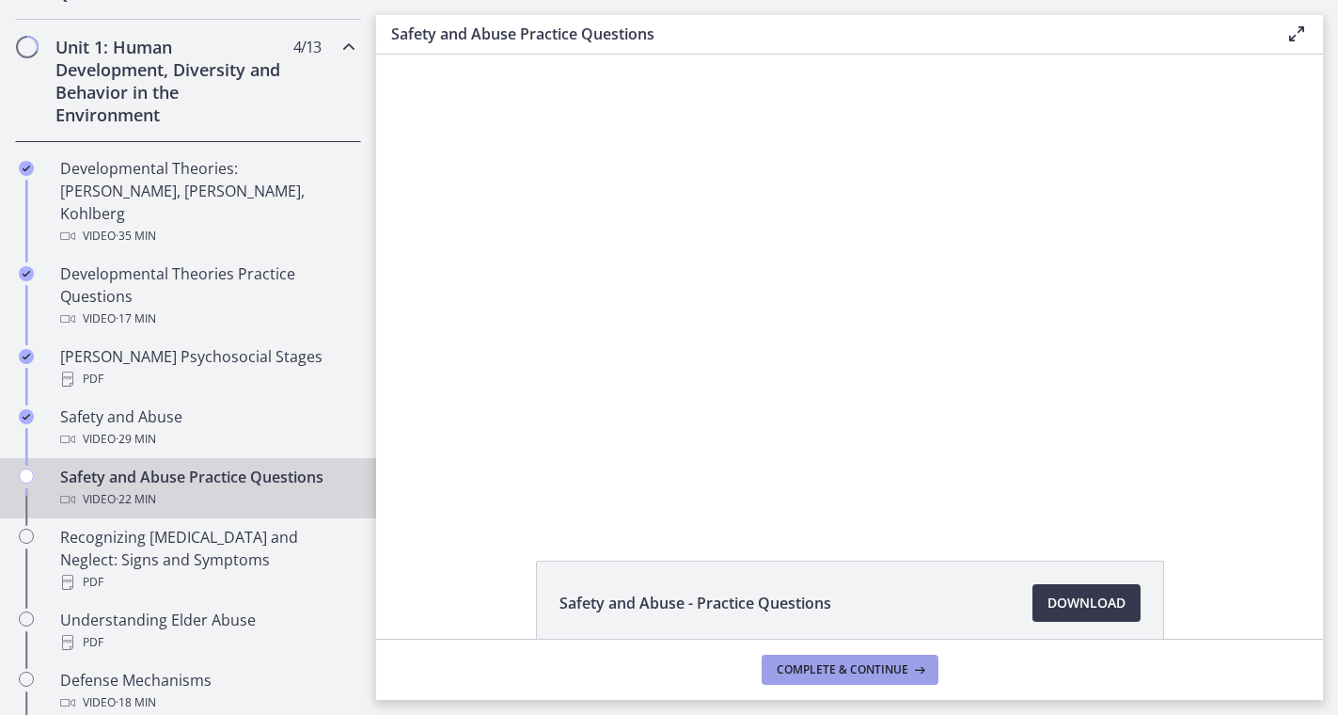
click at [821, 664] on span "Complete & continue" at bounding box center [843, 669] width 132 height 15
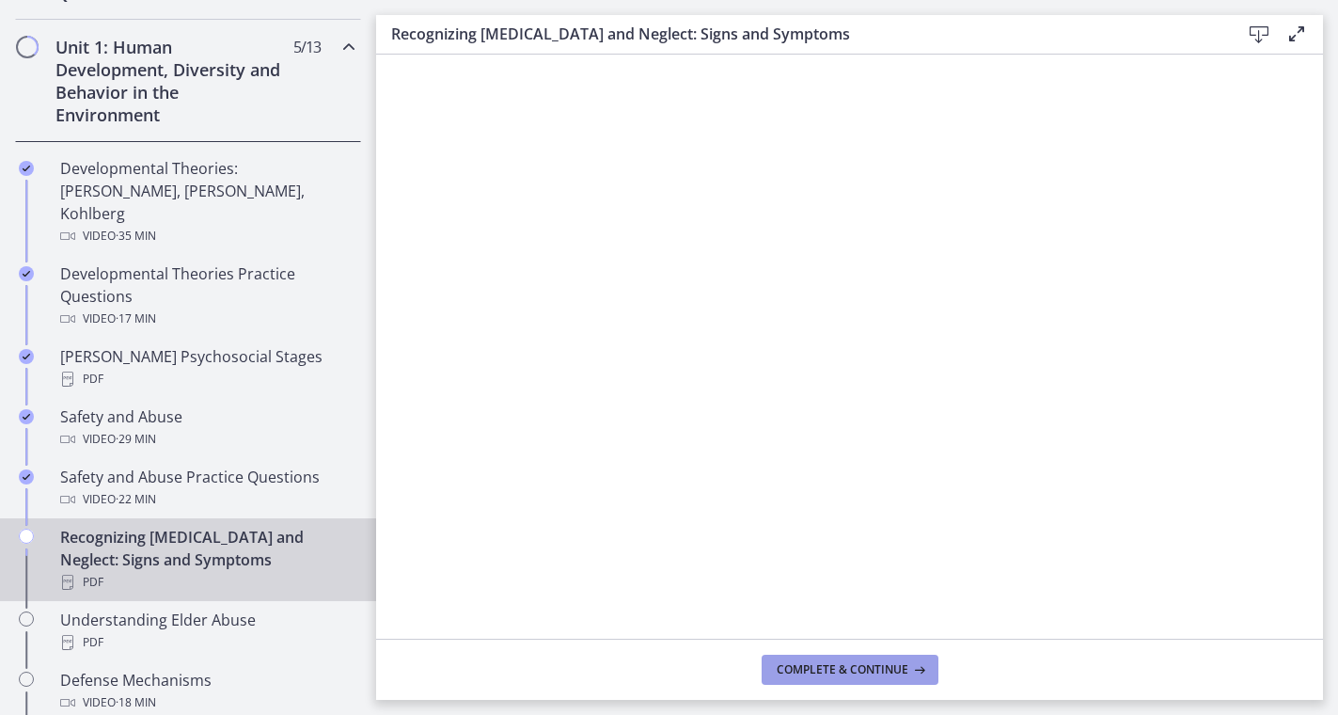
click at [846, 667] on span "Complete & continue" at bounding box center [843, 669] width 132 height 15
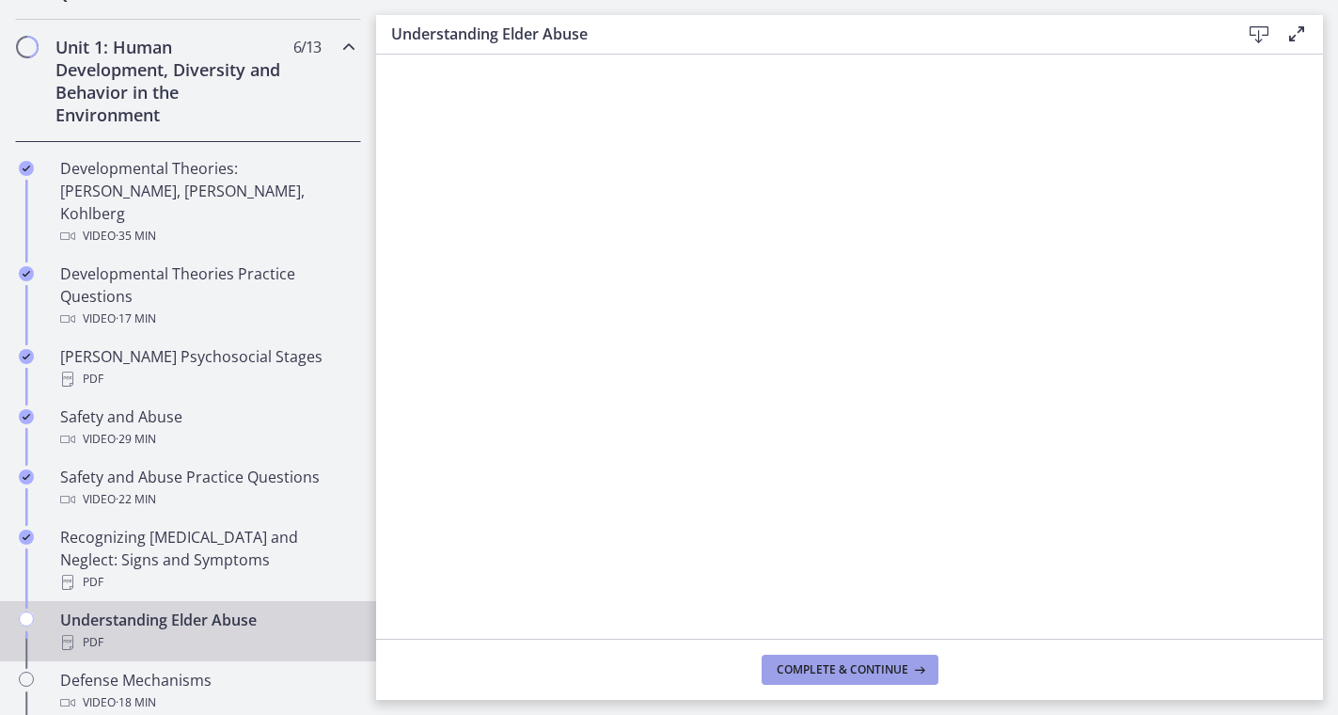
click at [843, 683] on button "Complete & continue" at bounding box center [850, 670] width 177 height 30
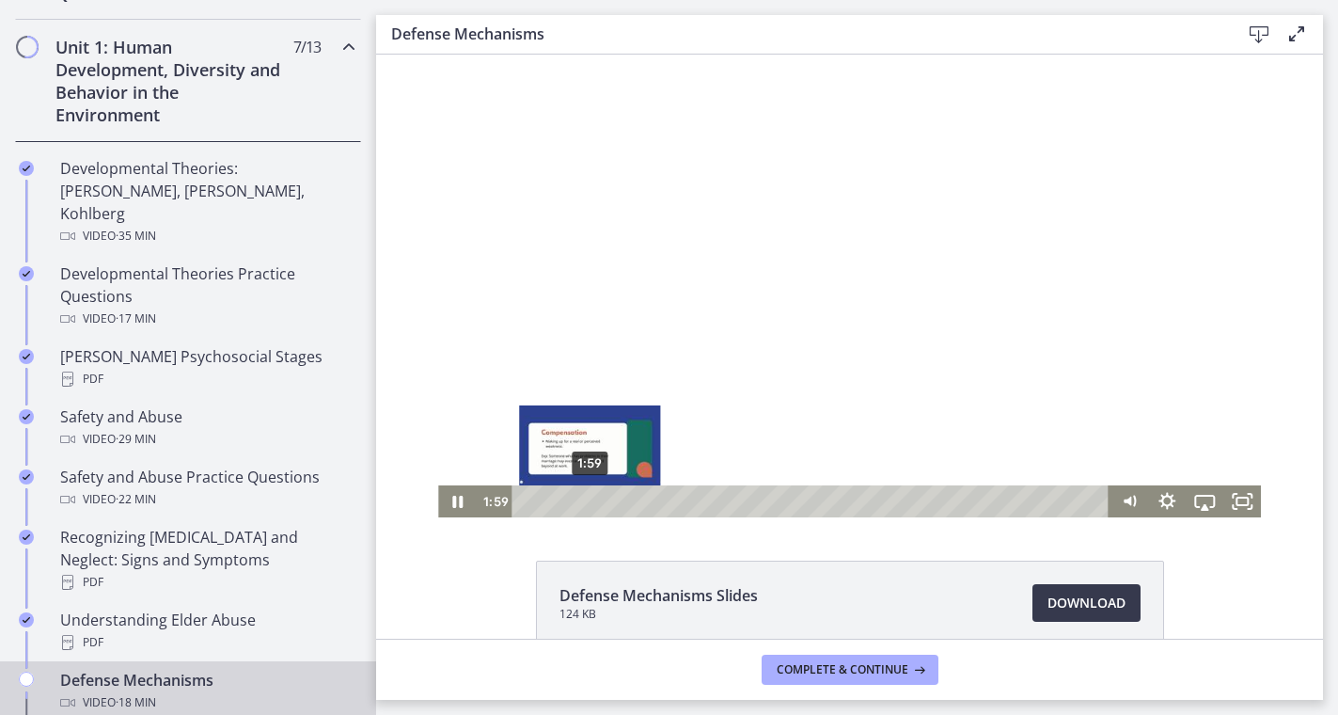
click at [590, 498] on div "1:59" at bounding box center [814, 501] width 576 height 32
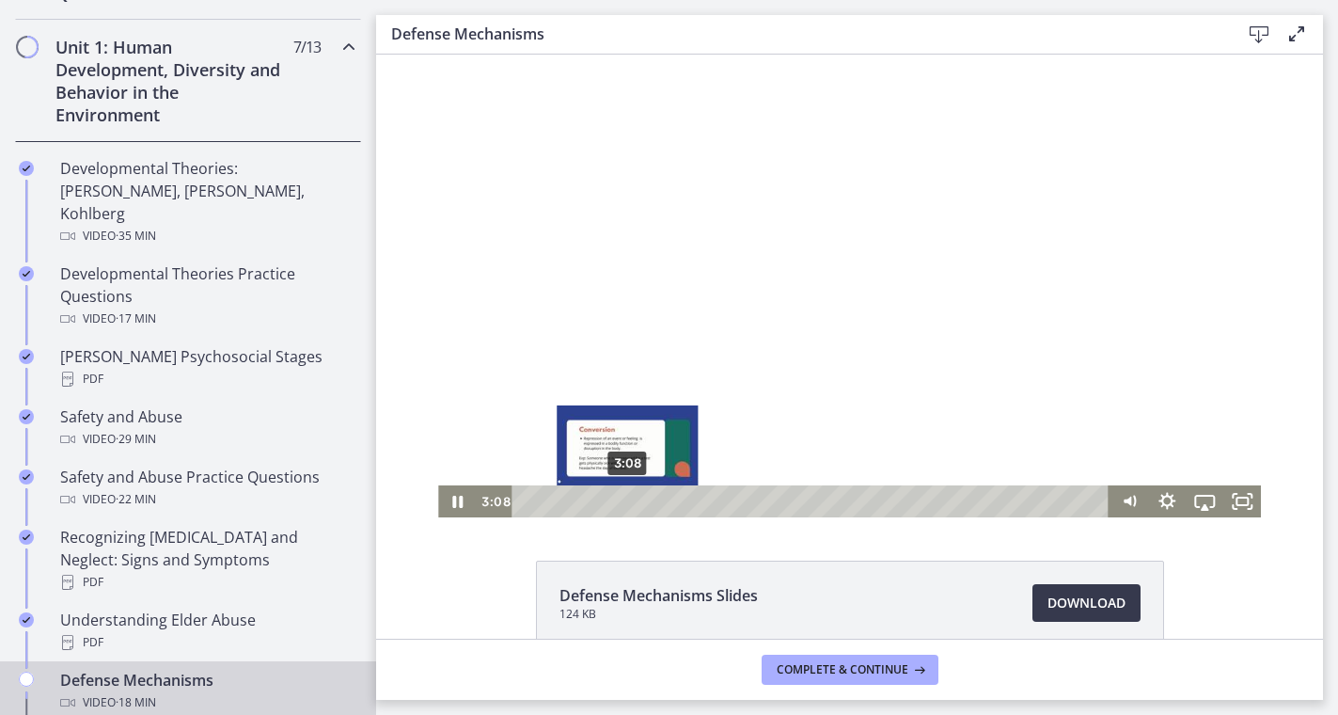
click at [627, 501] on div "3:08" at bounding box center [814, 501] width 576 height 32
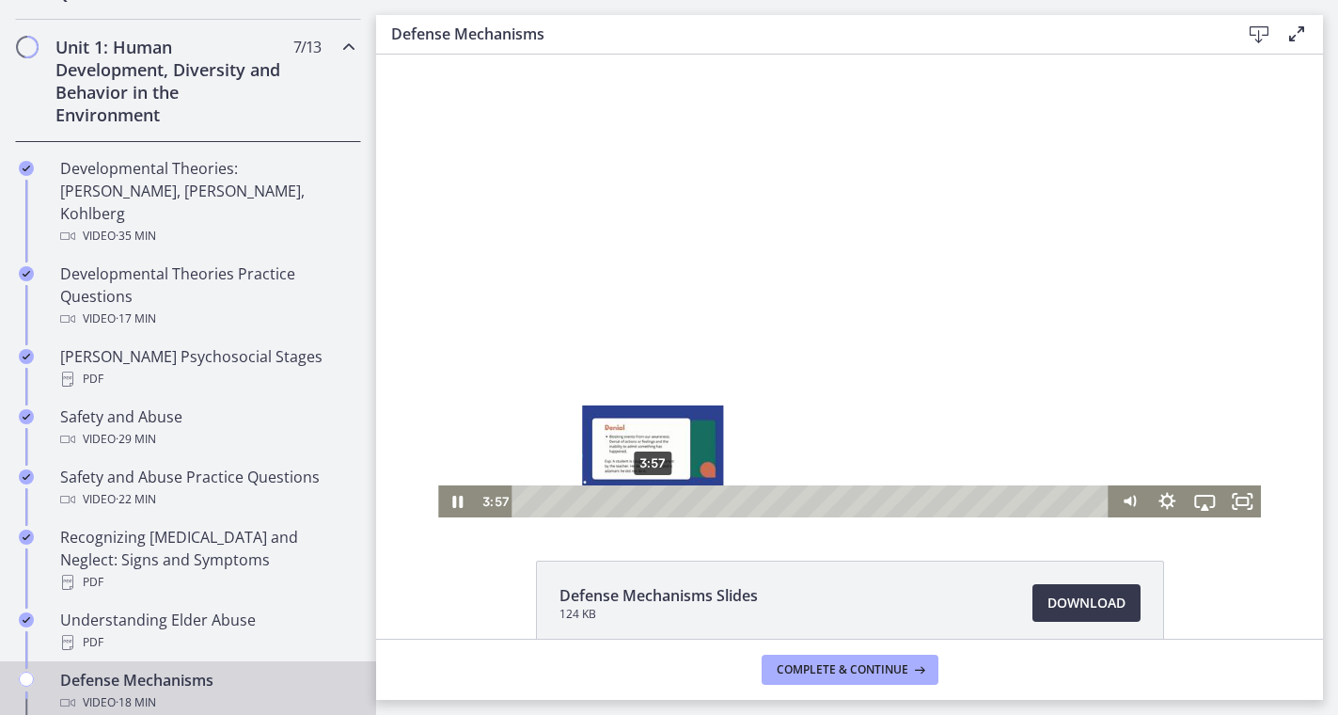
click at [654, 500] on div "3:57" at bounding box center [814, 501] width 576 height 32
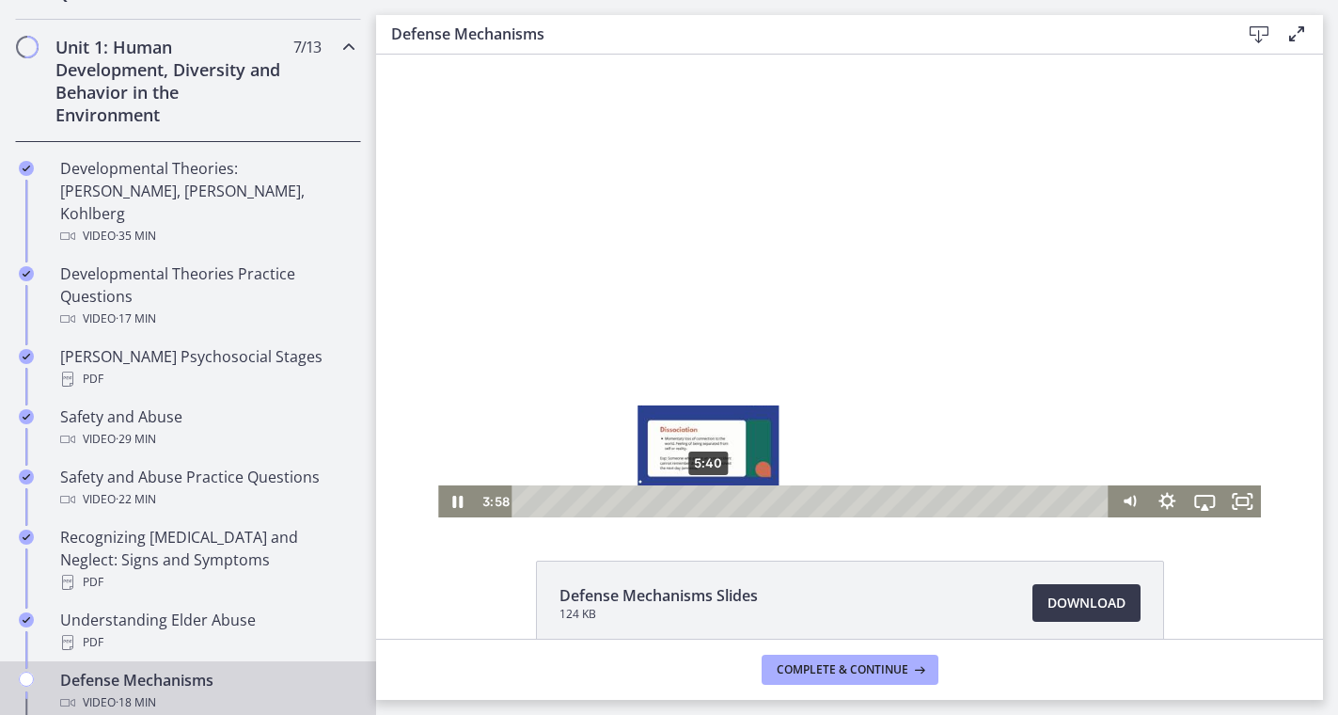
click at [709, 503] on div "5:40" at bounding box center [814, 501] width 576 height 32
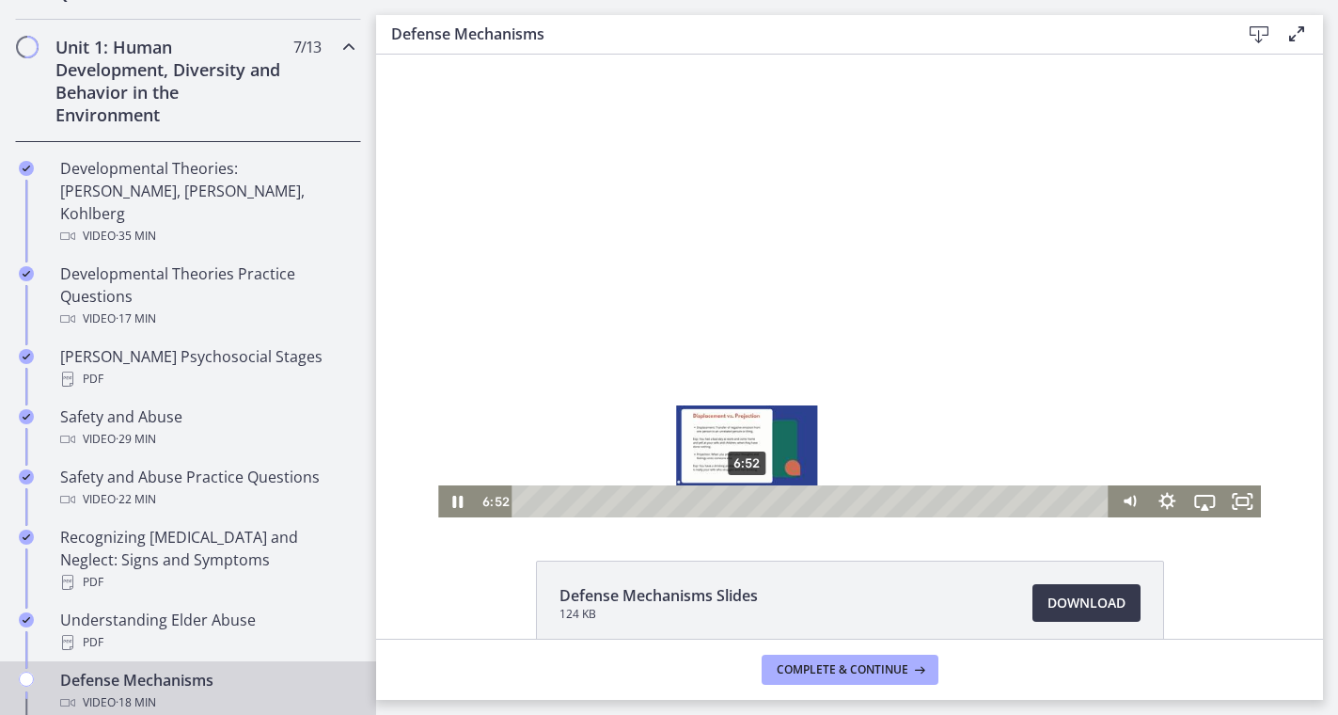
click at [748, 504] on div "6:52" at bounding box center [814, 501] width 576 height 32
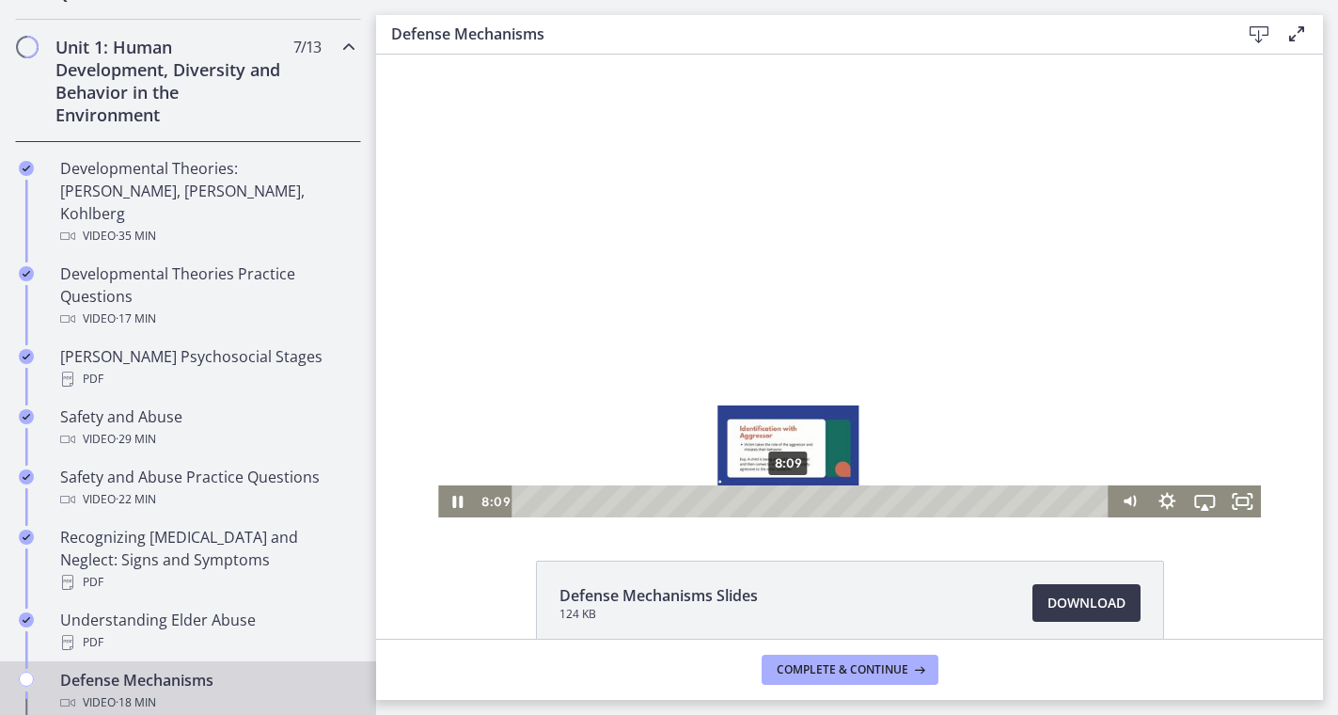
click at [789, 498] on div "8:09" at bounding box center [814, 501] width 576 height 32
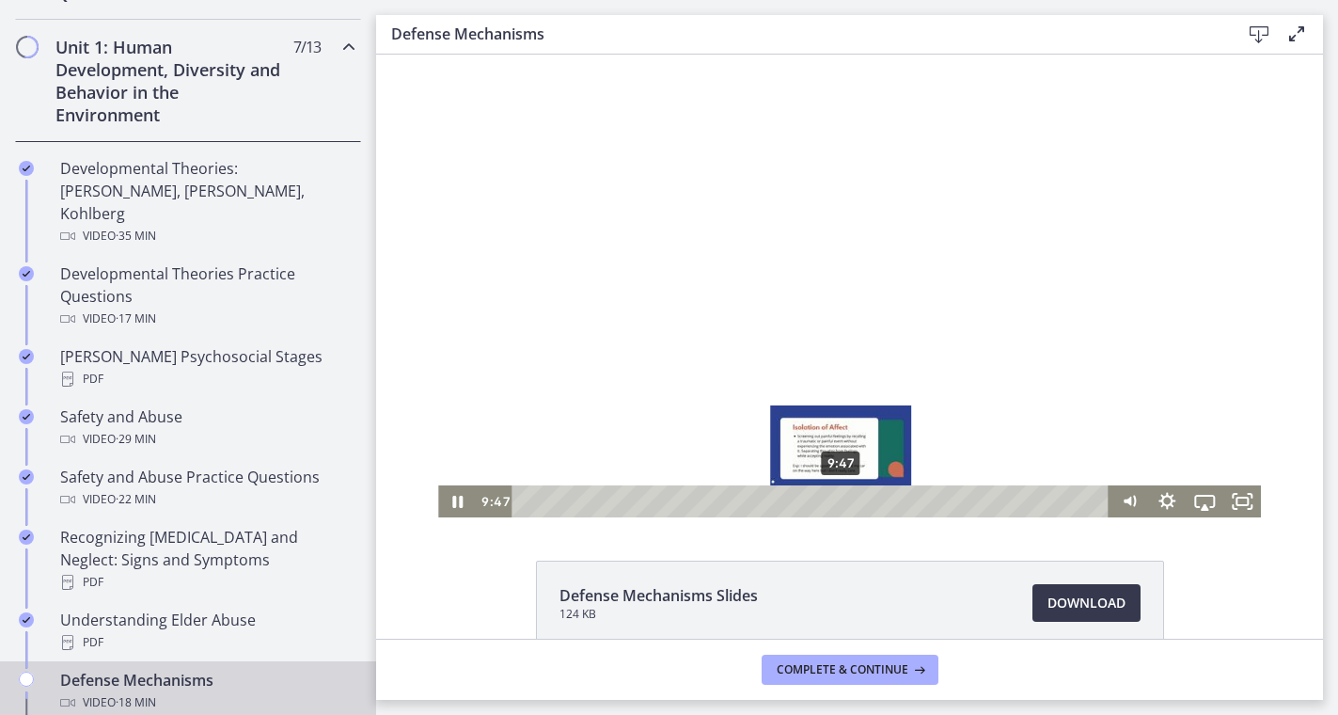
click at [842, 499] on div "9:47" at bounding box center [814, 501] width 576 height 32
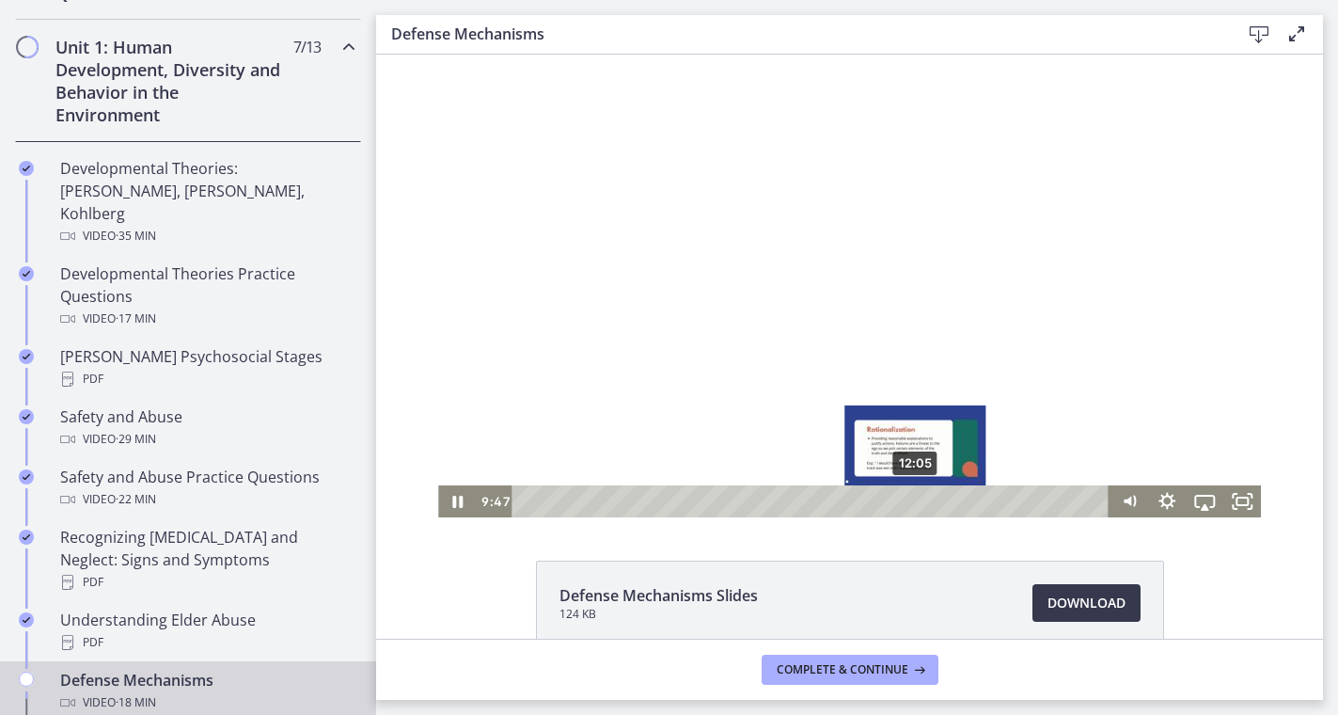
click at [916, 503] on div "12:05" at bounding box center [814, 501] width 576 height 32
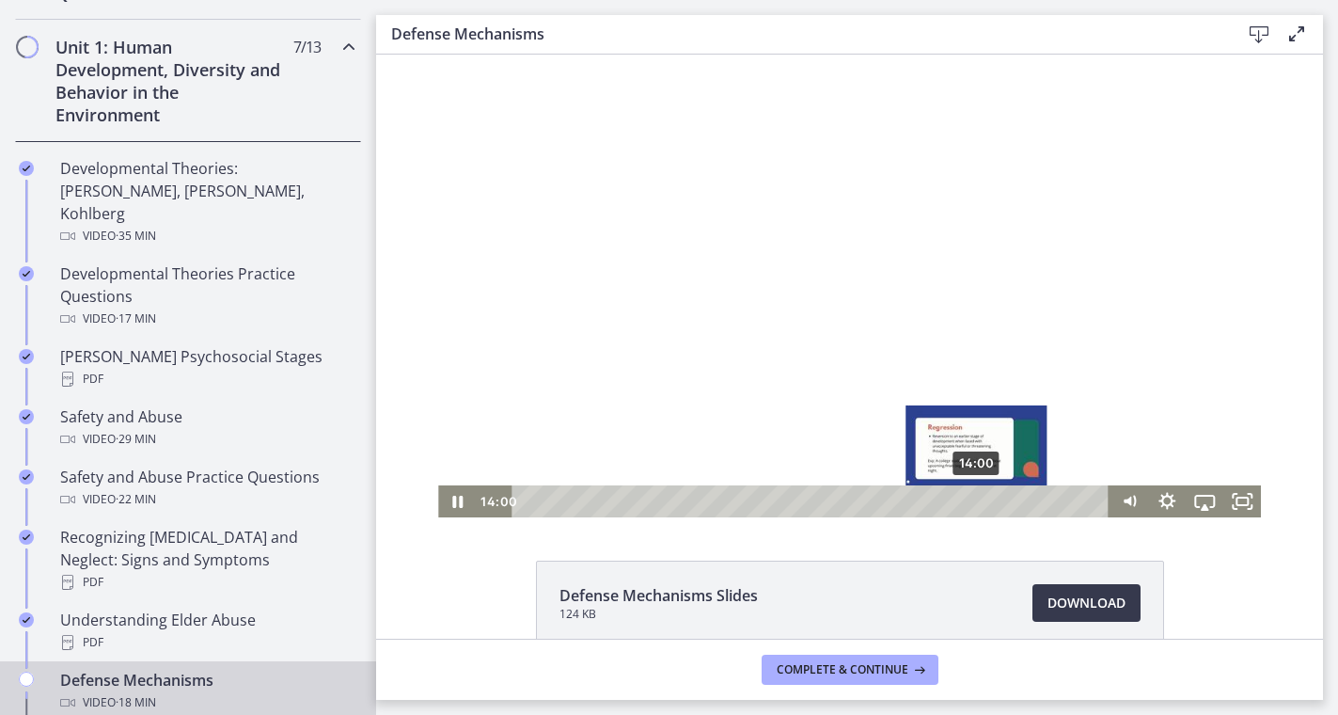
click at [978, 505] on div "14:00" at bounding box center [814, 501] width 576 height 32
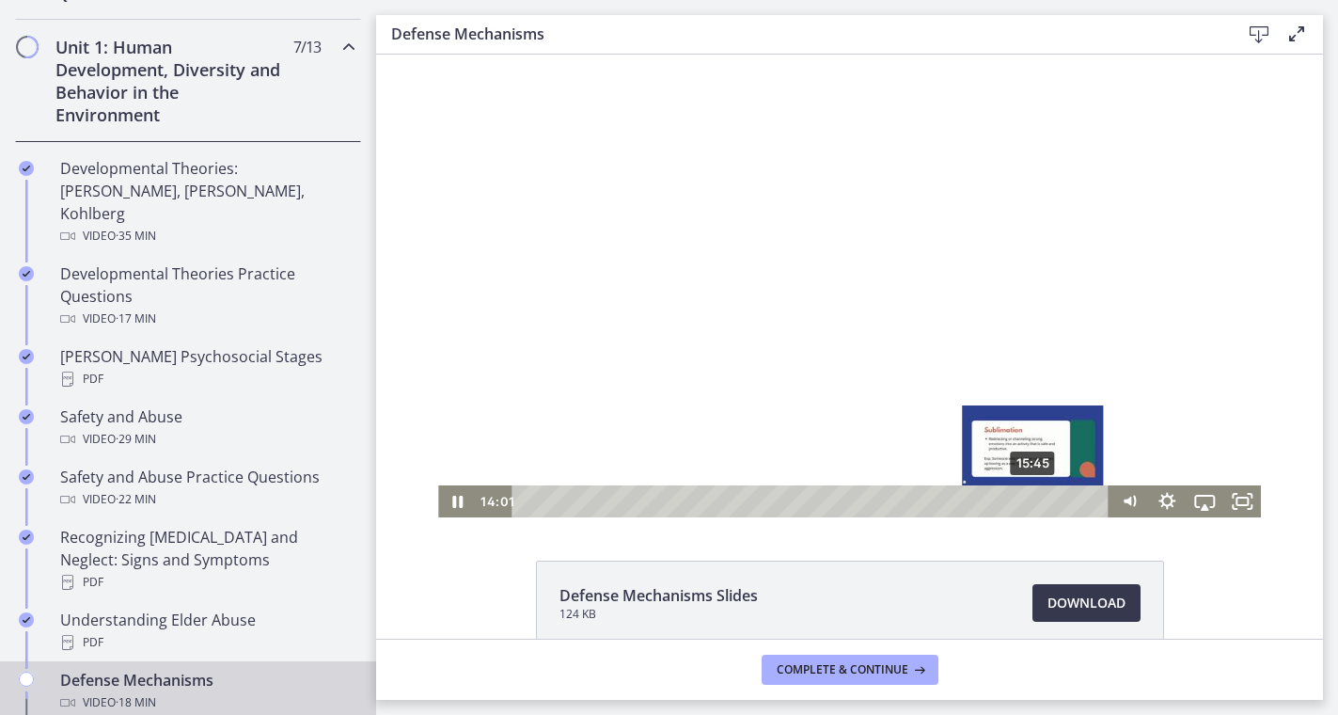
click at [1034, 504] on div "15:45" at bounding box center [814, 501] width 576 height 32
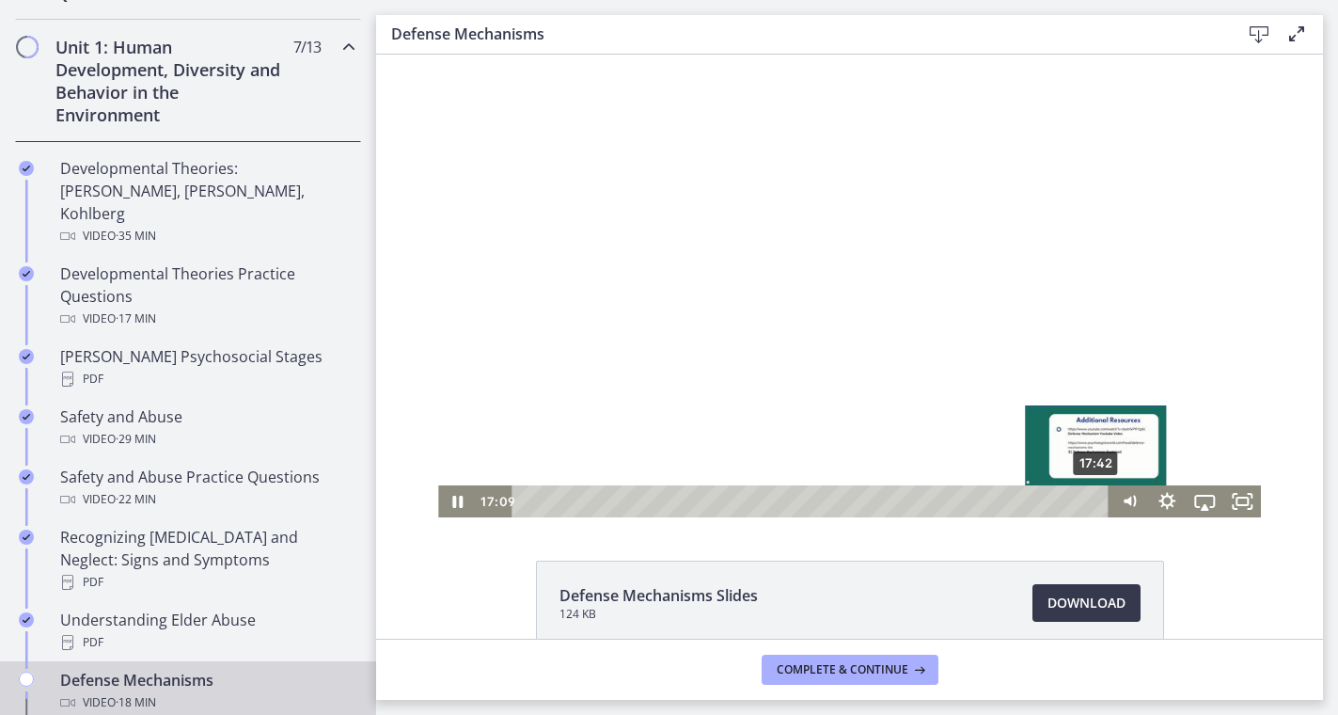
click at [1097, 502] on div "17:42" at bounding box center [814, 501] width 576 height 32
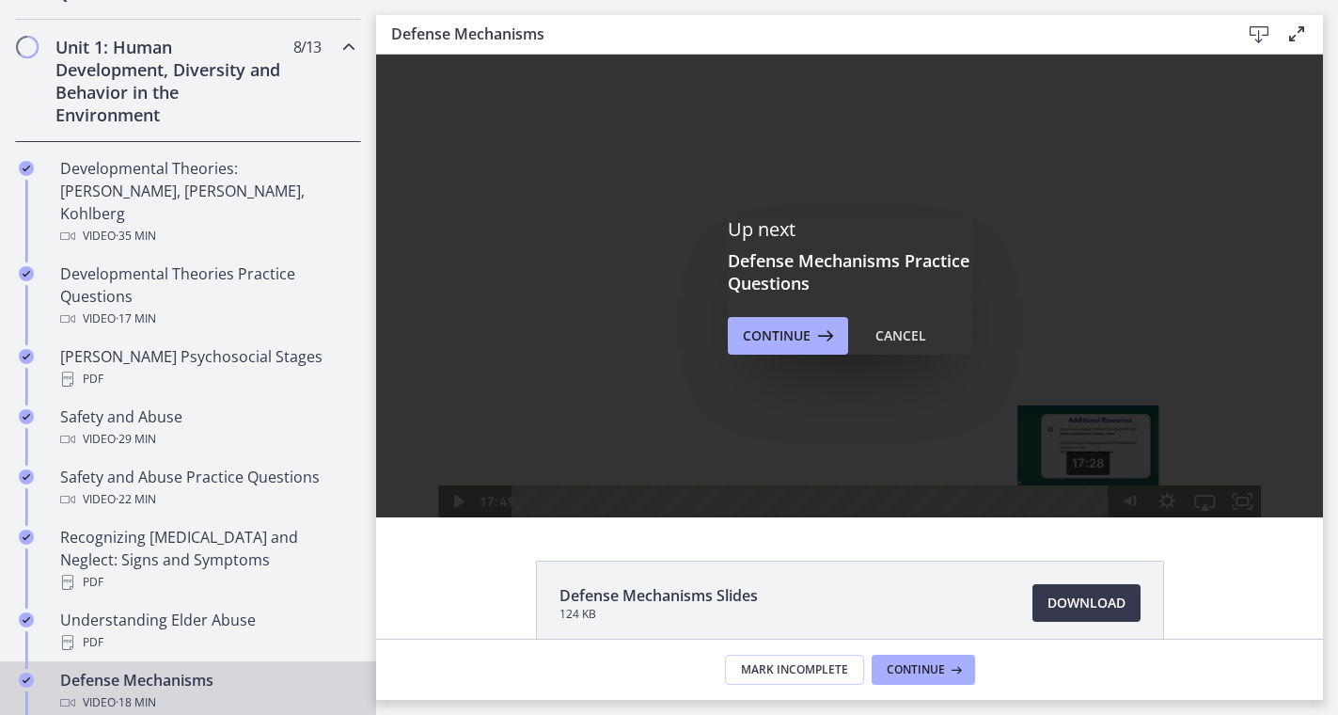
click at [1090, 501] on div "Up next Defense Mechanisms Practice Questions Continue Cancel" at bounding box center [849, 286] width 947 height 463
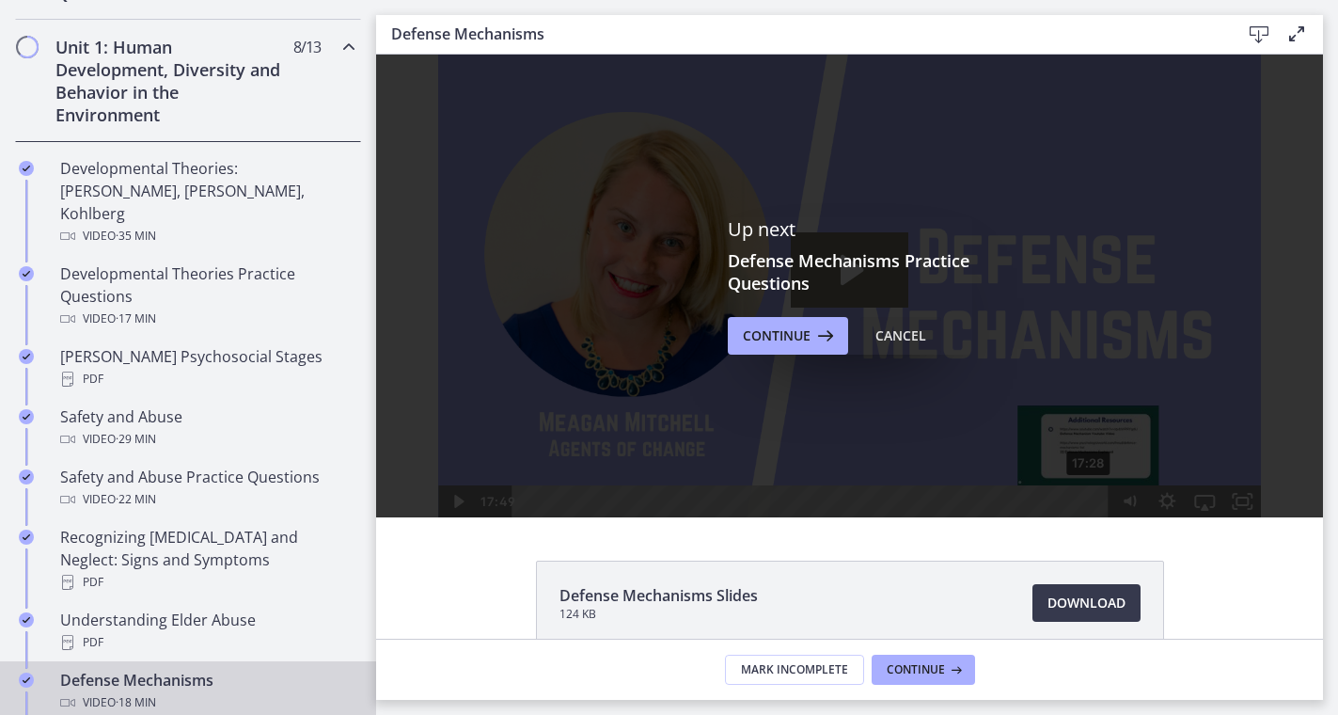
click at [913, 323] on button "Cancel" at bounding box center [900, 336] width 81 height 38
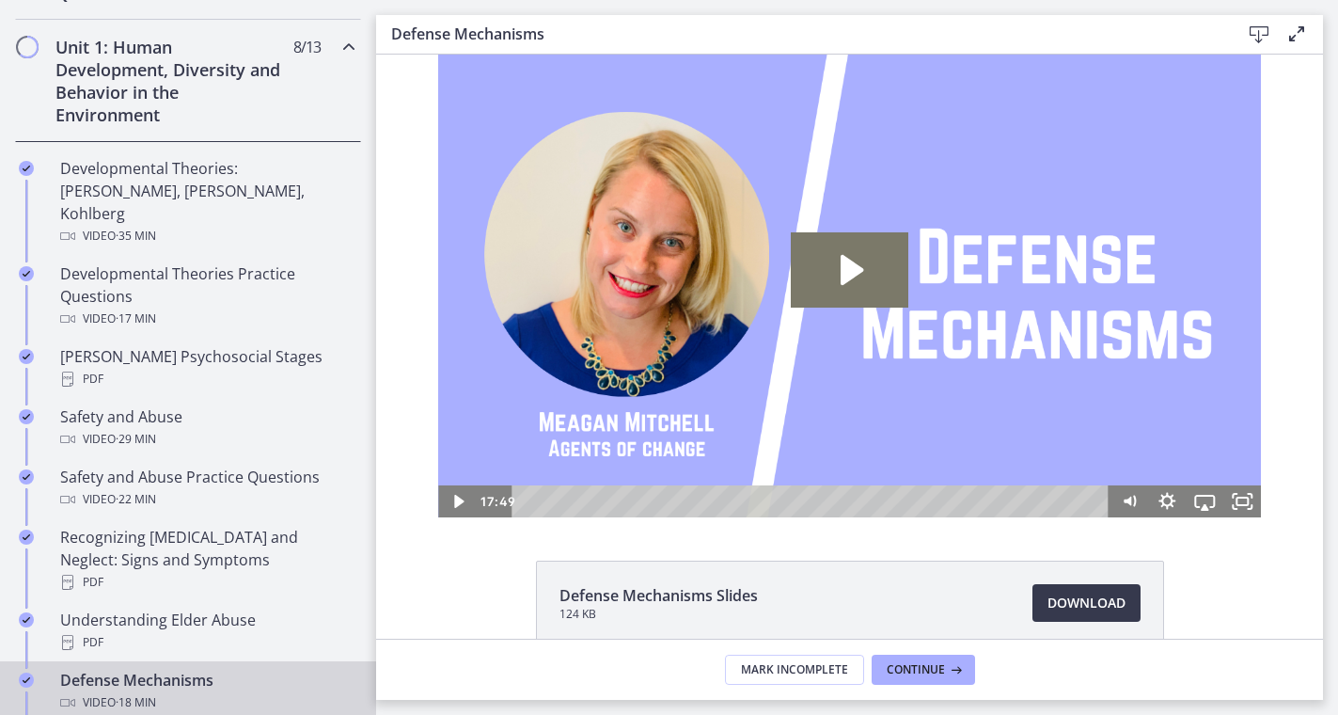
click at [123, 691] on span "· 18 min" at bounding box center [136, 702] width 40 height 23
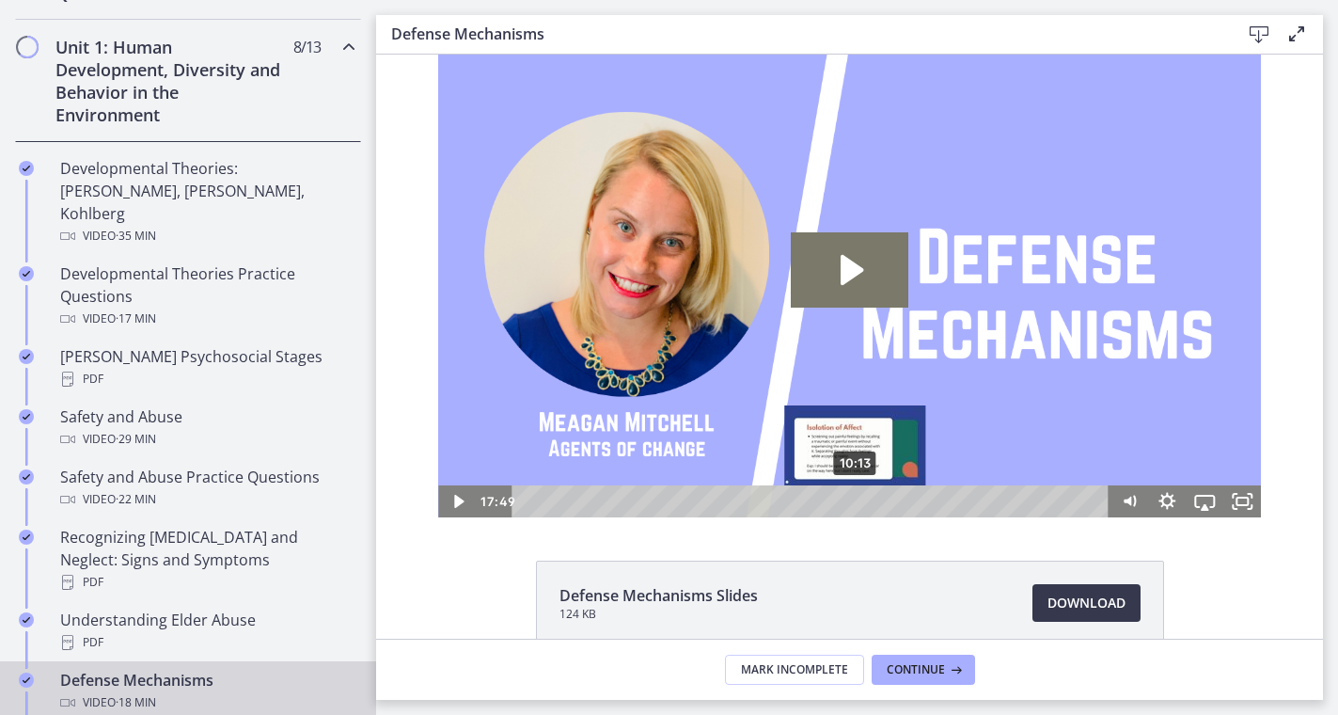
click at [856, 496] on div "10:13" at bounding box center [814, 501] width 576 height 32
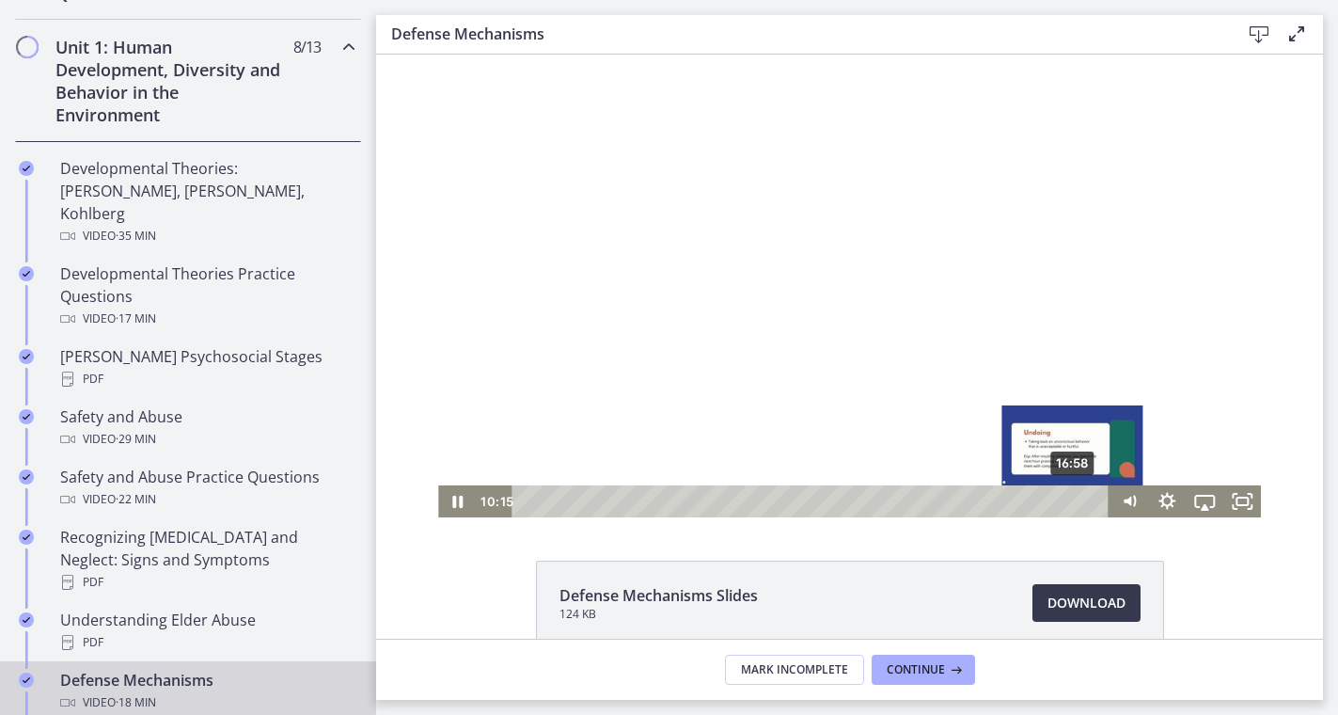
click at [1074, 496] on div "16:58" at bounding box center [814, 501] width 576 height 32
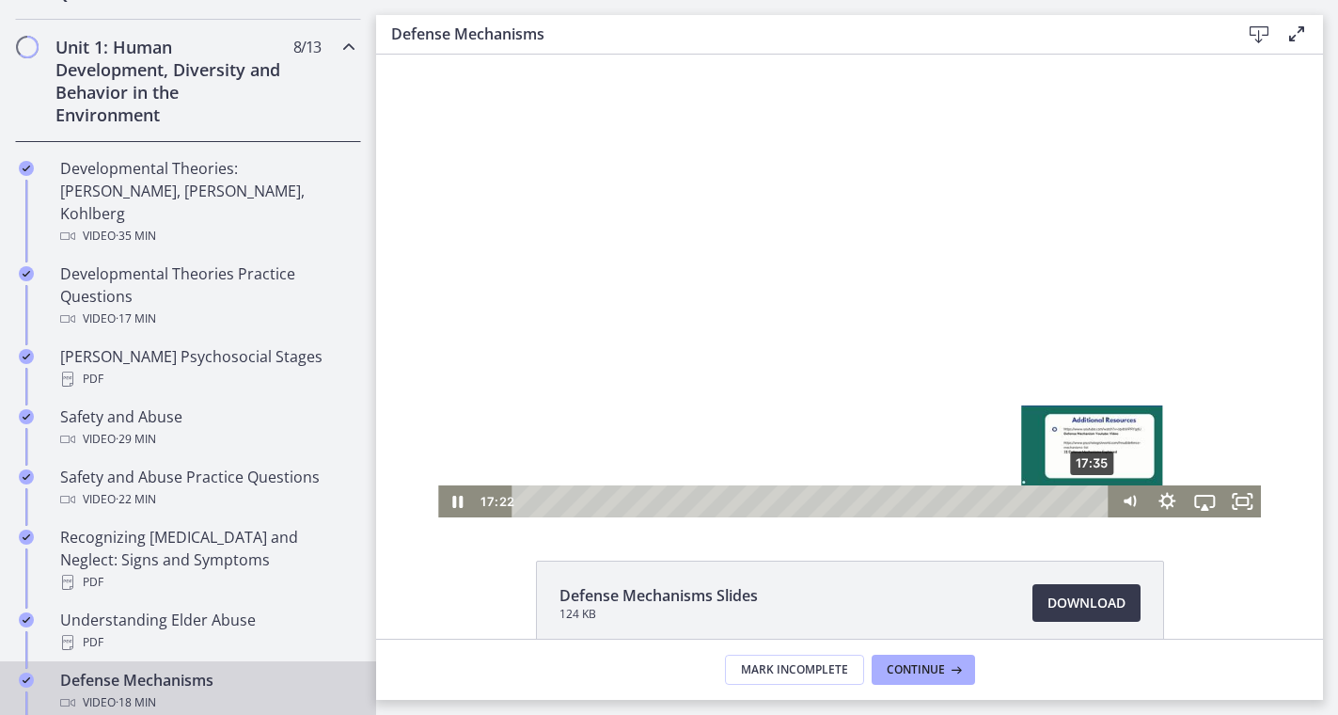
click at [1094, 498] on div "17:35" at bounding box center [814, 501] width 576 height 32
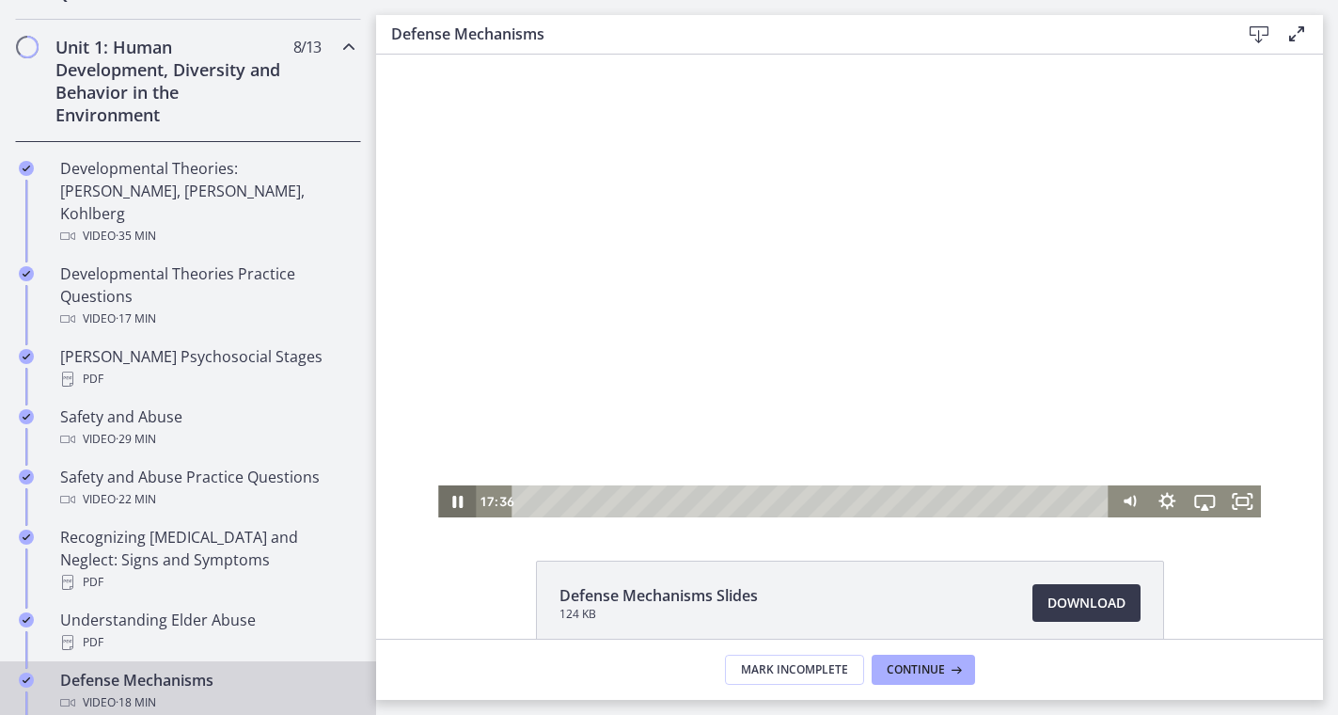
click at [464, 497] on icon "Pause" at bounding box center [457, 501] width 38 height 32
drag, startPoint x: 679, startPoint y: 183, endPoint x: 1038, endPoint y: 184, distance: 359.2
click at [1043, 184] on div at bounding box center [849, 286] width 823 height 463
click at [810, 335] on div at bounding box center [849, 286] width 823 height 463
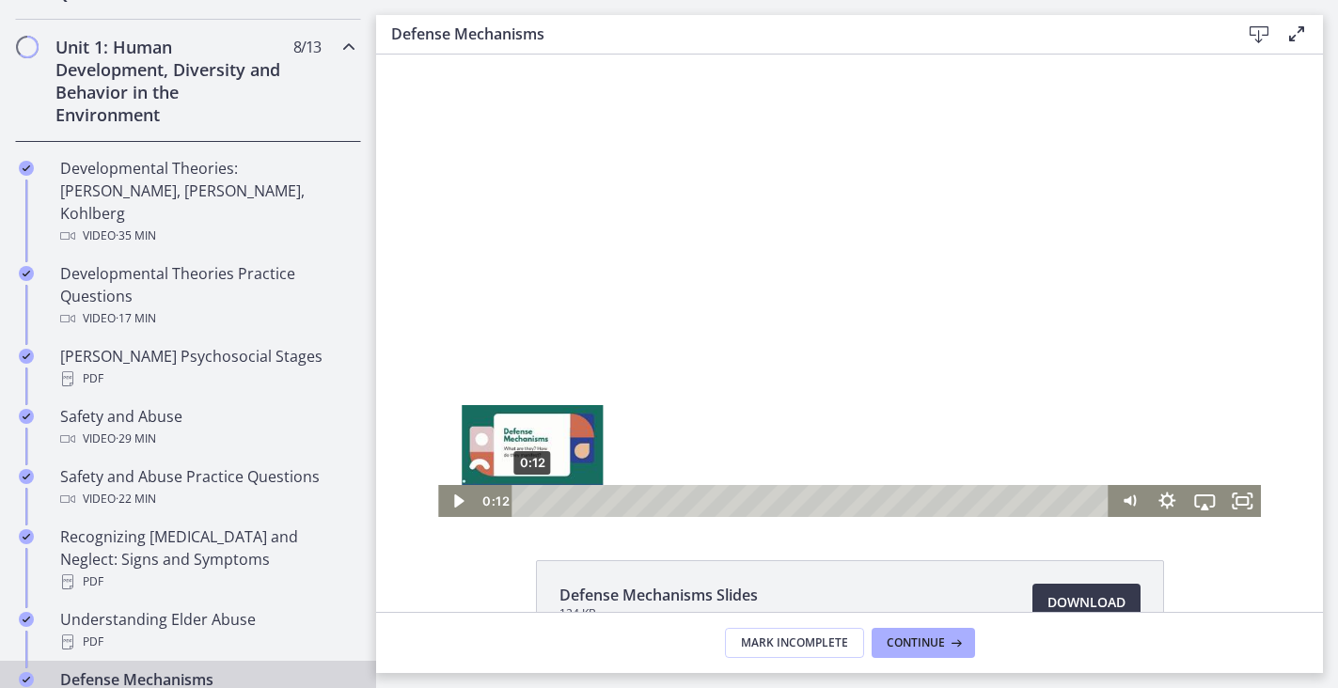
click at [532, 501] on div "0:12" at bounding box center [814, 501] width 576 height 32
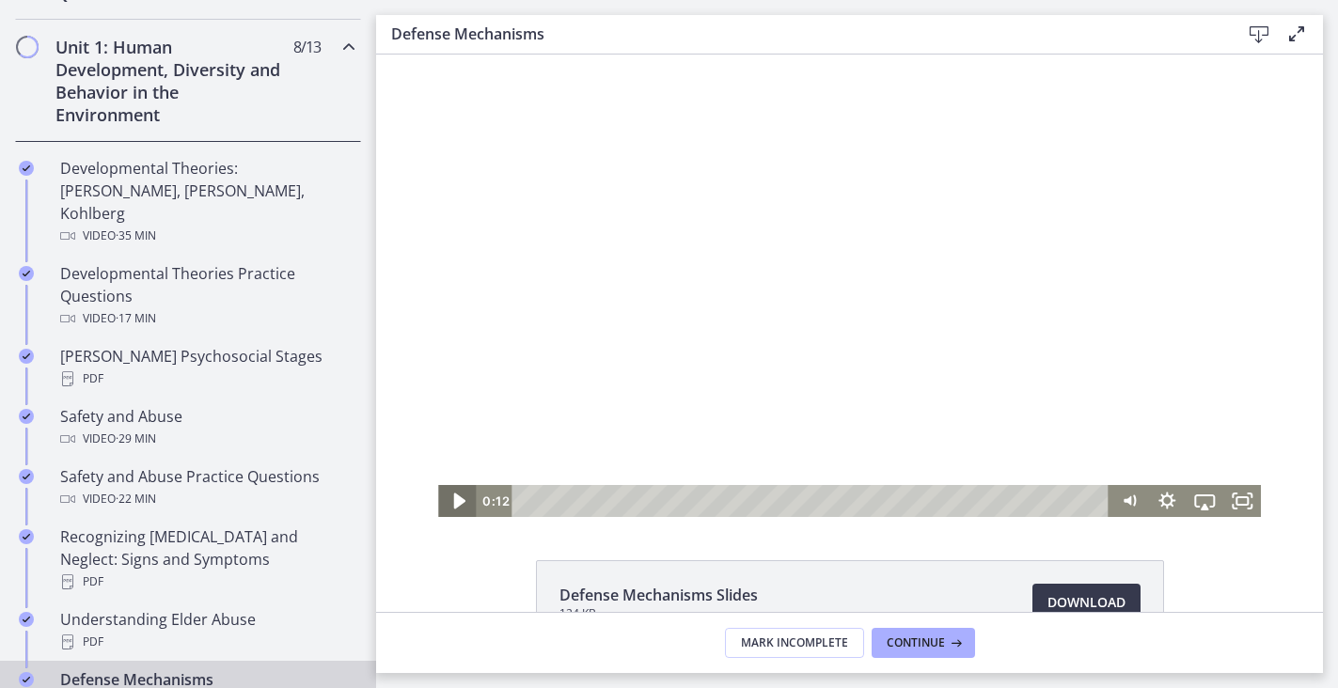
click at [466, 503] on icon "Play Video" at bounding box center [458, 501] width 45 height 39
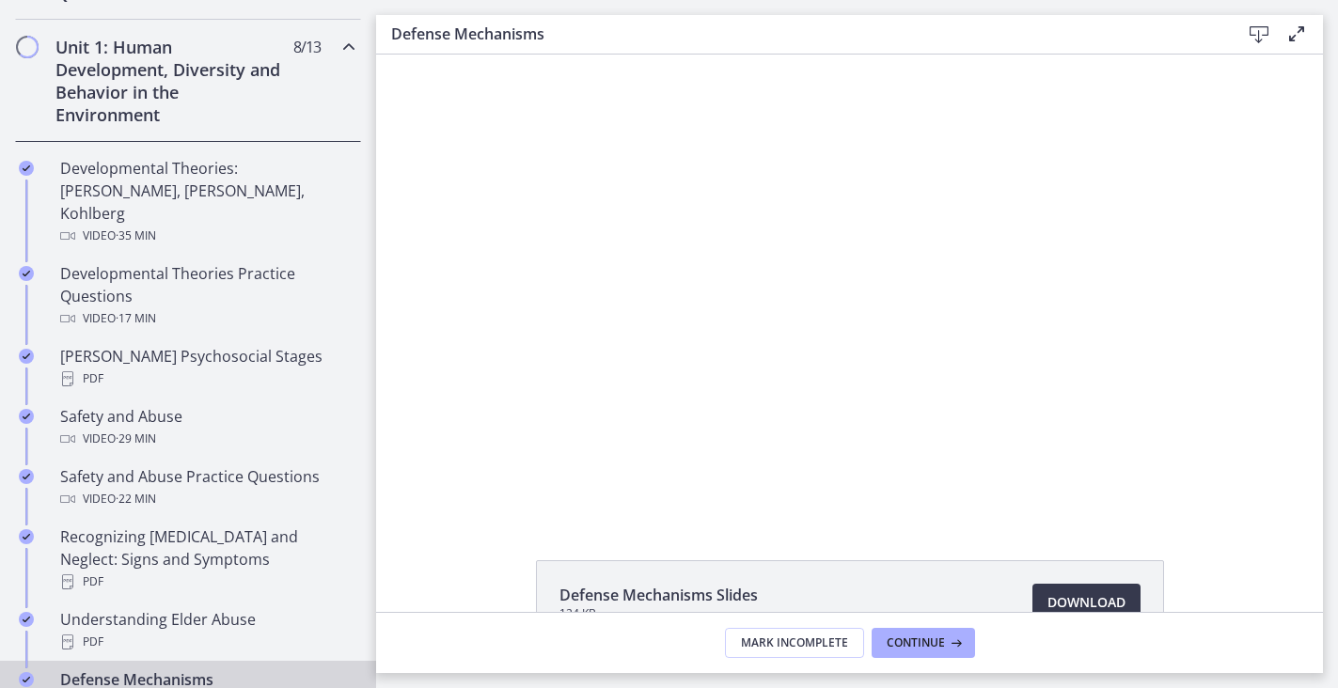
click at [461, 584] on div "Defense Mechanisms Slides 124 KB Download Opens in a new window" at bounding box center [849, 647] width 947 height 175
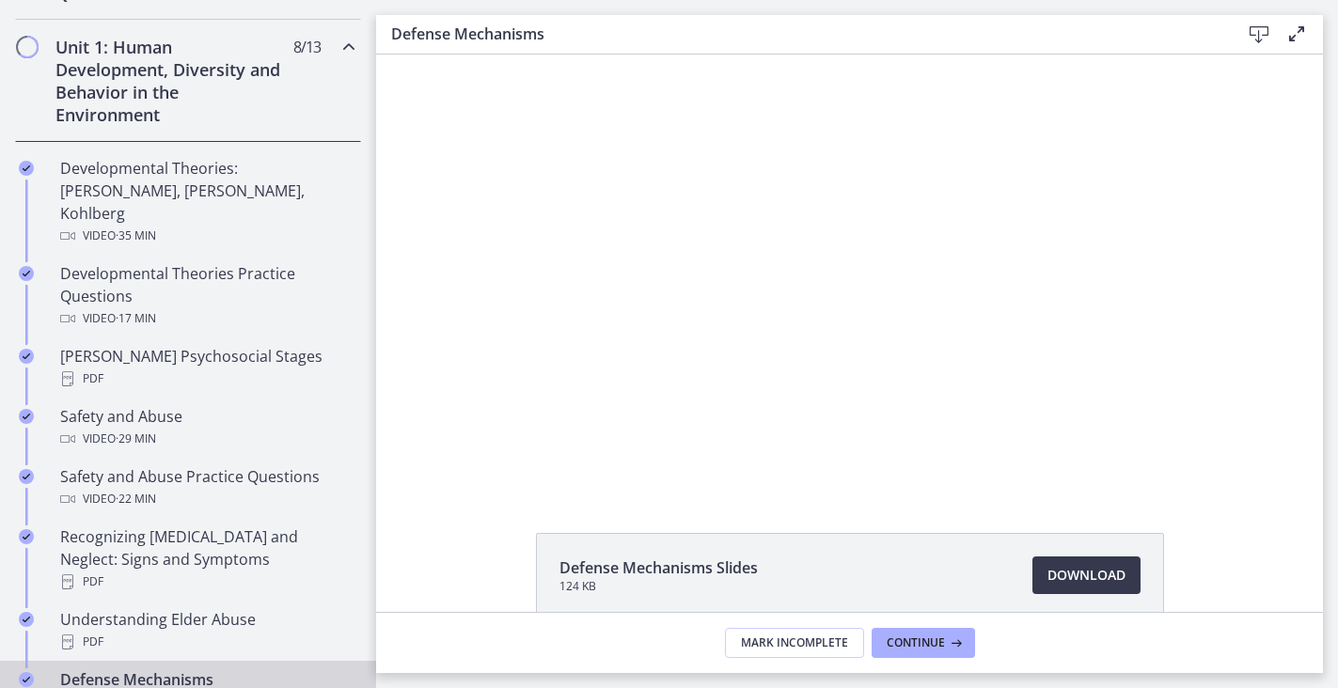
scroll to position [12, 0]
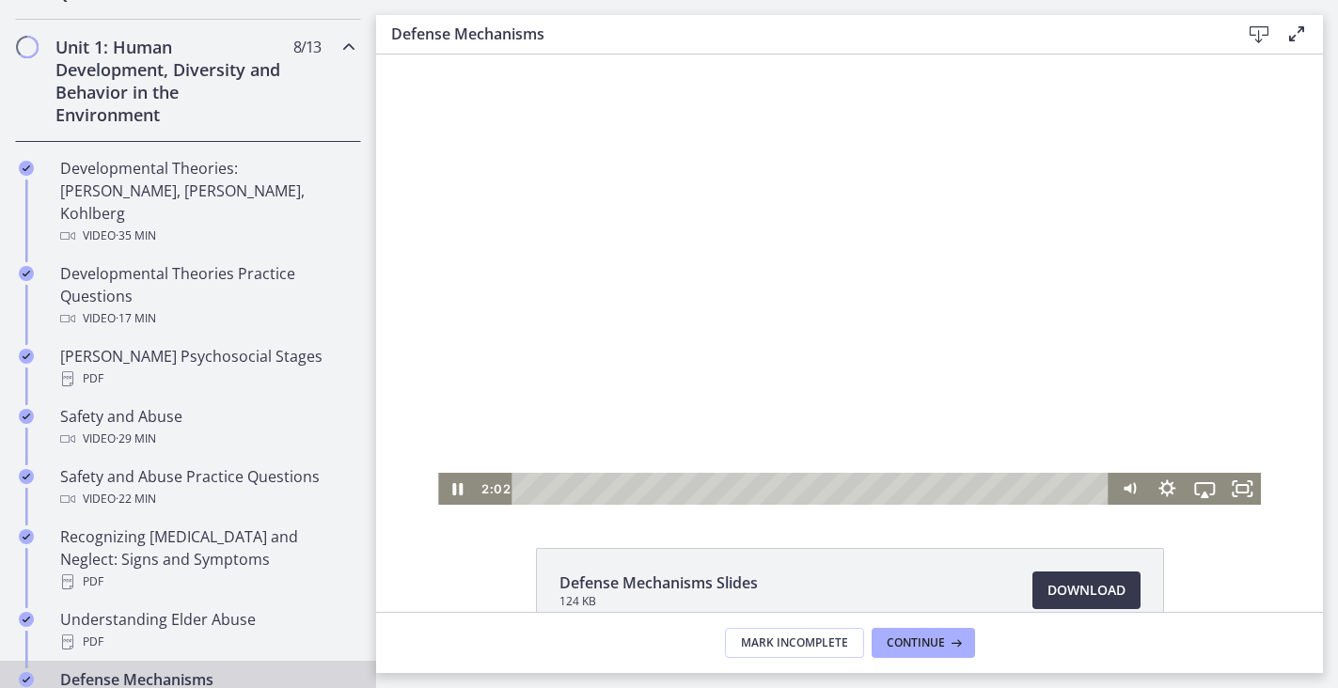
click at [580, 366] on div at bounding box center [849, 273] width 823 height 463
click at [683, 391] on div at bounding box center [849, 273] width 823 height 463
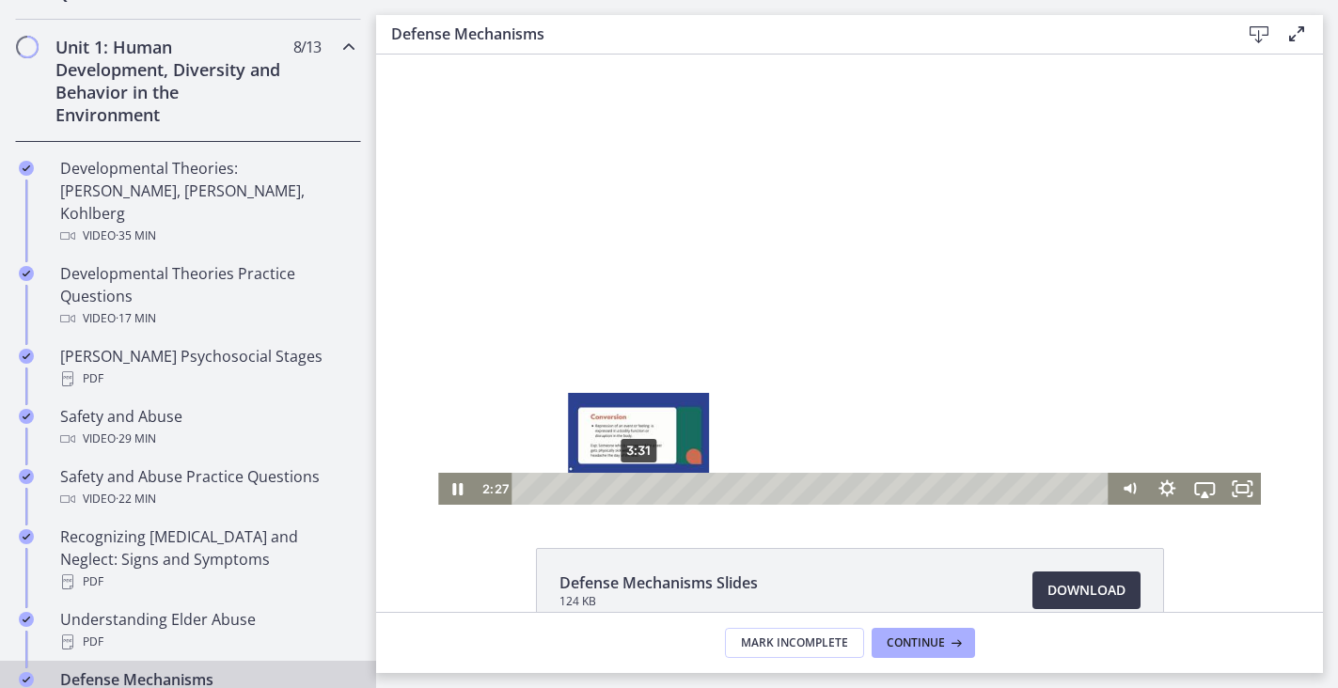
click at [639, 490] on div "3:31" at bounding box center [814, 489] width 576 height 32
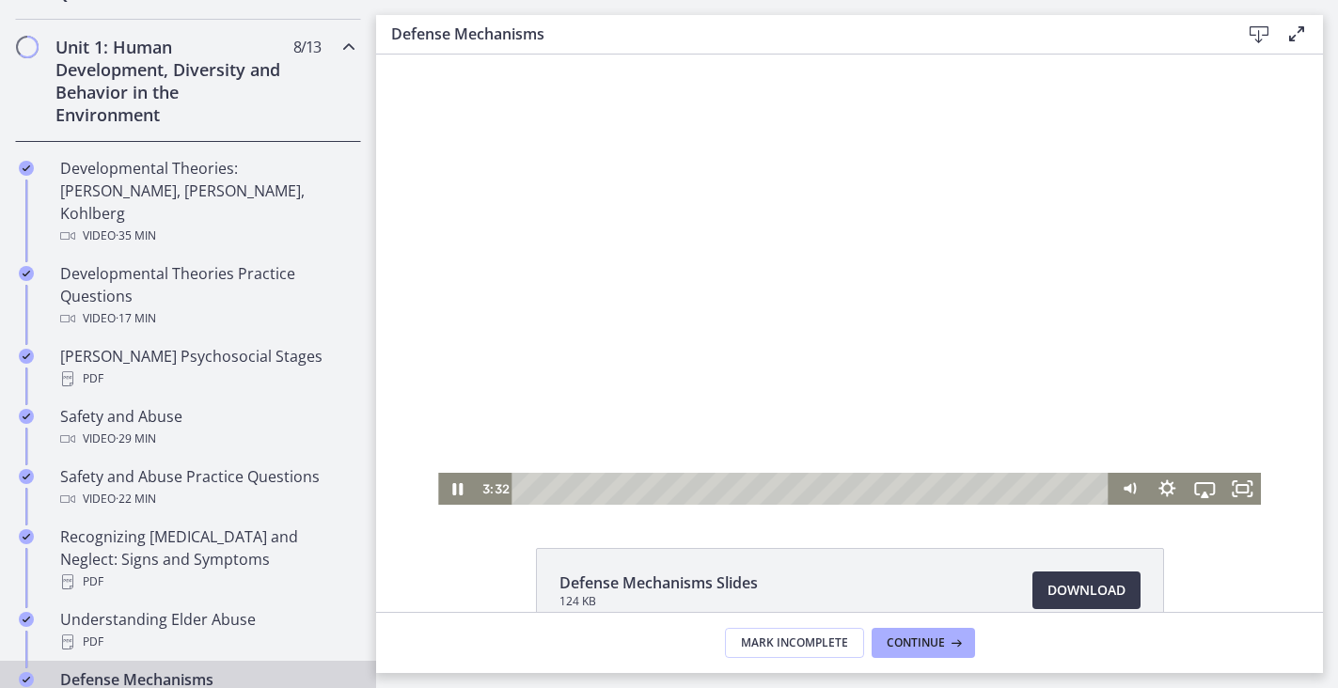
click at [528, 323] on div at bounding box center [849, 273] width 823 height 463
click at [1020, 213] on div at bounding box center [849, 273] width 823 height 463
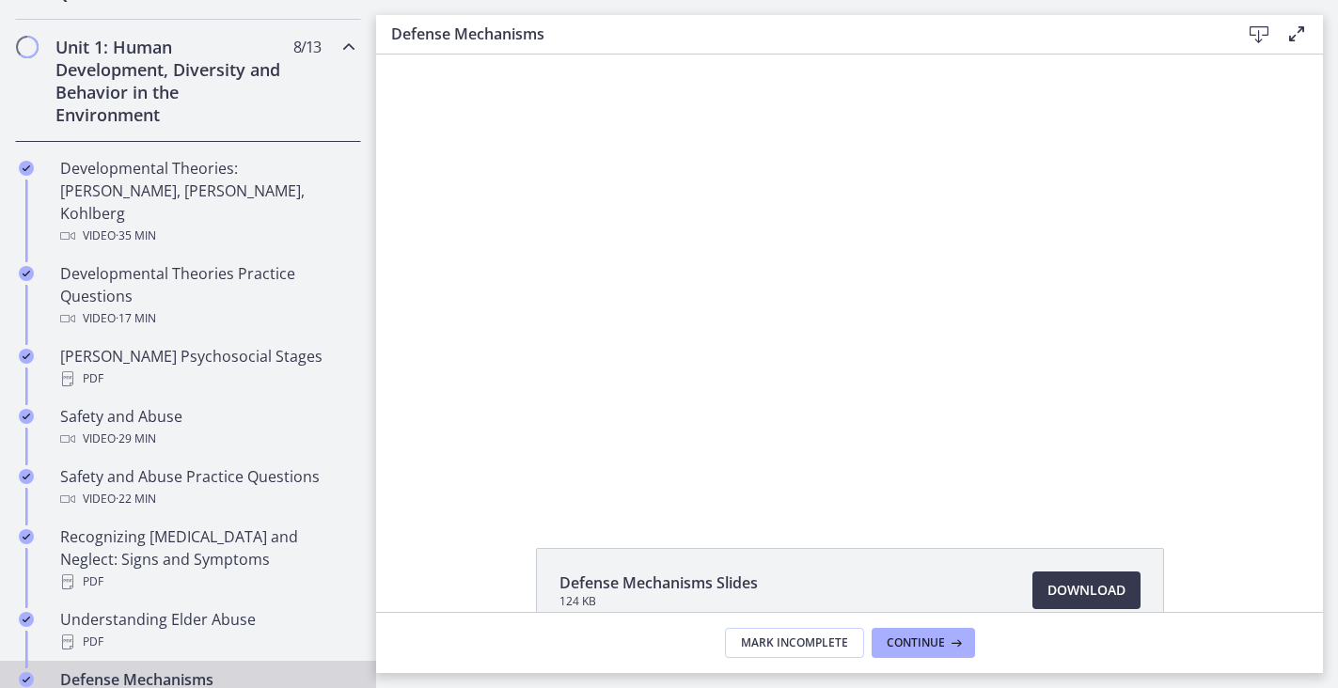
click at [1020, 213] on div at bounding box center [849, 273] width 823 height 463
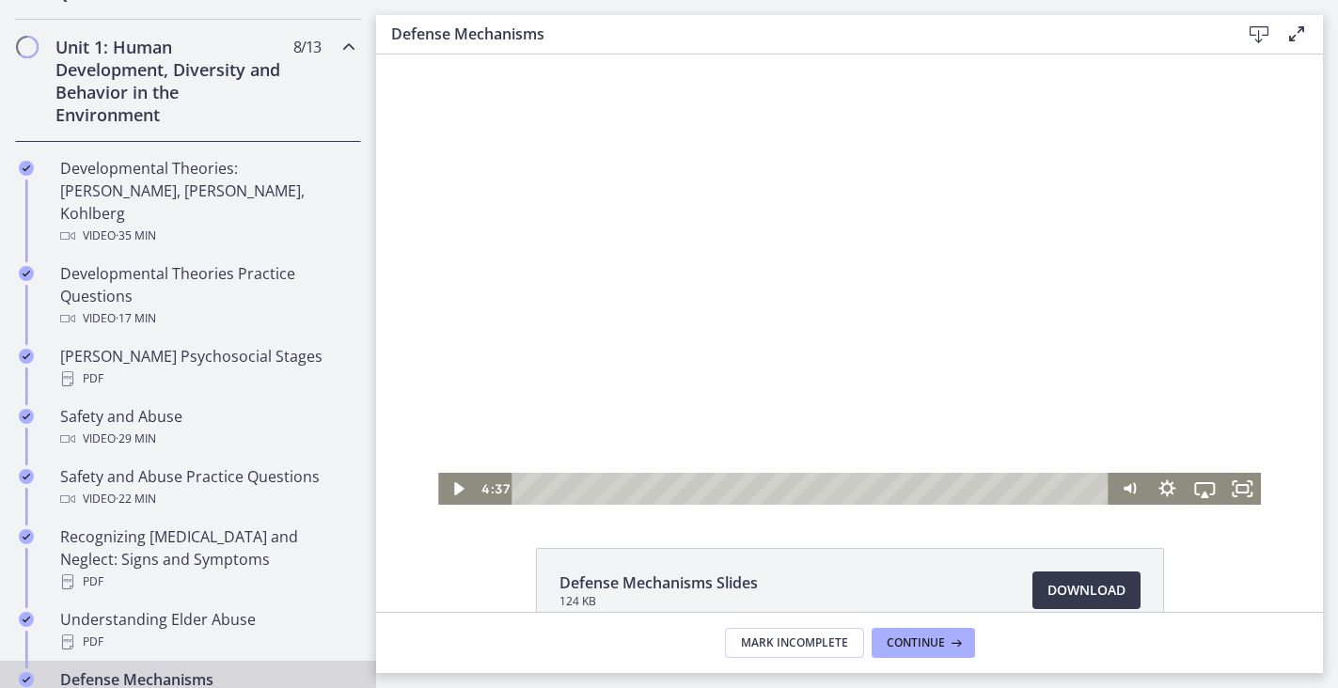
click at [952, 261] on div at bounding box center [849, 273] width 823 height 463
click at [896, 246] on div at bounding box center [849, 273] width 823 height 463
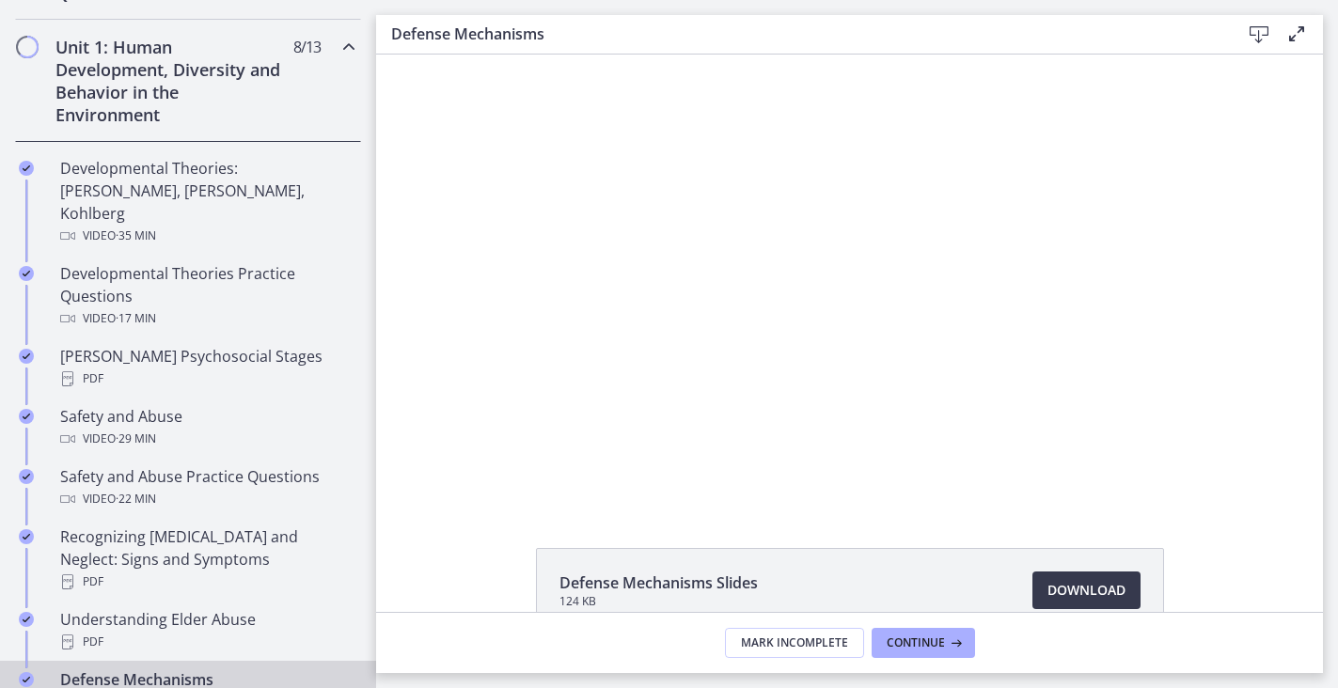
click at [896, 246] on div at bounding box center [849, 273] width 823 height 463
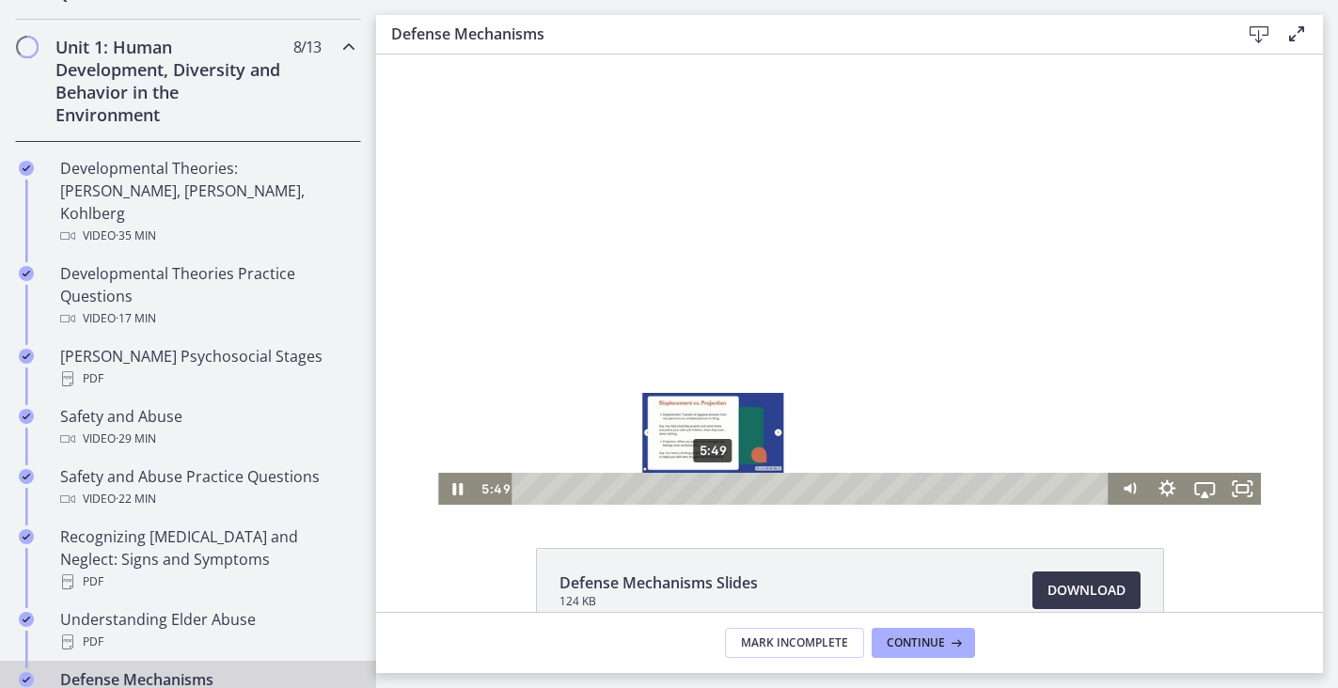
click at [714, 490] on div "5:49" at bounding box center [814, 489] width 576 height 32
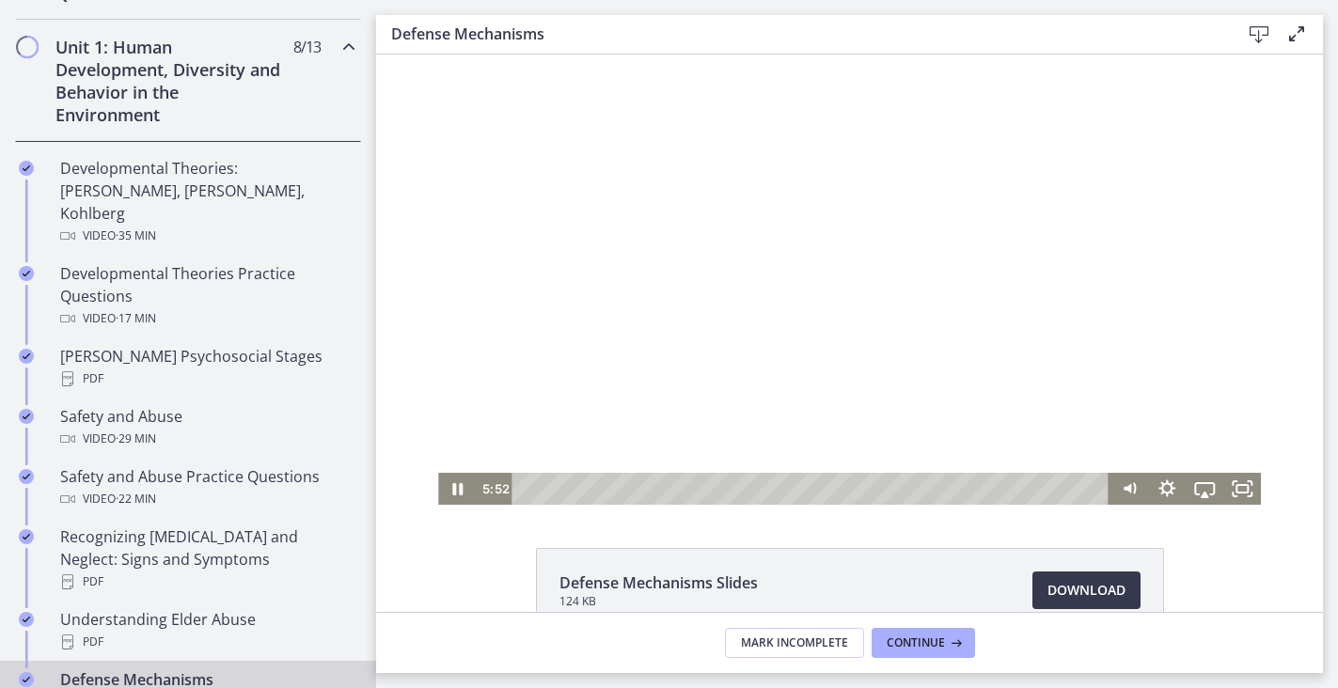
click at [842, 244] on div at bounding box center [849, 273] width 823 height 463
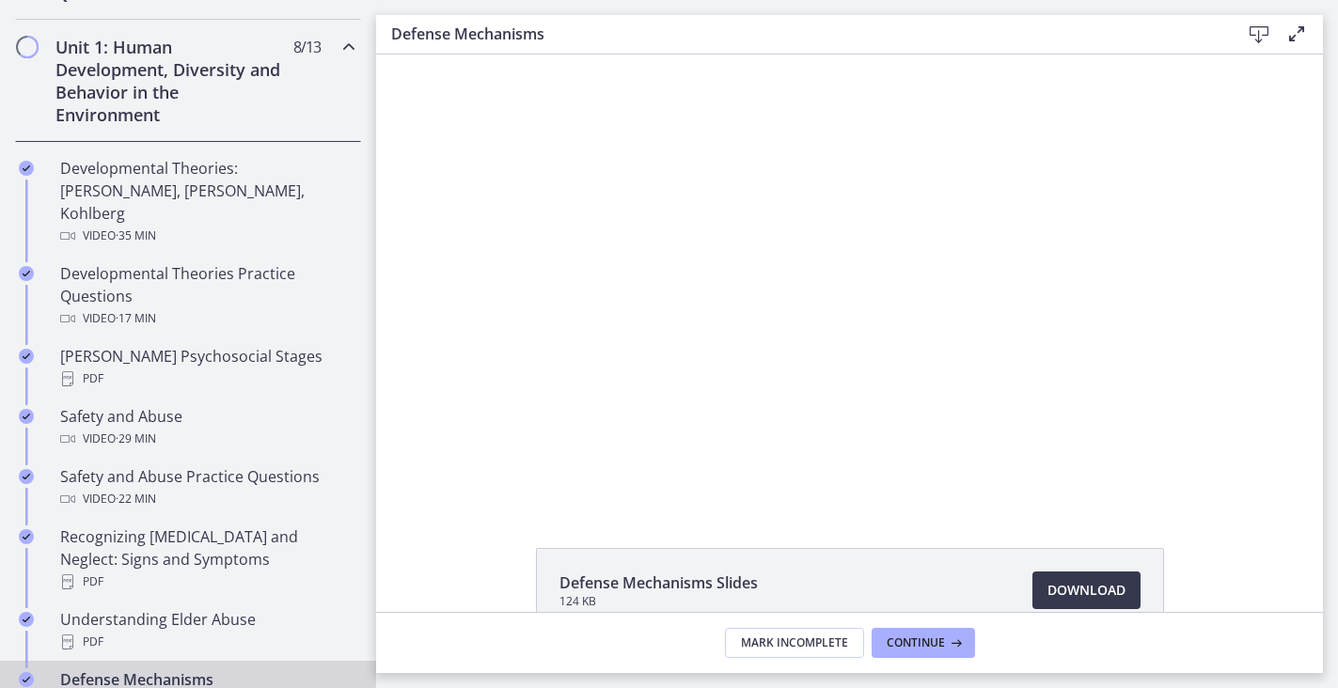
click at [1020, 253] on div at bounding box center [849, 273] width 823 height 463
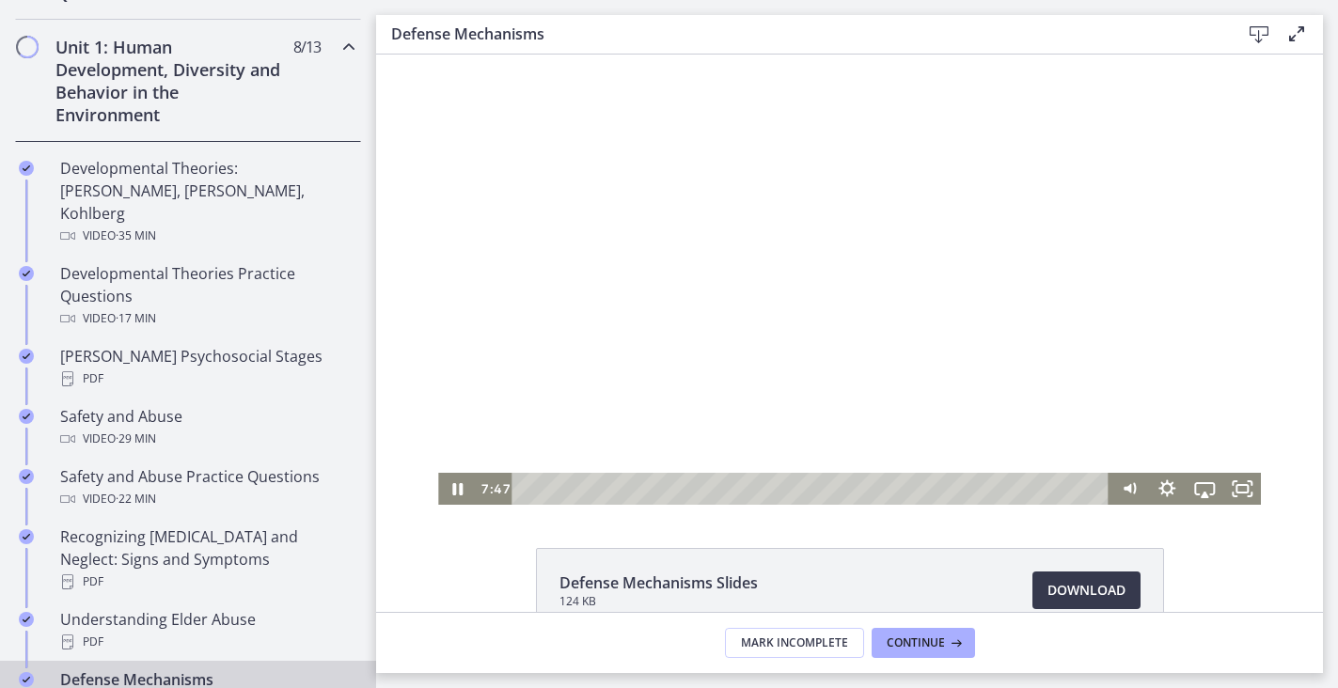
click at [1024, 366] on div at bounding box center [849, 273] width 823 height 463
click at [1026, 353] on div at bounding box center [849, 273] width 823 height 463
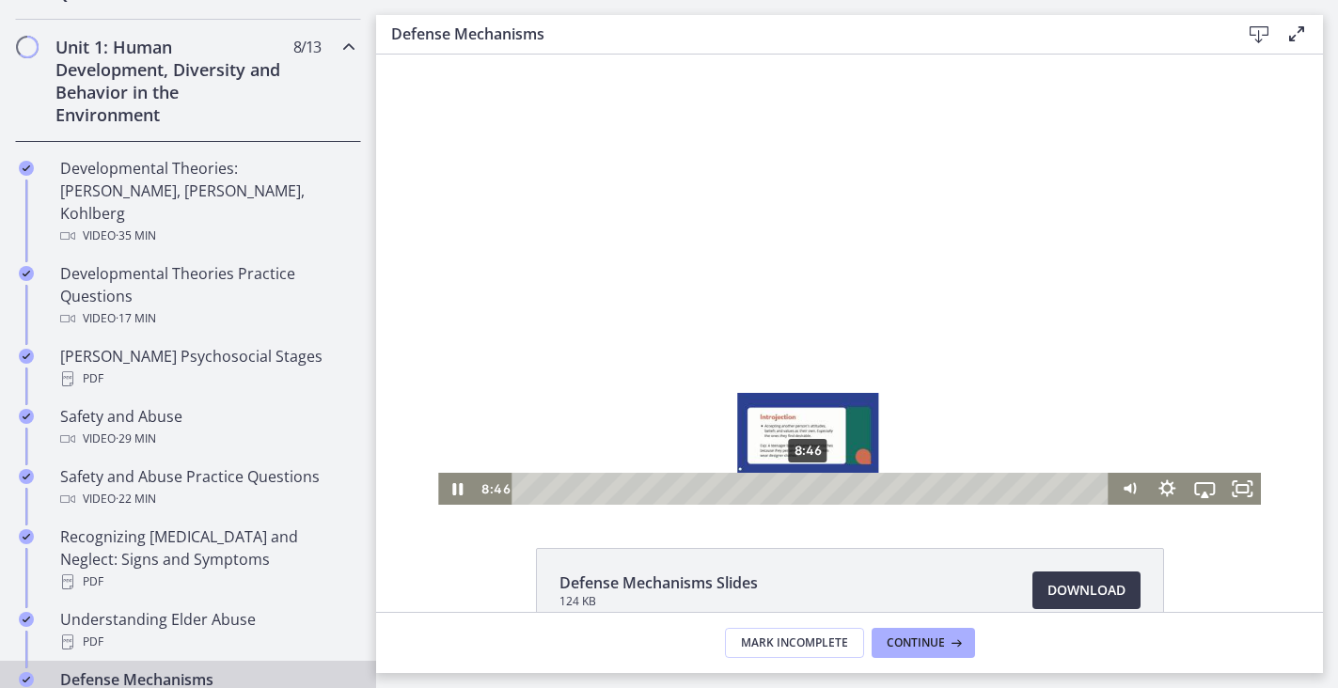
click at [809, 489] on div "8:46" at bounding box center [814, 489] width 576 height 32
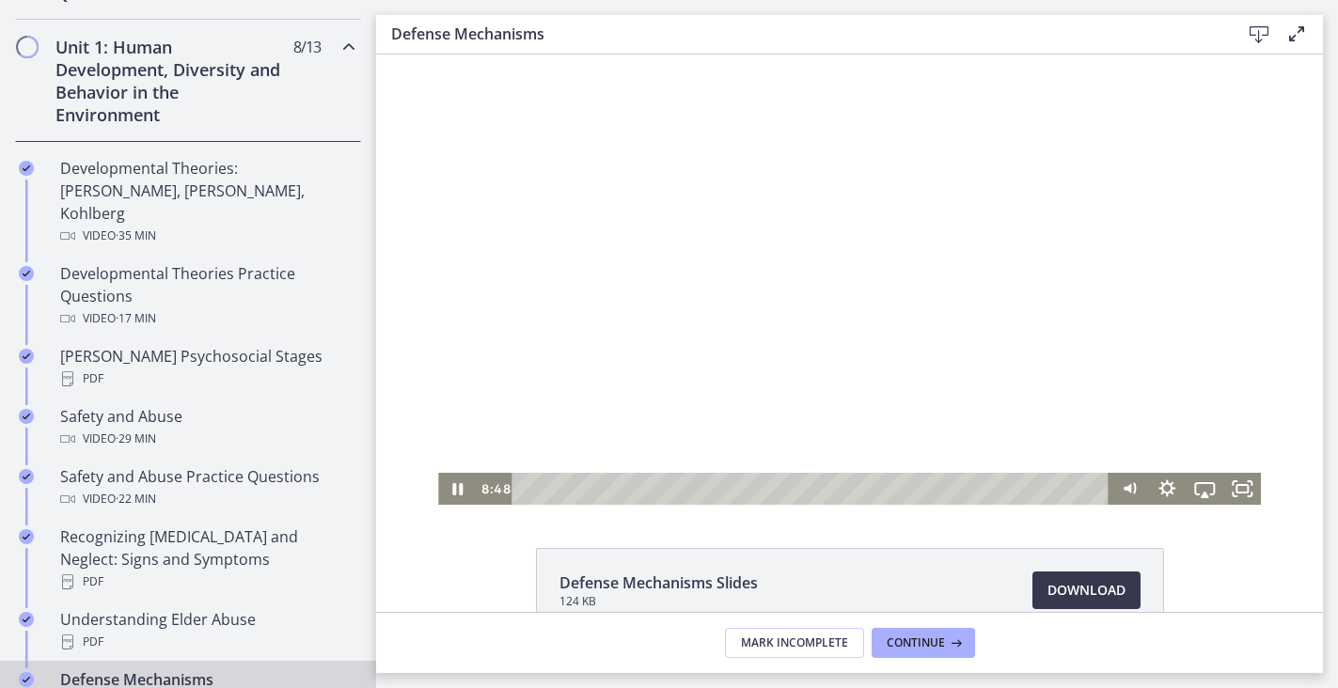
click at [690, 246] on div at bounding box center [849, 273] width 823 height 463
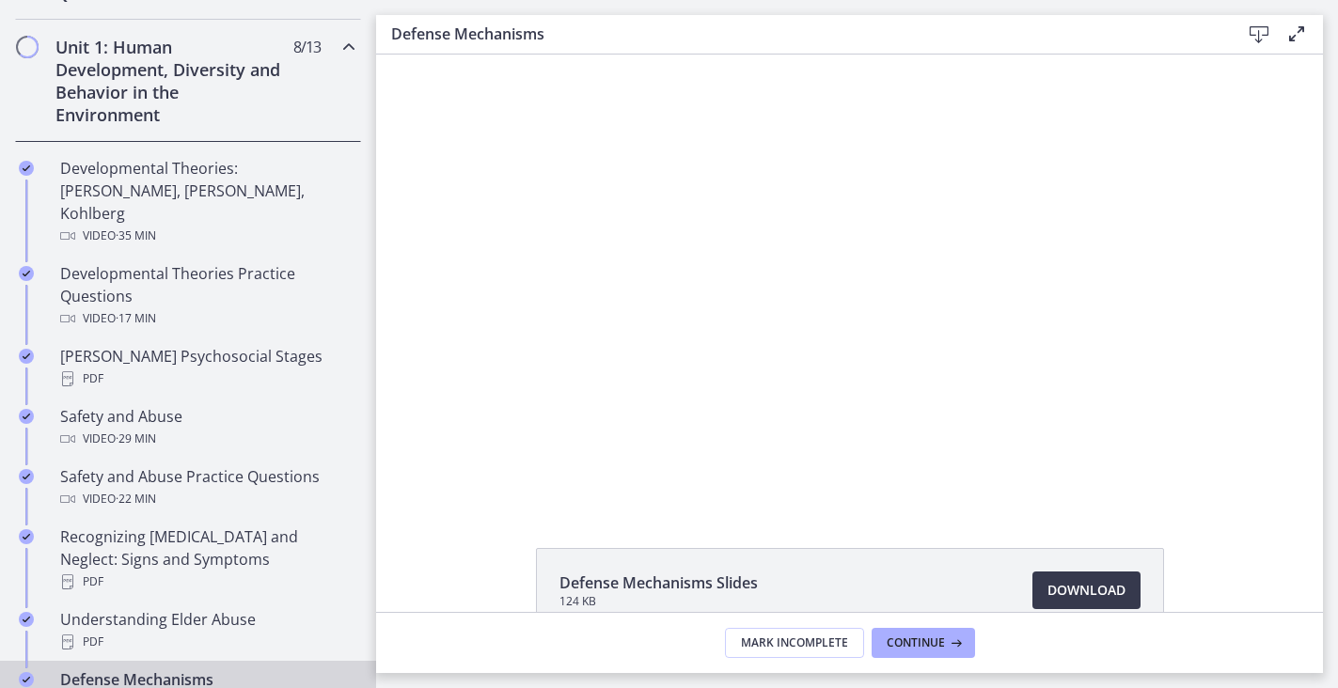
click at [751, 368] on div at bounding box center [849, 273] width 823 height 463
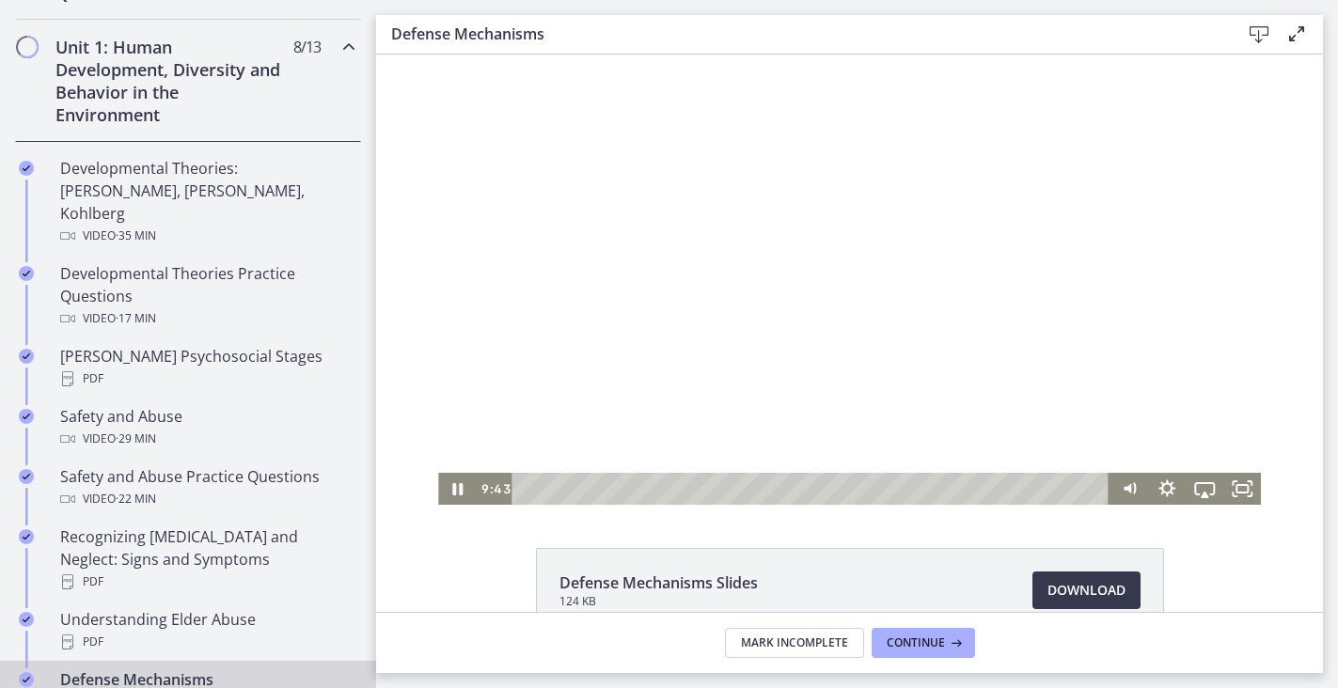
click at [696, 230] on div at bounding box center [849, 273] width 823 height 463
click at [728, 235] on div at bounding box center [849, 273] width 823 height 463
click at [674, 341] on div at bounding box center [849, 273] width 823 height 463
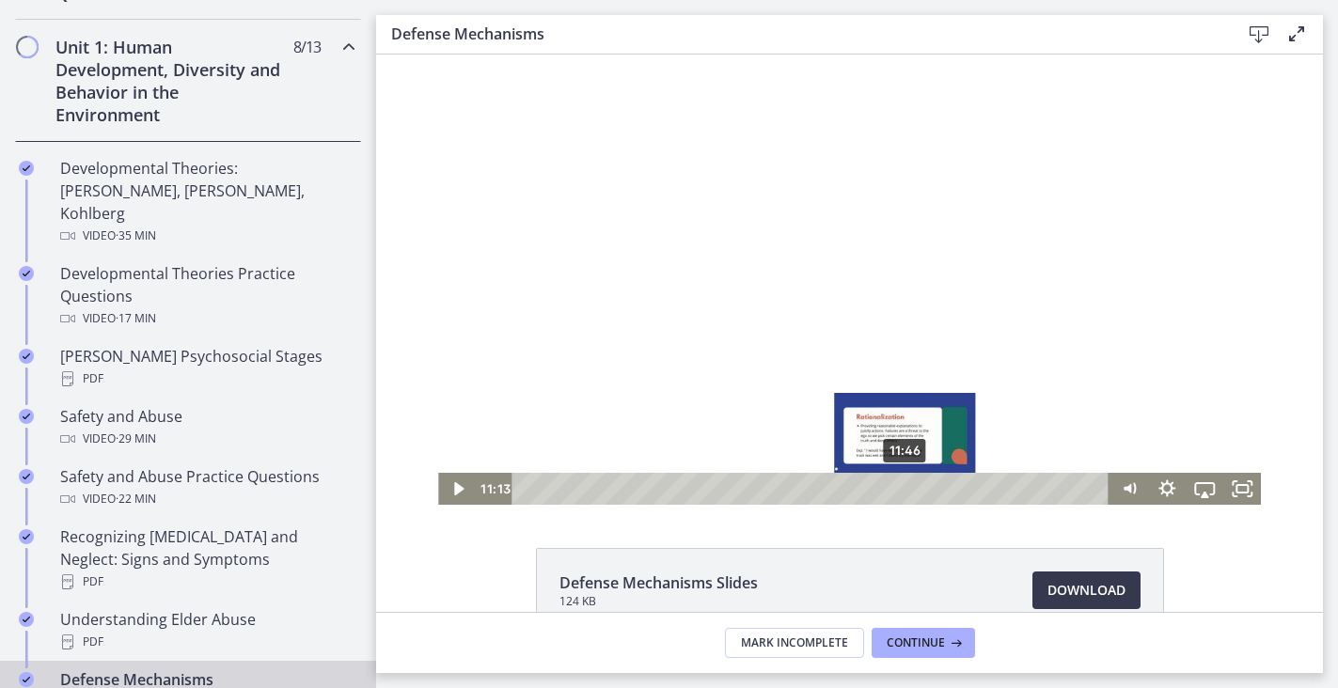
click at [906, 484] on div "11:46" at bounding box center [814, 489] width 576 height 32
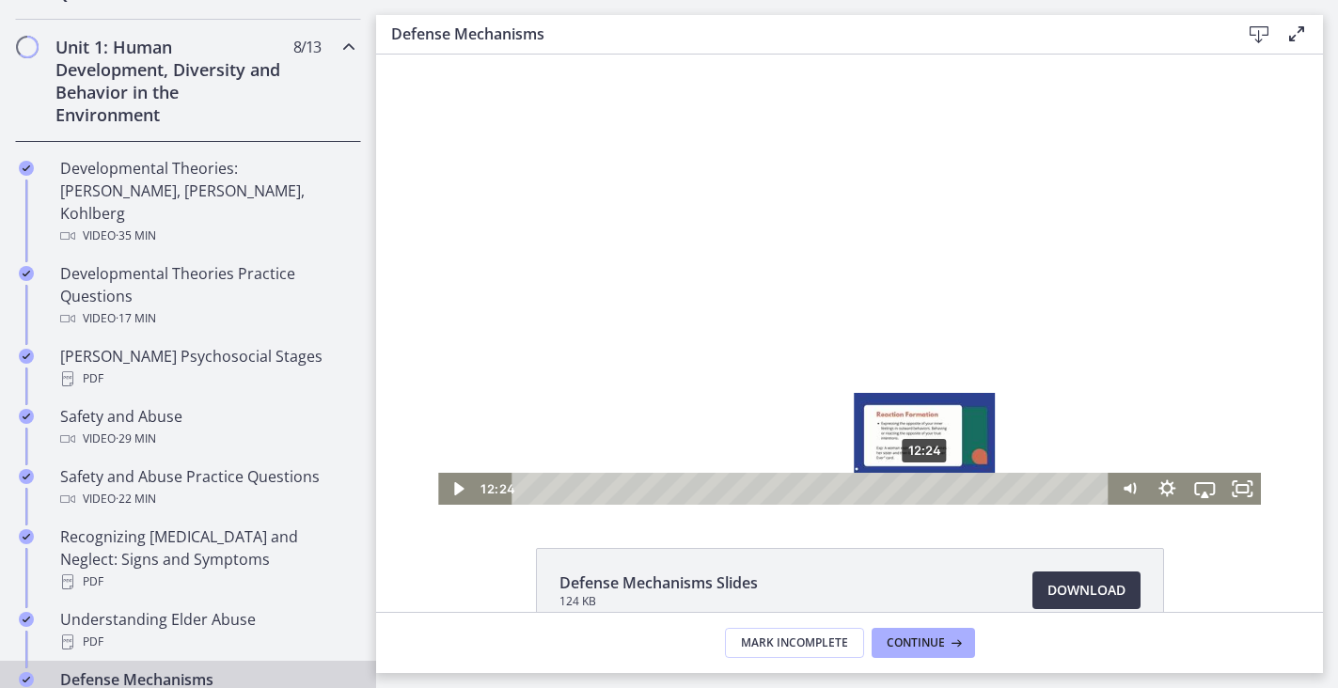
click at [926, 486] on div "12:24" at bounding box center [814, 489] width 576 height 32
